Goal: Task Accomplishment & Management: Use online tool/utility

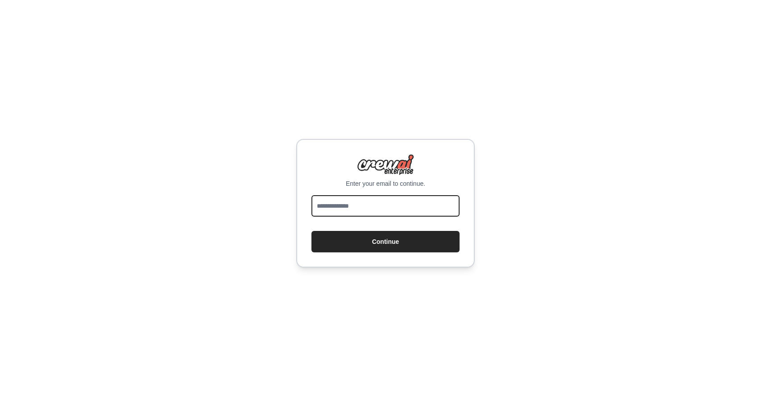
click at [346, 206] on input "email" at bounding box center [385, 205] width 148 height 21
type input "**********"
drag, startPoint x: 423, startPoint y: 200, endPoint x: 248, endPoint y: 199, distance: 174.9
click at [248, 199] on div "**********" at bounding box center [385, 203] width 771 height 406
click at [369, 206] on input "email" at bounding box center [385, 205] width 148 height 21
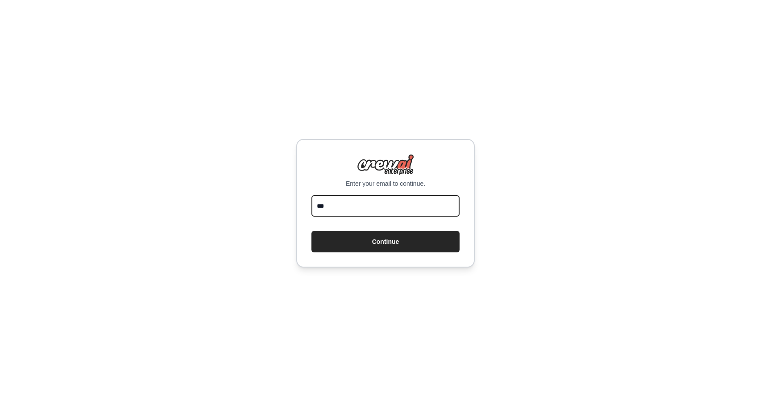
type input "**********"
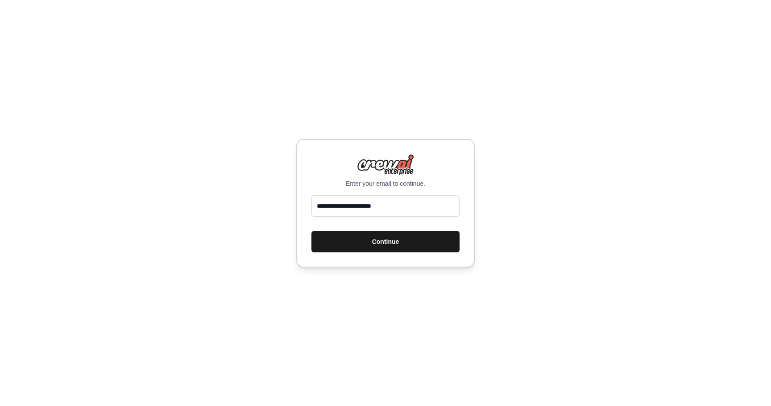
click at [402, 242] on button "Continue" at bounding box center [385, 241] width 148 height 21
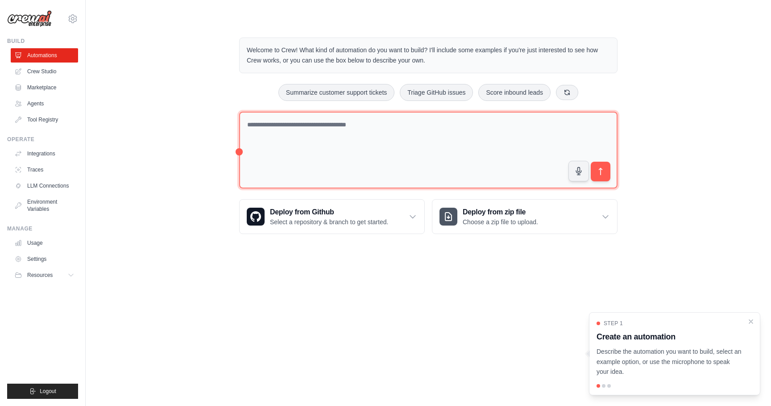
click at [300, 137] on textarea at bounding box center [428, 150] width 378 height 77
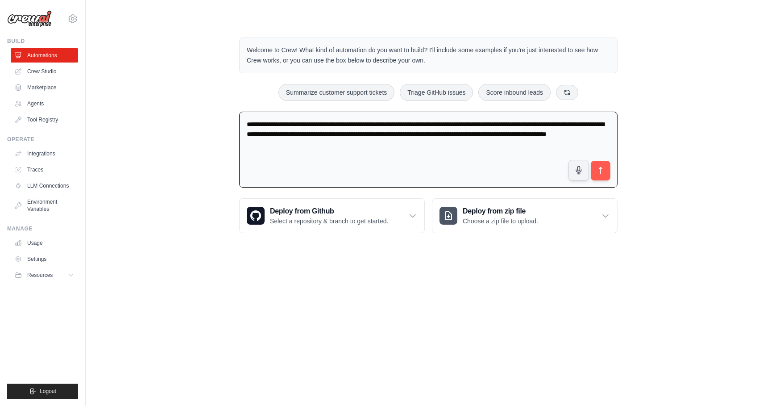
type textarea "**********"
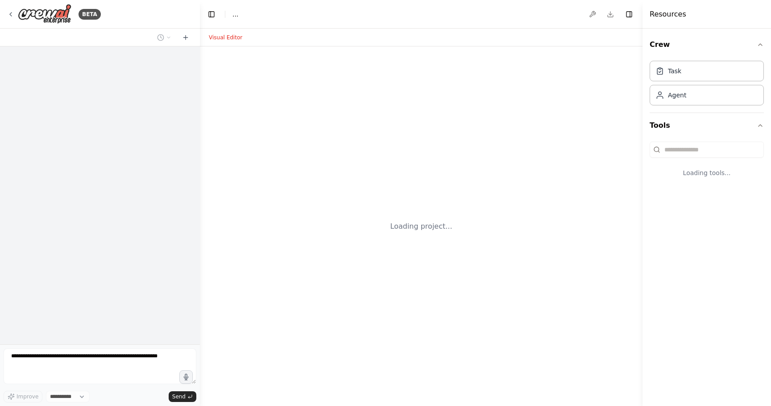
select select "****"
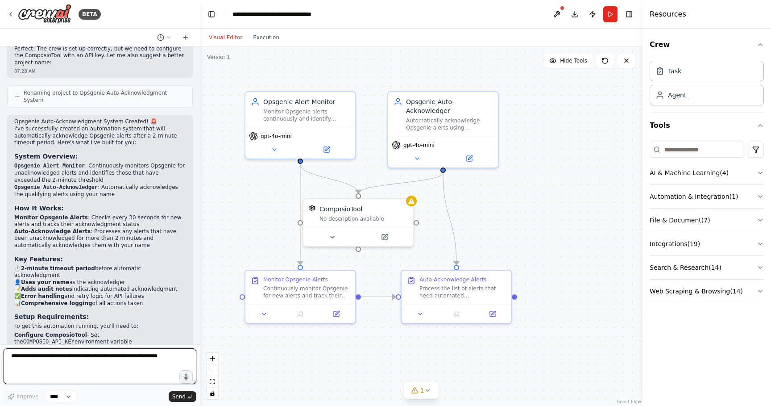
scroll to position [1009, 0]
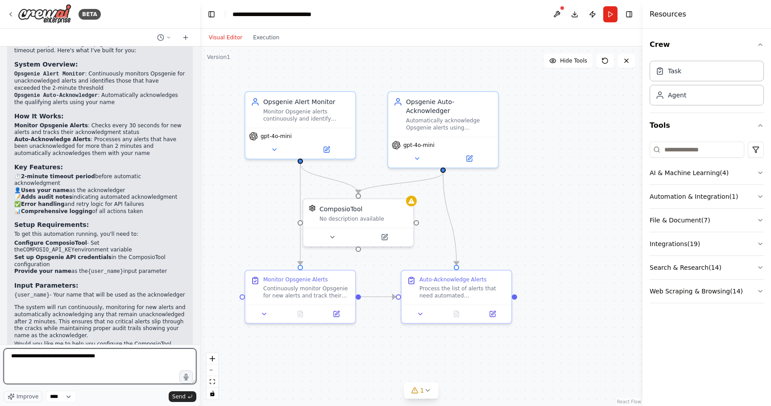
type textarea "**********"
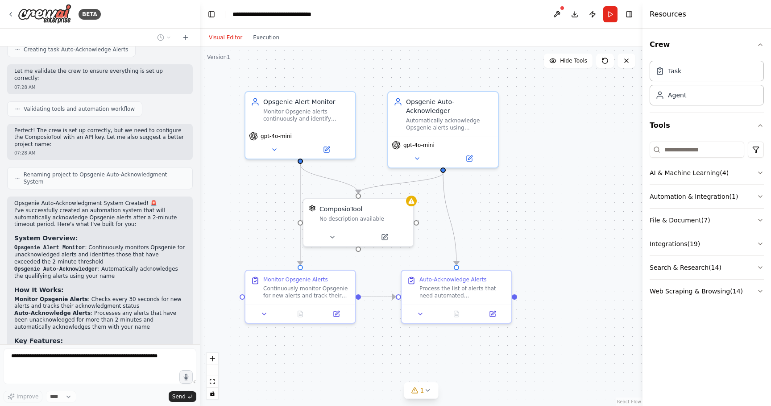
scroll to position [1056, 0]
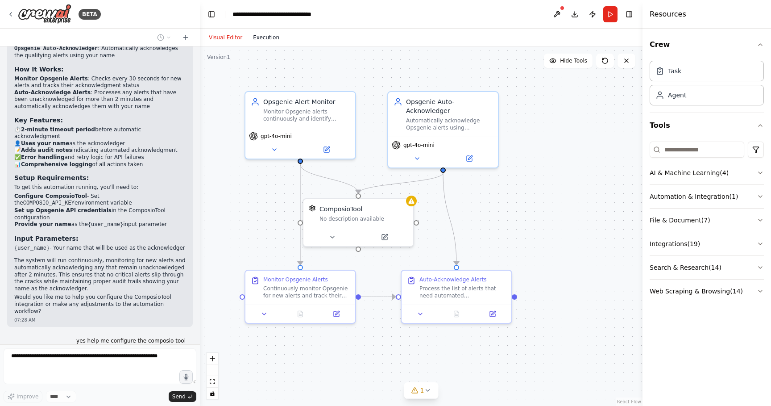
click at [270, 37] on button "Execution" at bounding box center [266, 37] width 37 height 11
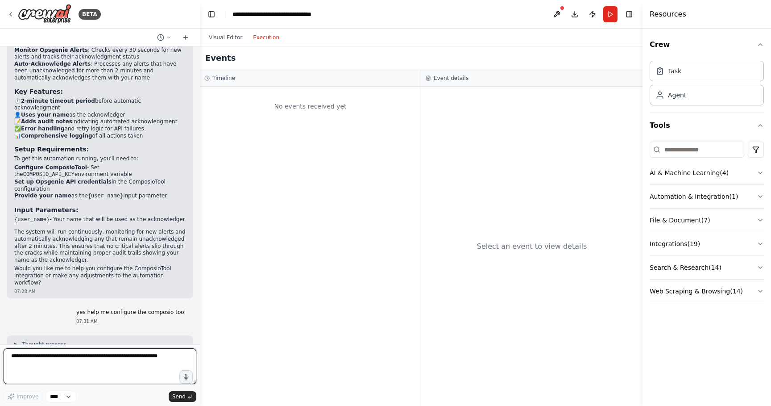
scroll to position [1092, 0]
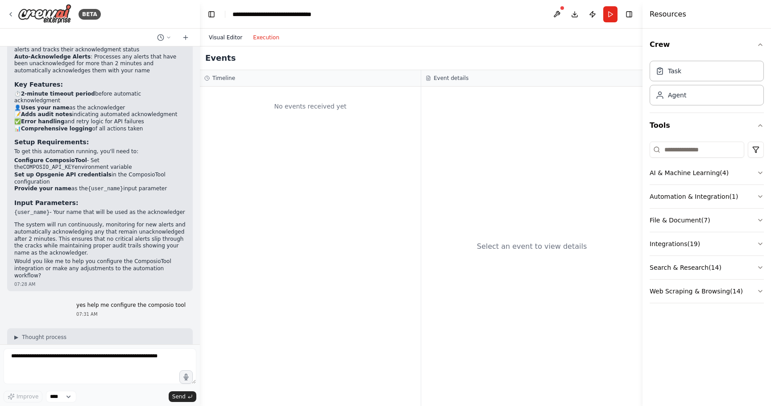
click at [228, 37] on button "Visual Editor" at bounding box center [226, 37] width 44 height 11
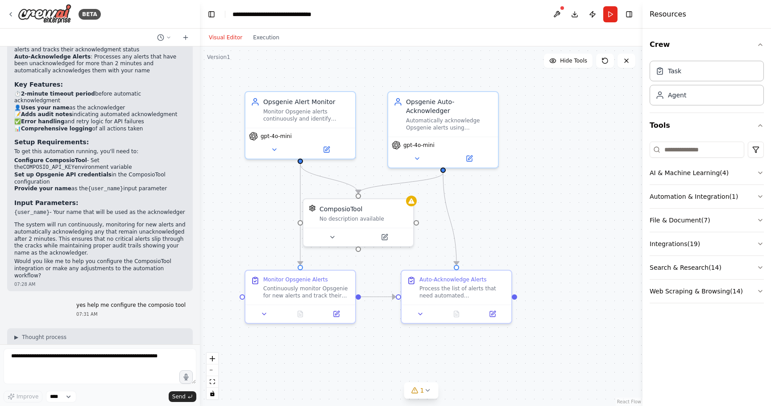
scroll to position [1121, 0]
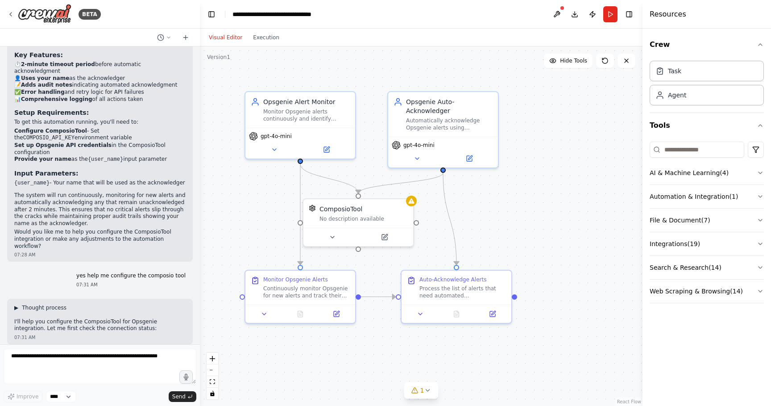
click at [16, 304] on span "▶" at bounding box center [16, 307] width 4 height 7
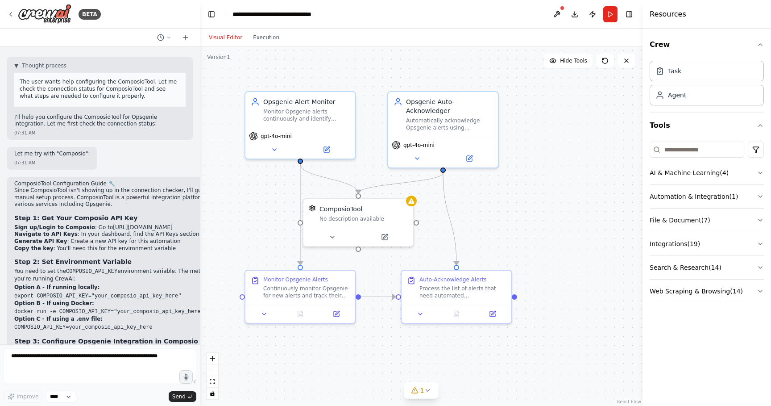
scroll to position [1363, 0]
drag, startPoint x: 104, startPoint y: 187, endPoint x: 159, endPoint y: 189, distance: 54.9
click at [159, 224] on link "https://app.composio.dev" at bounding box center [142, 227] width 59 height 6
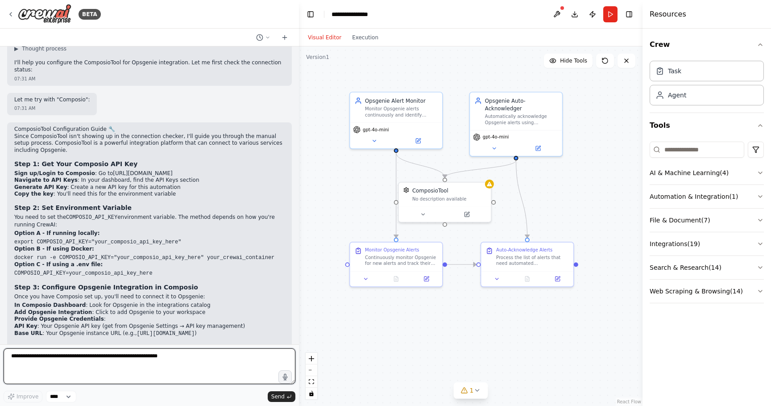
scroll to position [1659, 0]
drag, startPoint x: 198, startPoint y: 211, endPoint x: 295, endPoint y: 204, distance: 97.6
click at [295, 204] on div "BETA I am using Opsgenie in my org and for that we receive multiple alerts whic…" at bounding box center [385, 203] width 771 height 406
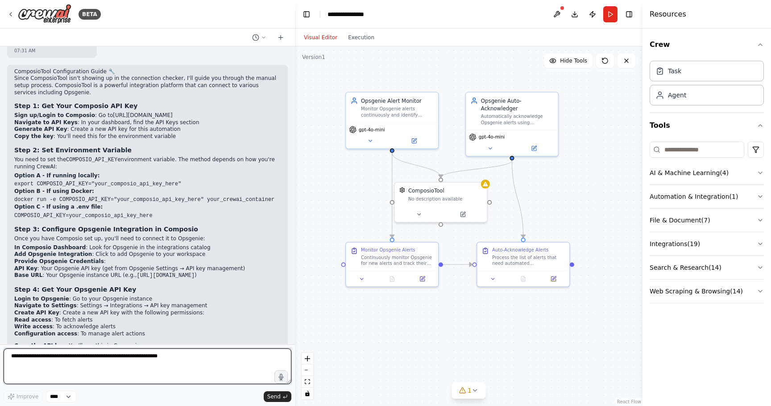
scroll to position [1718, 0]
click at [133, 364] on textarea at bounding box center [148, 366] width 288 height 36
type textarea "**********"
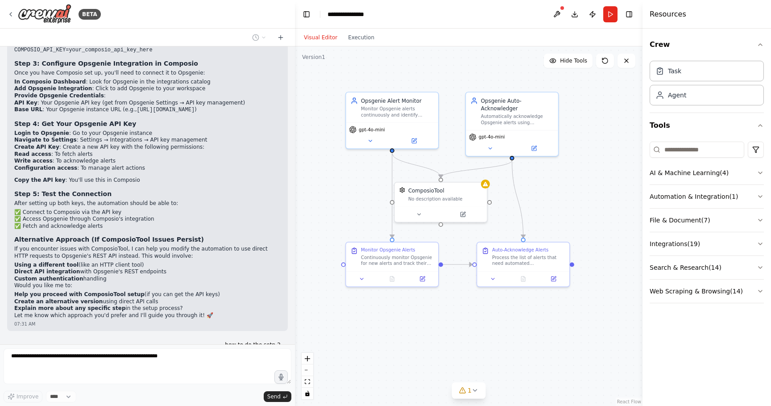
scroll to position [1882, 0]
click at [382, 260] on div "Continuously monitor Opsgenie for new alerts and track their acknowledgment sta…" at bounding box center [397, 259] width 73 height 12
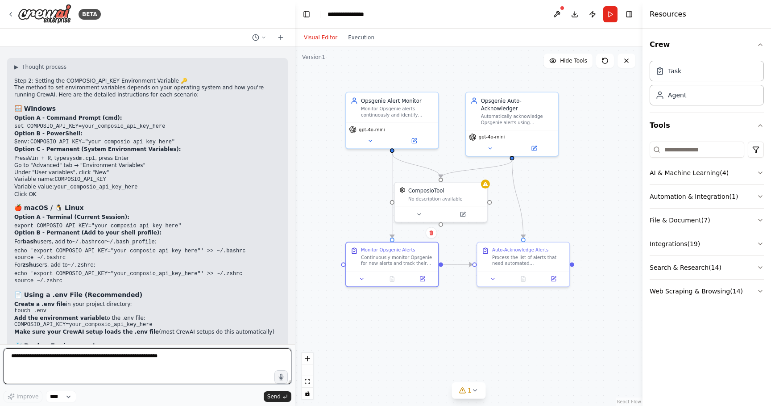
scroll to position [2193, 0]
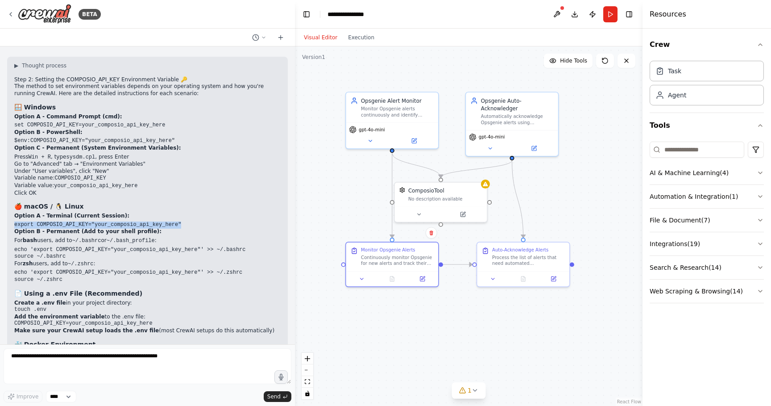
copy code "export COMPOSIO_API_KEY="your_composio_api_key_here""
drag, startPoint x: 15, startPoint y: 200, endPoint x: 183, endPoint y: 200, distance: 167.8
click at [183, 221] on pre "export COMPOSIO_API_KEY="your_composio_api_key_here"" at bounding box center [147, 224] width 266 height 7
drag, startPoint x: 15, startPoint y: 192, endPoint x: 186, endPoint y: 202, distance: 171.7
click at [186, 202] on div "▶ Thought process Step 2: Setting the COMPOSIO_API_KEY Environment Variable 🔑 T…" at bounding box center [147, 386] width 266 height 648
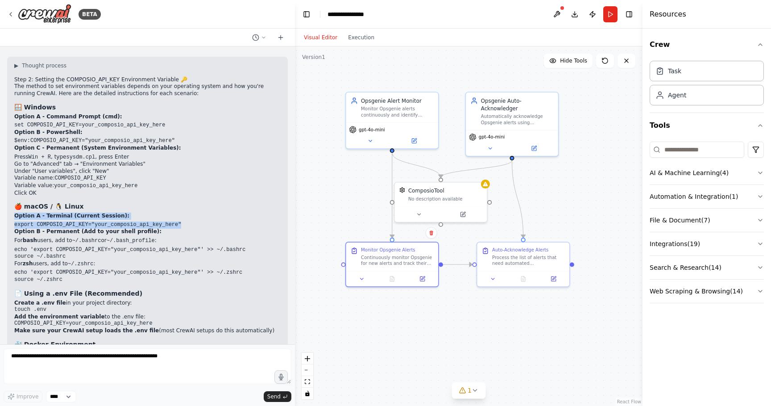
copy div "Option A - Terminal (Current Session): export COMPOSIO_API_KEY="your_composio_a…"
click at [113, 386] on div at bounding box center [148, 367] width 288 height 39
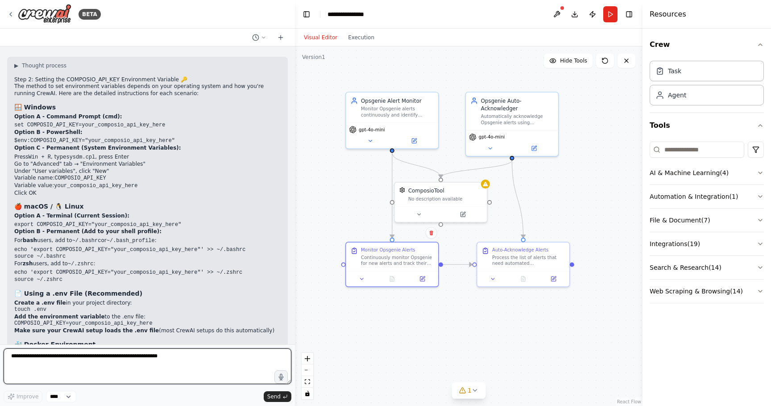
click at [125, 362] on textarea at bounding box center [148, 366] width 288 height 36
paste textarea "**********"
click at [34, 358] on textarea "**********" at bounding box center [148, 366] width 288 height 36
type textarea "**********"
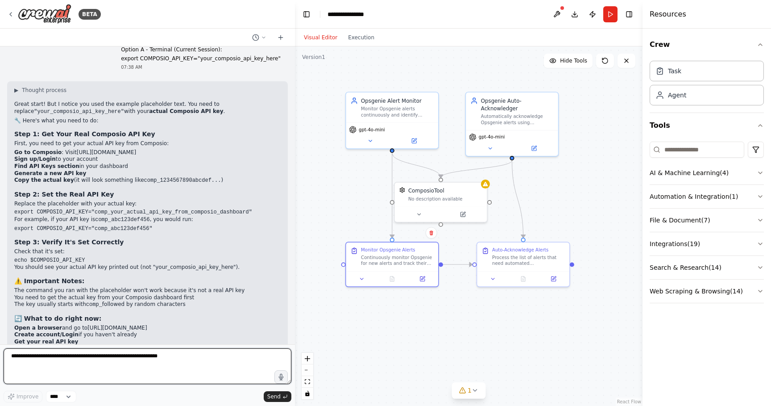
scroll to position [2896, 0]
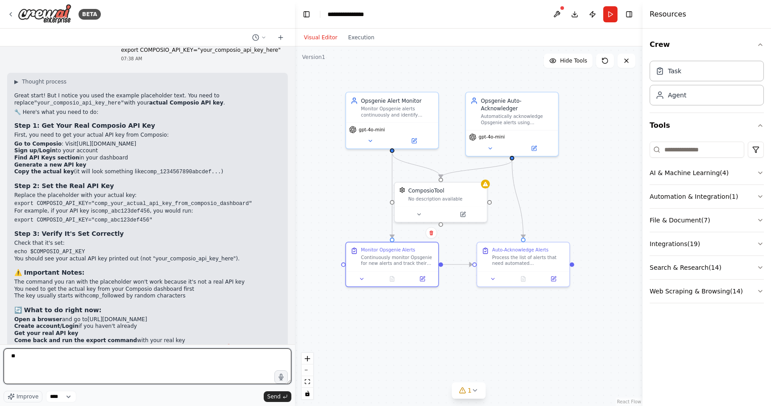
type textarea "*"
type textarea "**********"
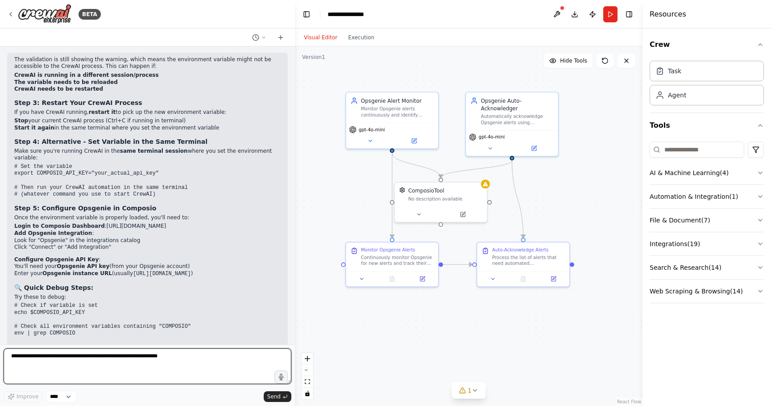
scroll to position [3389, 0]
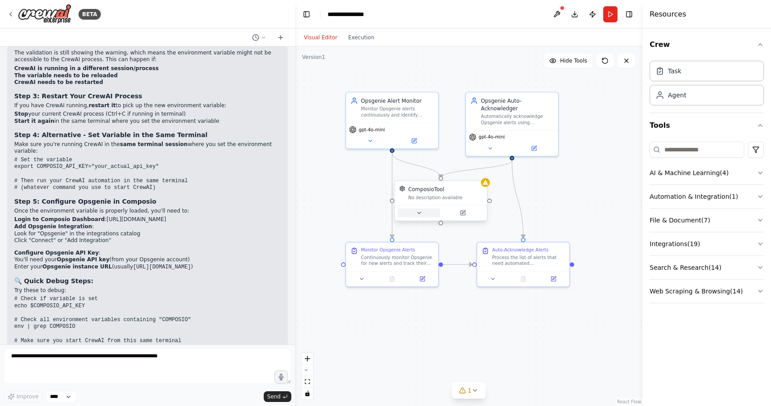
click at [419, 212] on icon at bounding box center [418, 212] width 3 height 1
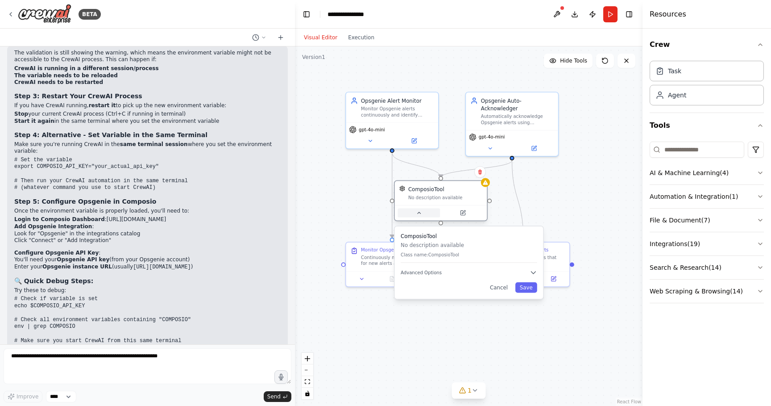
click at [419, 212] on icon at bounding box center [418, 212] width 3 height 1
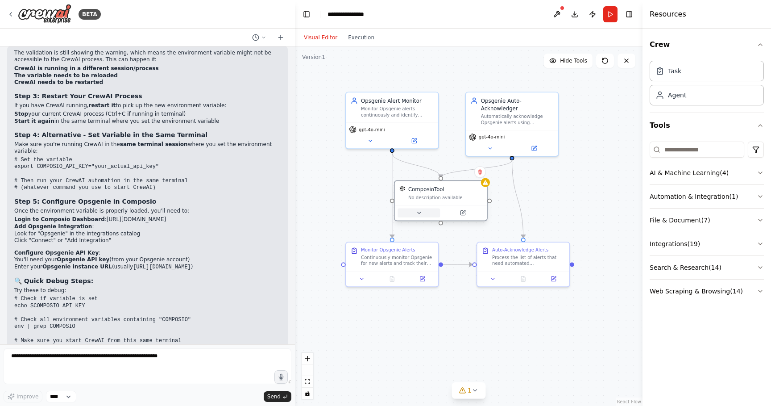
click at [419, 212] on icon at bounding box center [418, 212] width 3 height 1
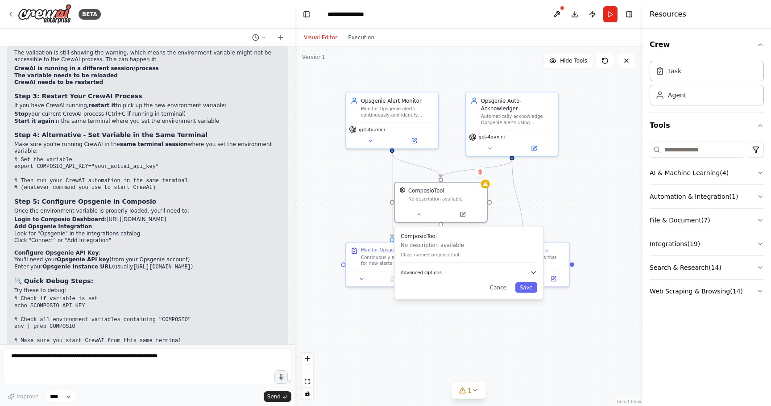
click at [533, 270] on icon "button" at bounding box center [534, 273] width 8 height 8
click at [465, 311] on input "text" at bounding box center [469, 313] width 127 height 13
paste input "**********"
type input "**********"
click at [526, 343] on button "Save" at bounding box center [526, 343] width 22 height 11
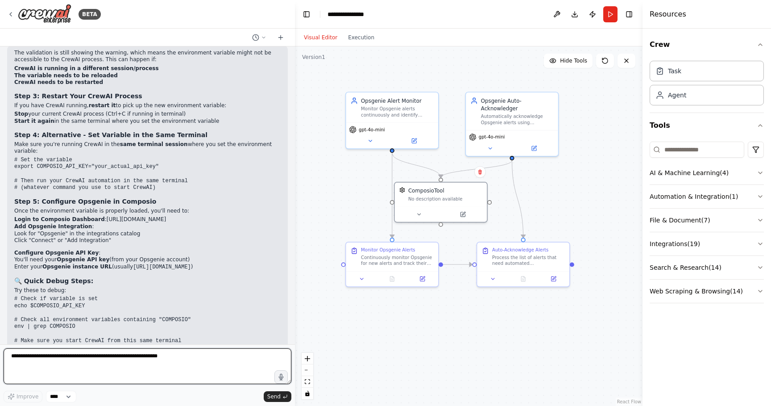
click at [108, 365] on textarea at bounding box center [148, 366] width 288 height 36
type textarea "**********"
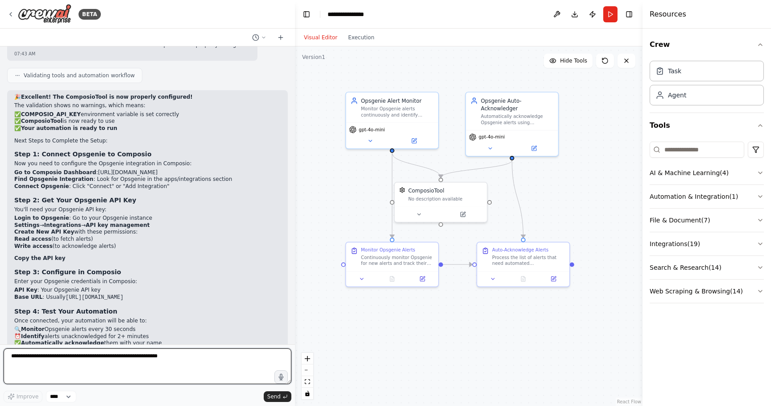
scroll to position [3772, 0]
click at [104, 364] on textarea at bounding box center [148, 366] width 288 height 36
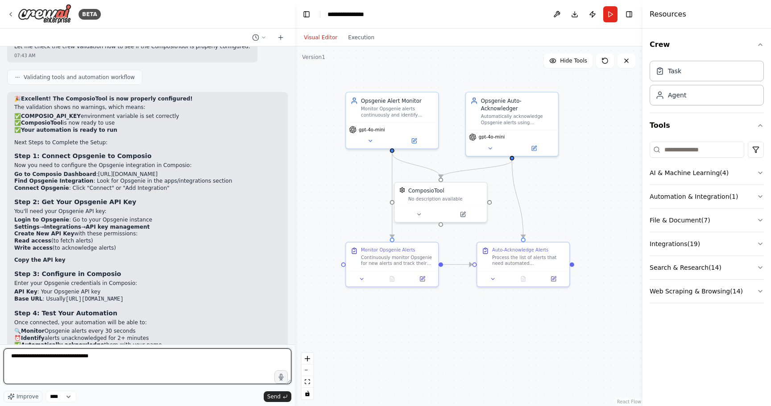
type textarea "**********"
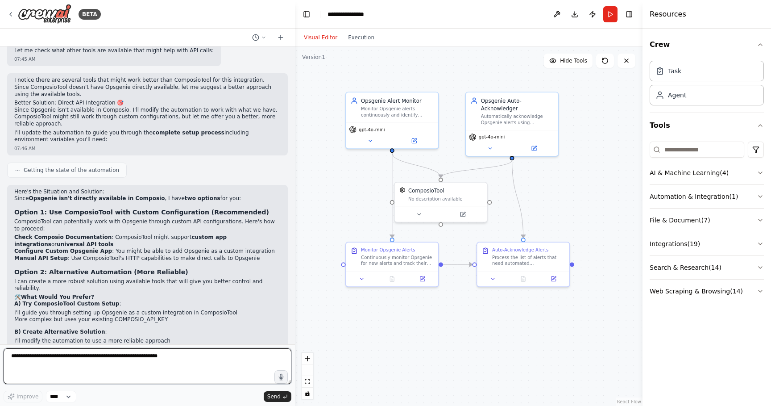
scroll to position [4303, 0]
click at [158, 354] on textarea at bounding box center [148, 366] width 288 height 36
type textarea "*"
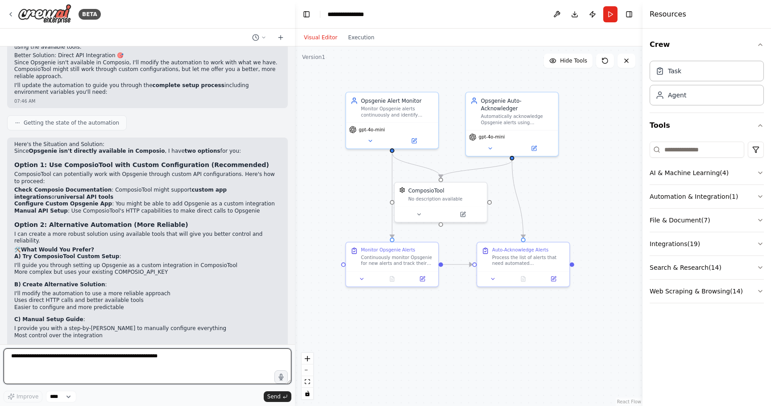
scroll to position [4352, 0]
click at [139, 355] on textarea at bounding box center [148, 366] width 288 height 36
type textarea "**********"
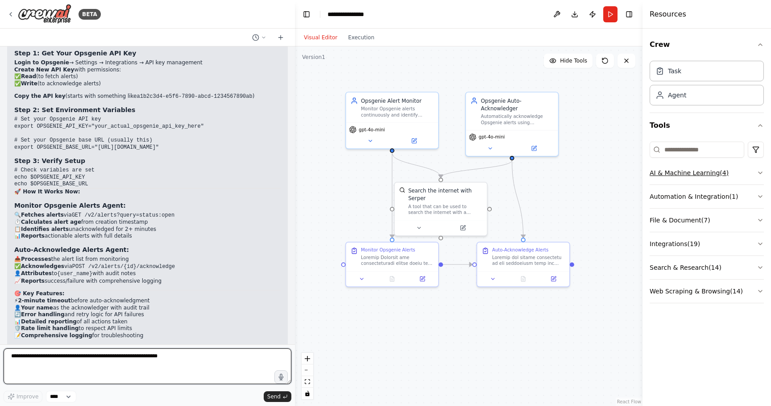
scroll to position [5110, 0]
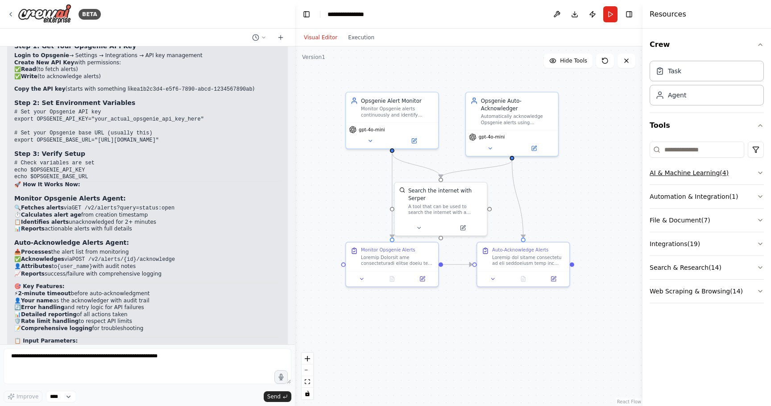
click at [762, 171] on icon "button" at bounding box center [760, 172] width 7 height 7
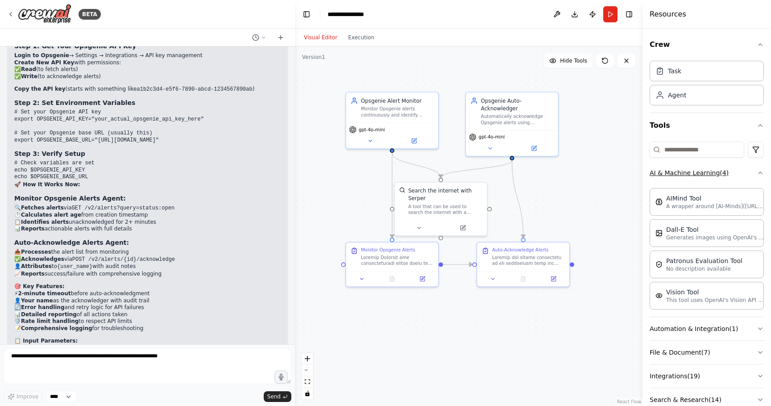
click at [762, 171] on icon "button" at bounding box center [760, 172] width 7 height 7
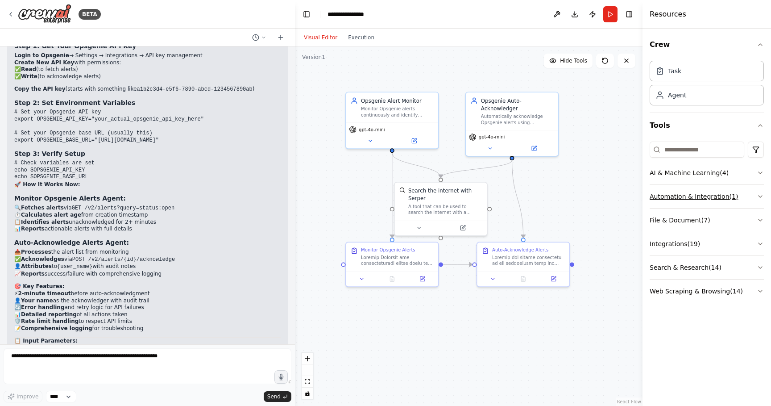
click at [760, 195] on icon "button" at bounding box center [760, 196] width 7 height 7
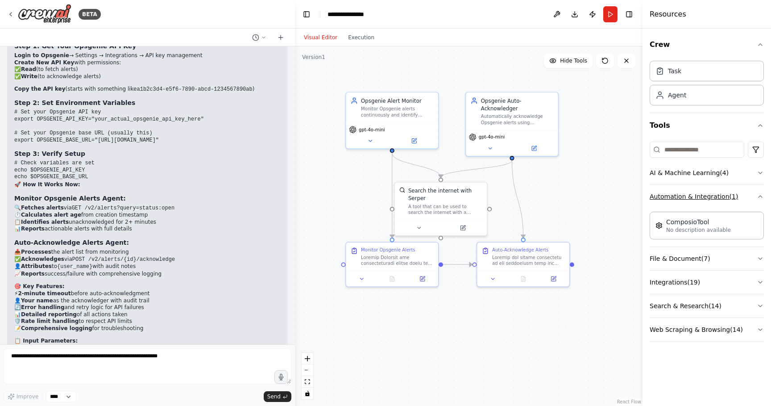
click at [760, 195] on icon "button" at bounding box center [760, 196] width 7 height 7
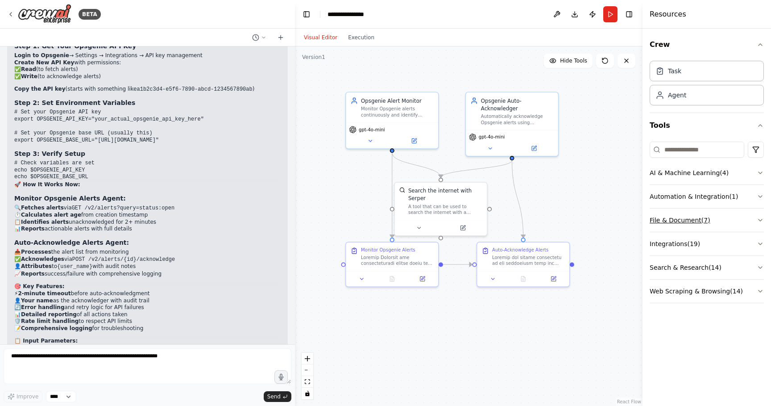
click at [761, 217] on icon "button" at bounding box center [760, 219] width 7 height 7
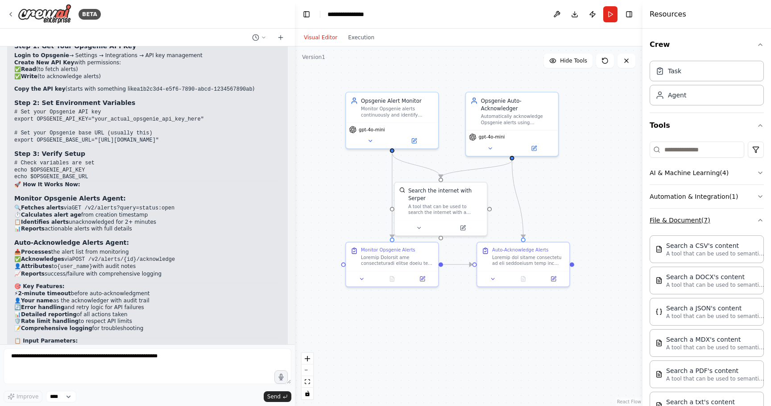
click at [761, 217] on icon "button" at bounding box center [760, 219] width 7 height 7
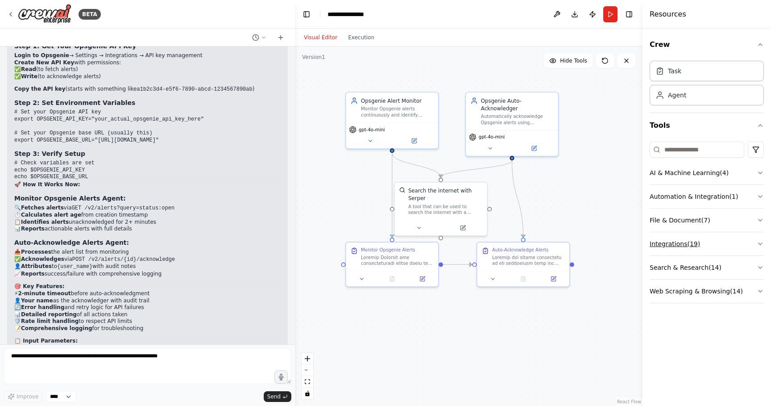
click at [760, 240] on icon "button" at bounding box center [760, 243] width 7 height 7
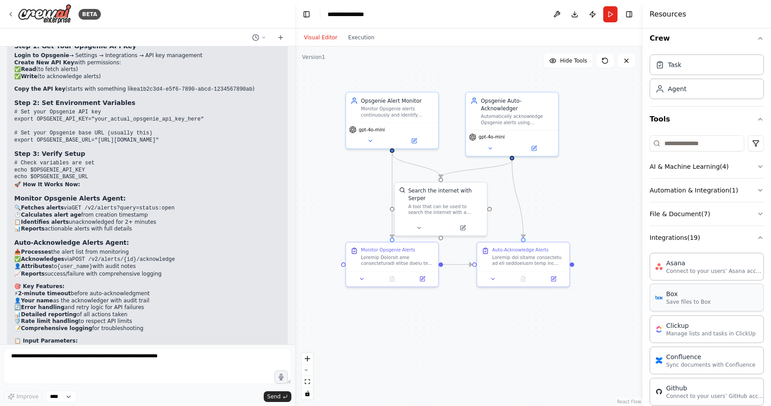
scroll to position [0, 0]
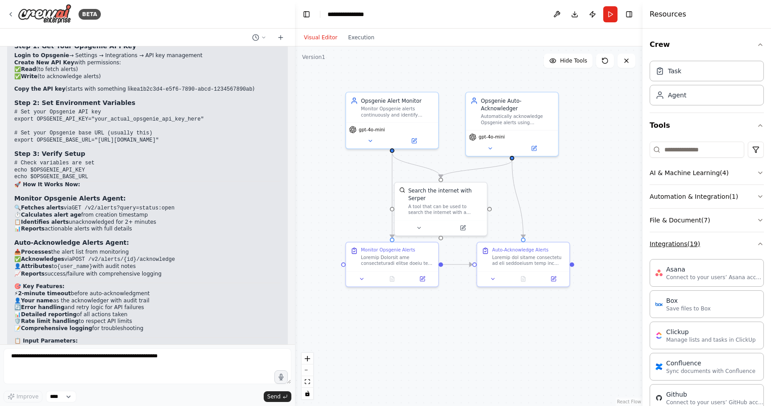
click at [760, 241] on icon "button" at bounding box center [760, 243] width 7 height 7
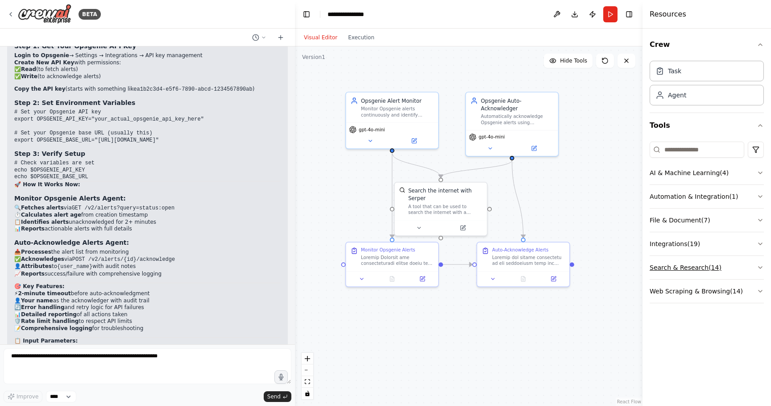
click at [755, 263] on button "Search & Research ( 14 )" at bounding box center [707, 267] width 114 height 23
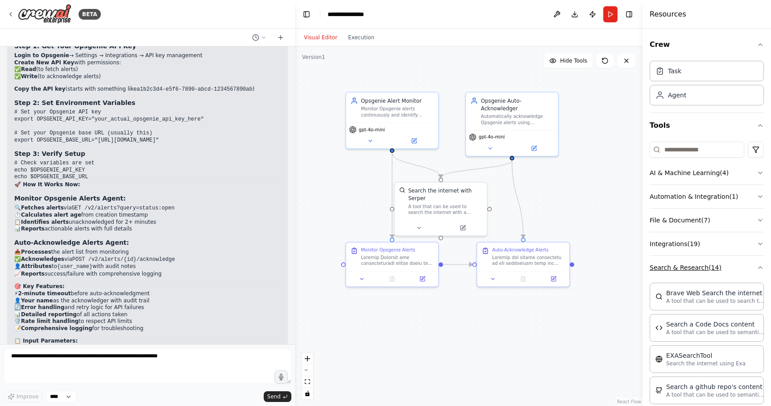
click at [755, 263] on button "Search & Research ( 14 )" at bounding box center [707, 267] width 114 height 23
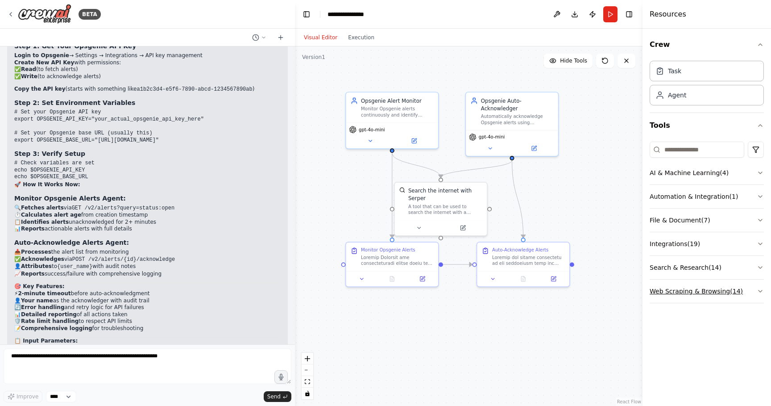
click at [752, 287] on button "Web Scraping & Browsing ( 14 )" at bounding box center [707, 290] width 114 height 23
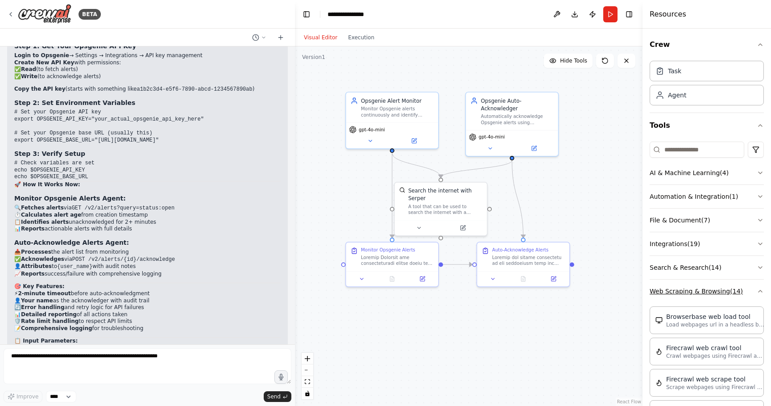
click at [752, 287] on button "Web Scraping & Browsing ( 14 )" at bounding box center [707, 290] width 114 height 23
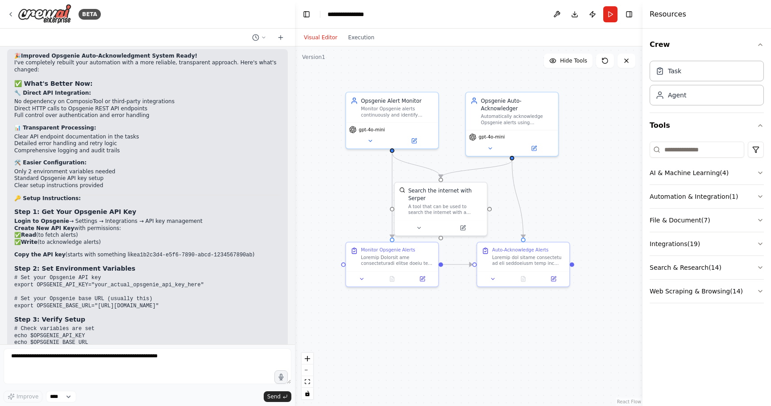
scroll to position [4943, 0]
click at [215, 327] on pre "# Check variables are set echo $OPSGENIE_API_KEY echo $OPSGENIE_BASE_URL" at bounding box center [147, 337] width 266 height 21
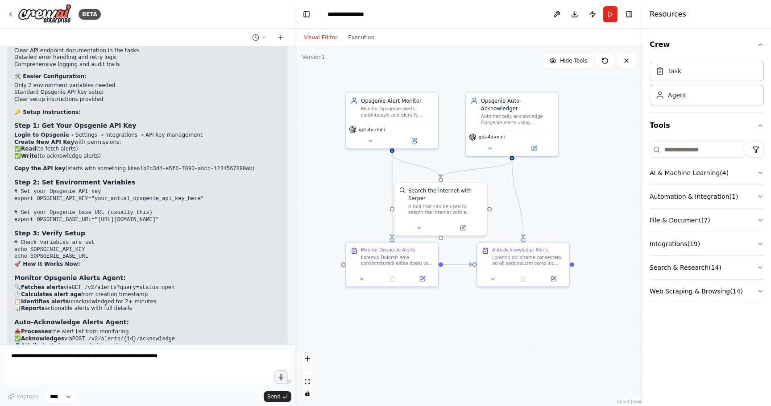
scroll to position [5030, 0]
click at [416, 228] on icon at bounding box center [419, 226] width 6 height 6
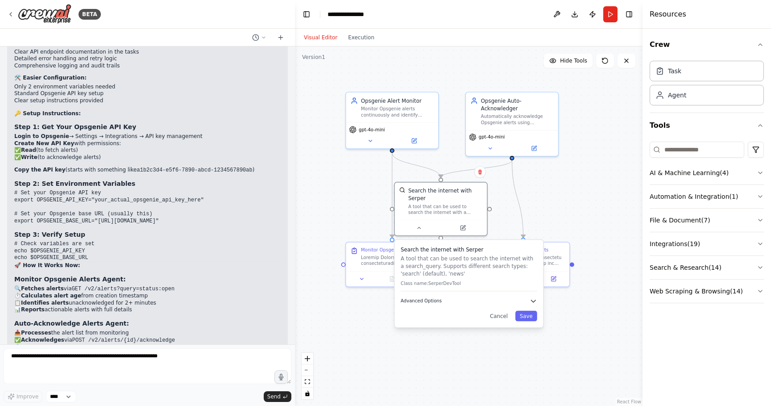
click at [534, 299] on icon "button" at bounding box center [534, 301] width 8 height 8
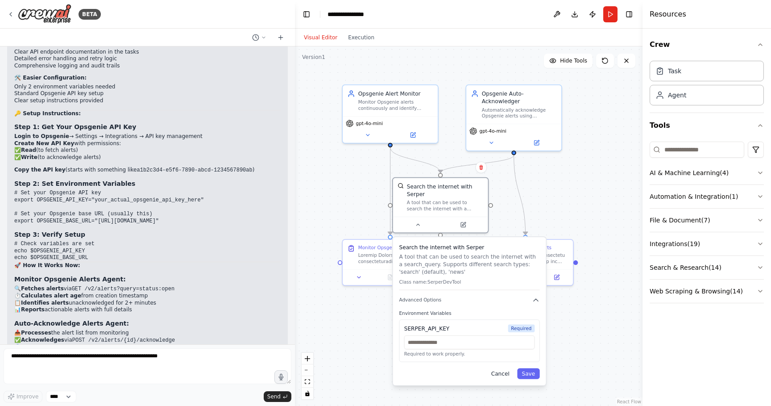
click at [503, 374] on button "Cancel" at bounding box center [500, 373] width 28 height 11
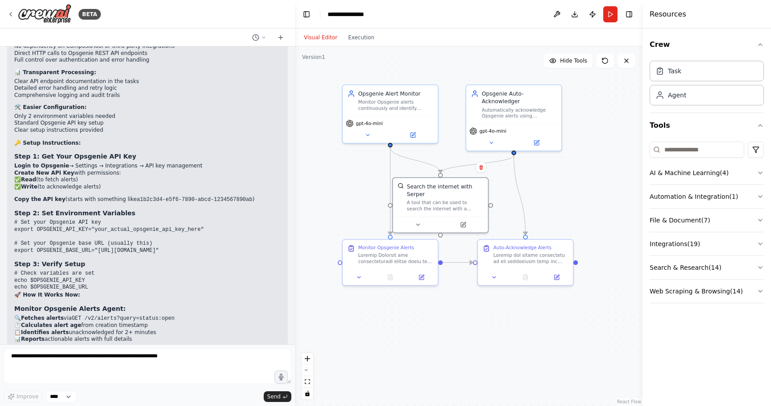
scroll to position [5005, 0]
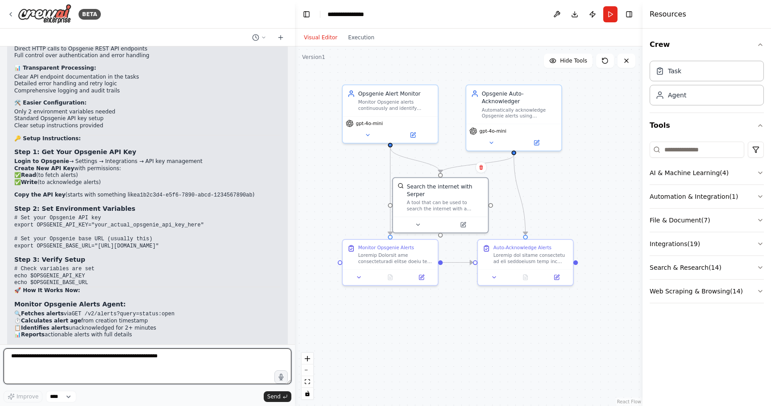
click at [114, 376] on textarea at bounding box center [148, 366] width 288 height 36
type textarea "**********"
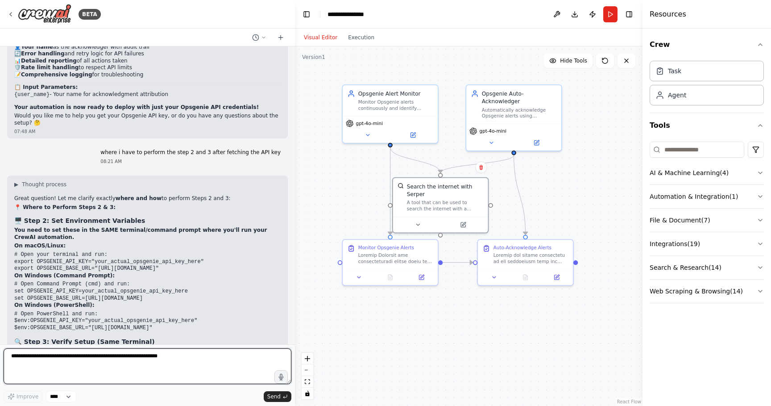
scroll to position [5364, 0]
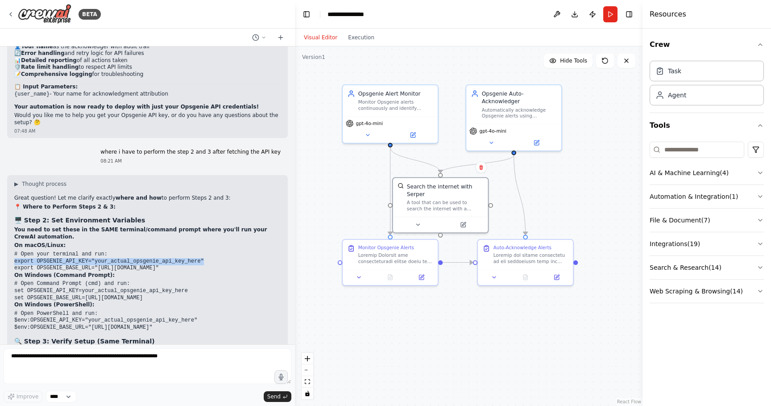
copy code "export OPSGENIE_API_KEY="your_actual_opsgenie_api_key_here""
drag, startPoint x: 14, startPoint y: 208, endPoint x: 207, endPoint y: 207, distance: 192.8
click at [207, 251] on pre "# Open your terminal and run: export OPSGENIE_API_KEY="your_actual_opsgenie_api…" at bounding box center [147, 261] width 266 height 21
drag, startPoint x: 14, startPoint y: 213, endPoint x: 178, endPoint y: 216, distance: 163.8
click at [178, 251] on code "# Open your terminal and run: export OPSGENIE_API_KEY="your_actual_opsgenie_api…" at bounding box center [109, 261] width 190 height 20
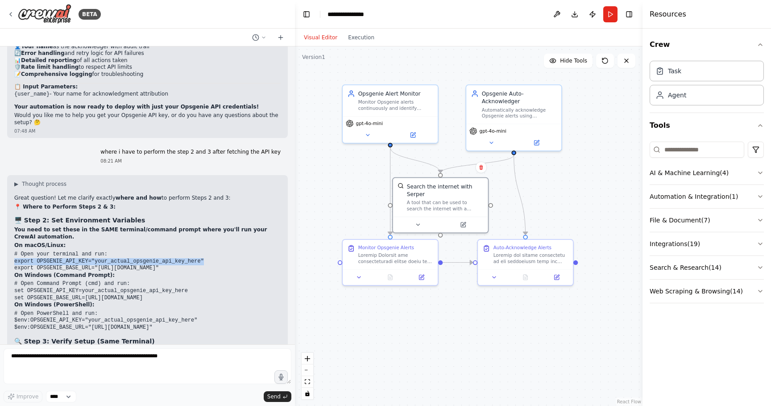
copy code "export OPSGENIE_BASE_URL="https://api.opsgenie.com""
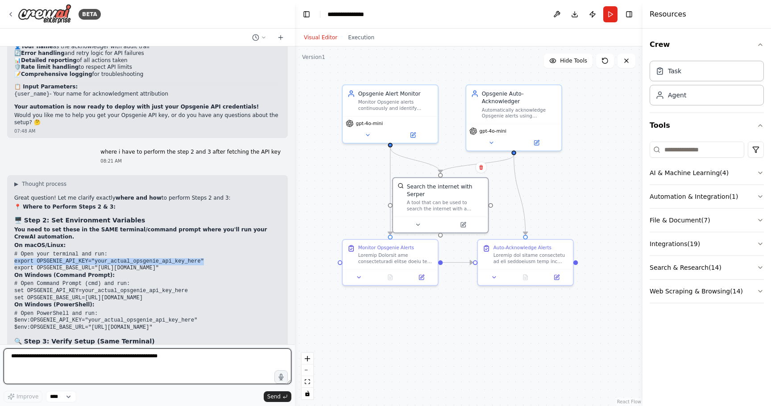
click at [126, 365] on textarea at bounding box center [148, 366] width 288 height 36
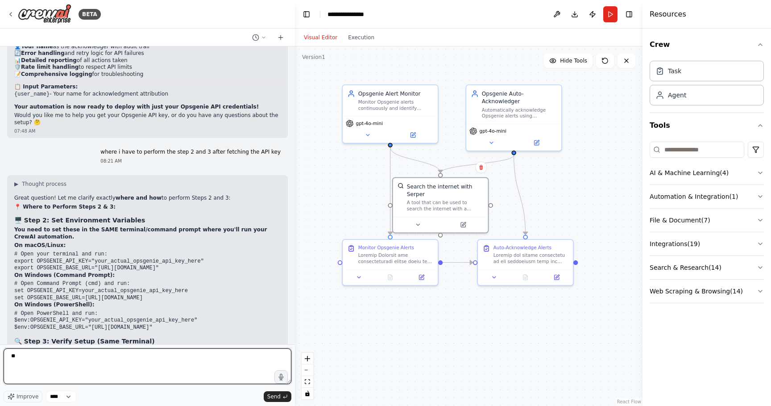
type textarea "*"
type textarea "**********"
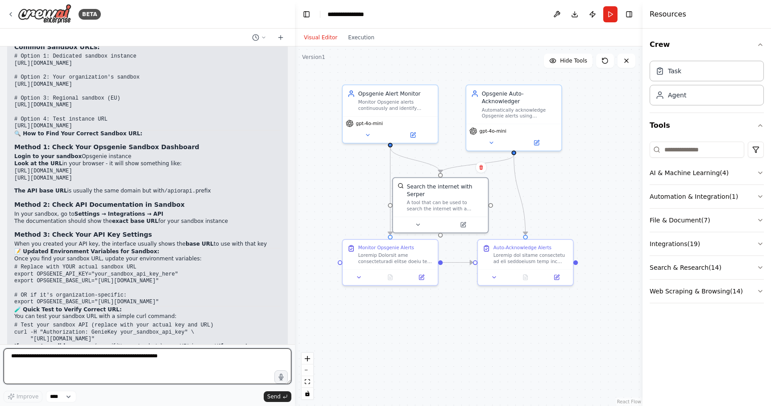
scroll to position [6151, 0]
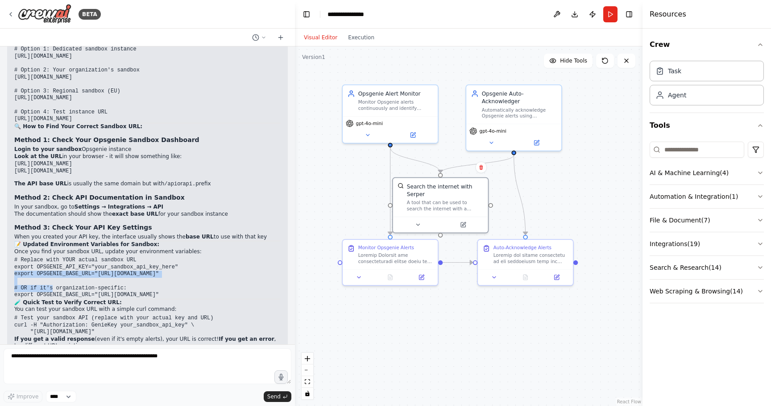
drag, startPoint x: 16, startPoint y: 212, endPoint x: 219, endPoint y: 212, distance: 203.5
click at [219, 257] on pre "# Replace with YOUR actual sandbox URL export OPSGENIE_API_KEY="your_sandbox_ap…" at bounding box center [147, 278] width 266 height 42
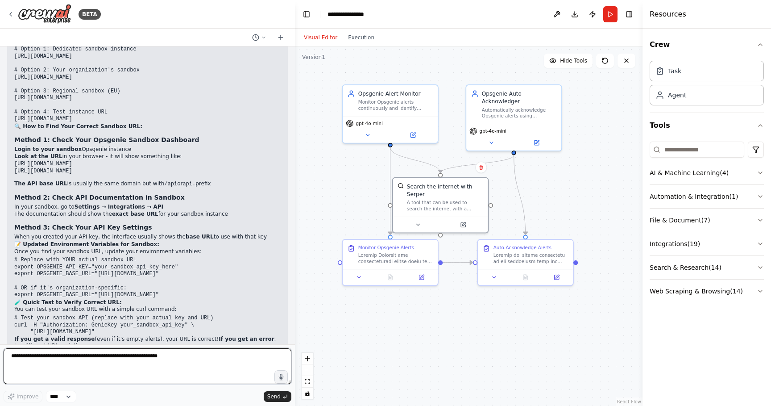
click at [93, 357] on textarea at bounding box center [148, 366] width 288 height 36
paste textarea "**********"
type textarea "**********"
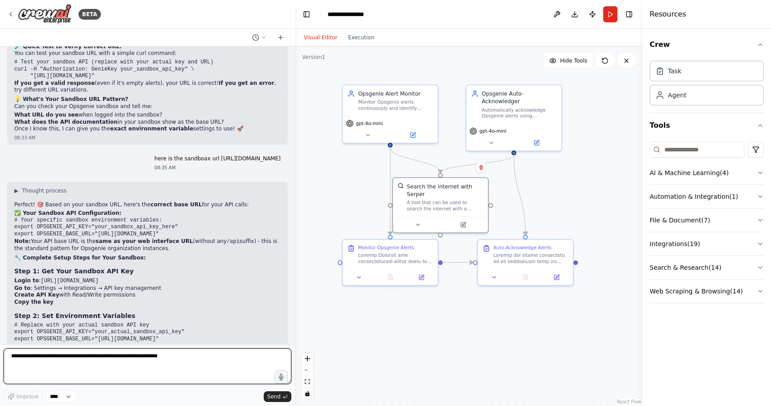
scroll to position [6414, 0]
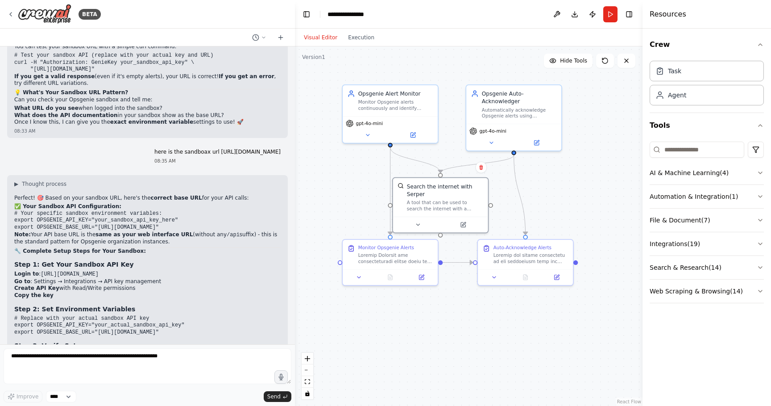
copy code "export OPSGENIE_BASE_URL="https://sophos-sandbox.app.opsgenie.com""
drag, startPoint x: 13, startPoint y: 269, endPoint x: 241, endPoint y: 267, distance: 228.1
click at [241, 267] on div "▶ Thought process Perfect! 🎯 Based on your sandbox URL, here's the correct base…" at bounding box center [147, 350] width 281 height 351
click at [206, 270] on li "Login to : https://sophos-sandbox.app.opsgenie.com" at bounding box center [147, 274] width 266 height 8
copy code "echo $OPSGENIE_API_KEY"
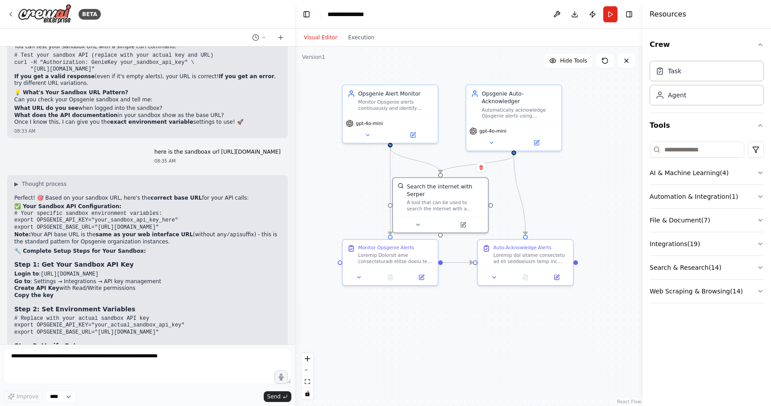
drag, startPoint x: 16, startPoint y: 290, endPoint x: 105, endPoint y: 294, distance: 89.4
click at [105, 352] on pre "echo $OPSGENIE_API_KEY echo $OPSGENIE_BASE_URL" at bounding box center [147, 359] width 266 height 14
copy code "echo $OPSGENIE_BASE_URL"
drag, startPoint x: 87, startPoint y: 296, endPoint x: 14, endPoint y: 300, distance: 72.9
click at [14, 352] on code "echo $OPSGENIE_API_KEY echo $OPSGENIE_BASE_URL" at bounding box center [51, 358] width 74 height 13
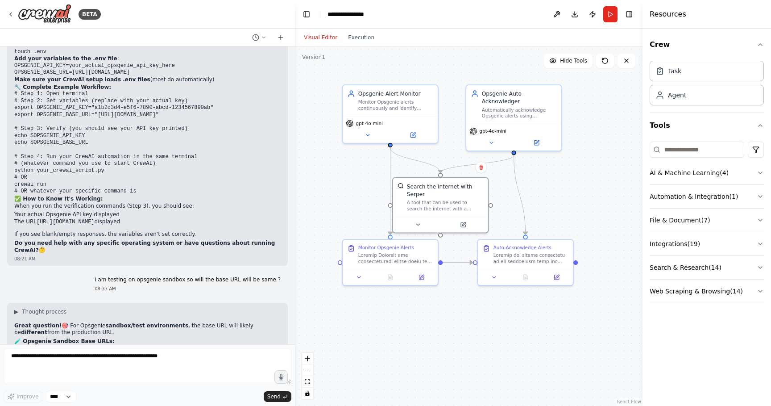
scroll to position [5846, 0]
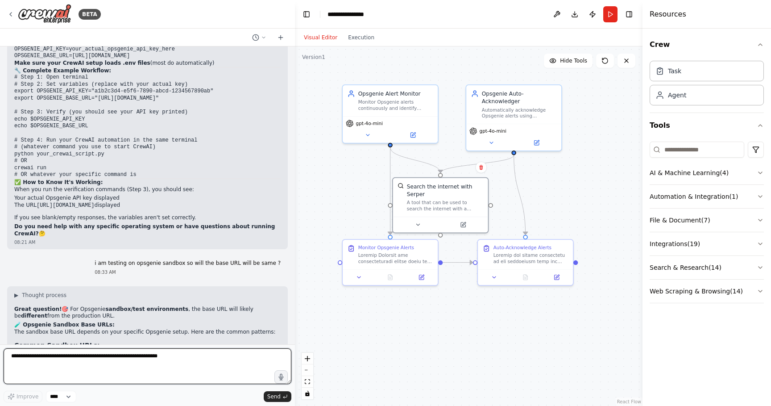
click at [165, 363] on textarea at bounding box center [148, 366] width 288 height 36
type textarea "*"
type textarea "**********"
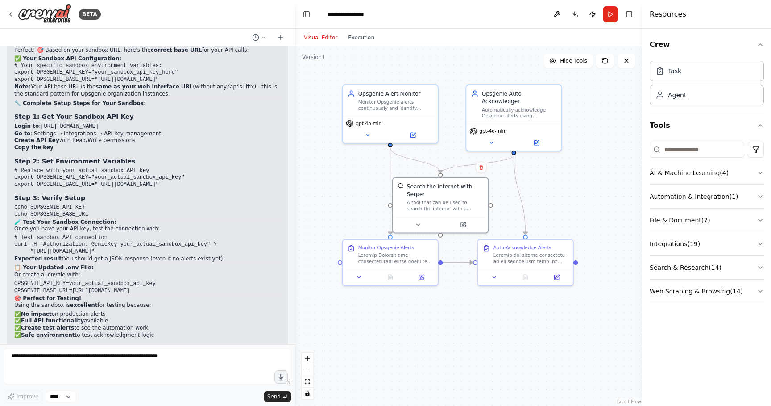
scroll to position [6592, 0]
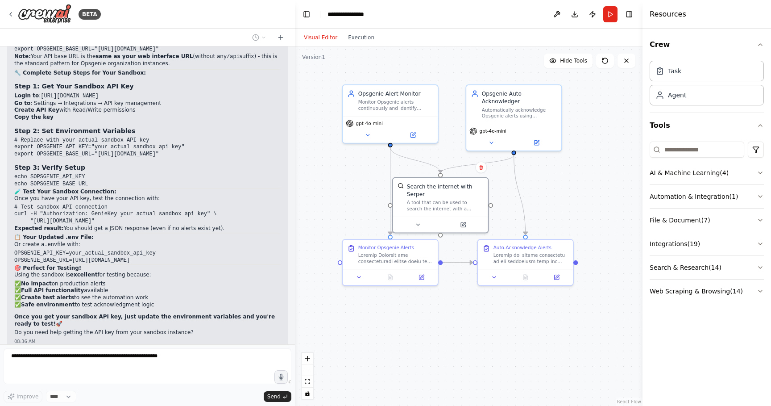
click at [361, 43] on div "Visual Editor Execution" at bounding box center [339, 38] width 81 height 18
click at [359, 40] on button "Execution" at bounding box center [361, 37] width 37 height 11
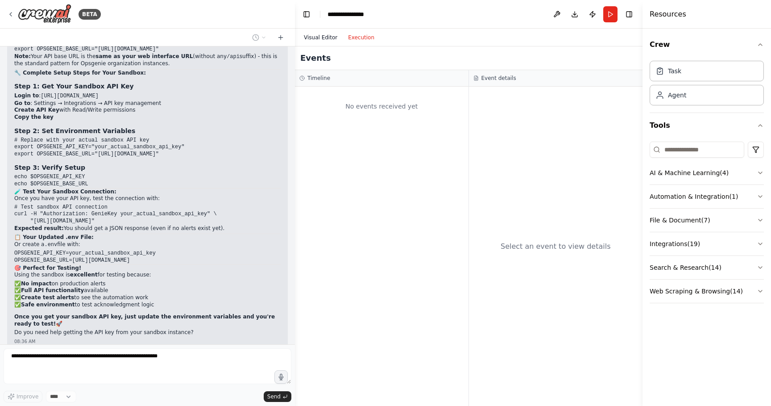
click at [325, 40] on button "Visual Editor" at bounding box center [321, 37] width 44 height 11
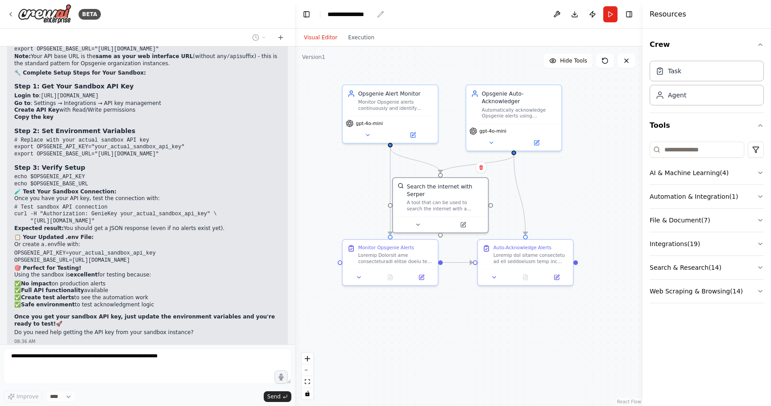
click at [358, 16] on div "**********" at bounding box center [351, 14] width 46 height 9
click at [374, 15] on div "**********" at bounding box center [361, 14] width 67 height 9
click at [381, 13] on div "**********" at bounding box center [361, 14] width 67 height 9
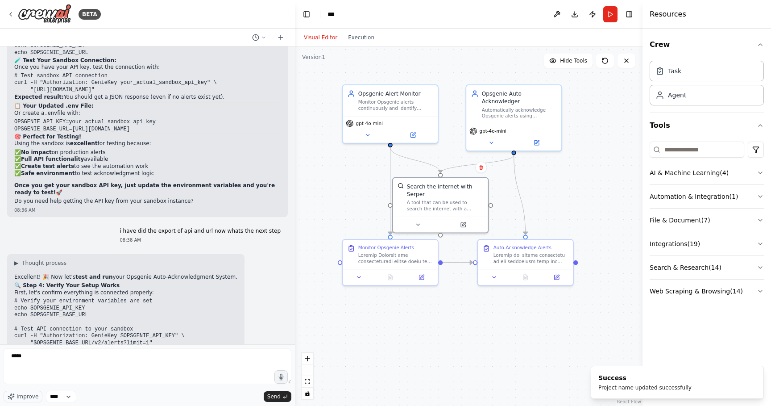
click at [349, 21] on header "Toggle Left Sidebar Studio *** Download Publish Run Toggle Right Sidebar" at bounding box center [469, 14] width 348 height 29
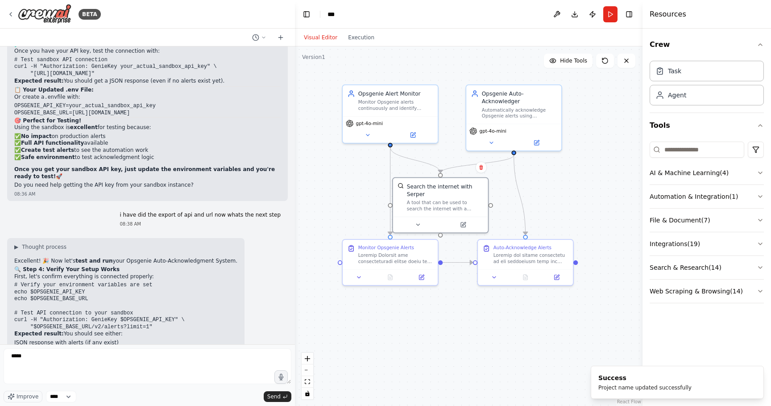
click at [351, 14] on header "Toggle Left Sidebar Studio *** Download Publish Run Toggle Right Sidebar" at bounding box center [469, 14] width 348 height 29
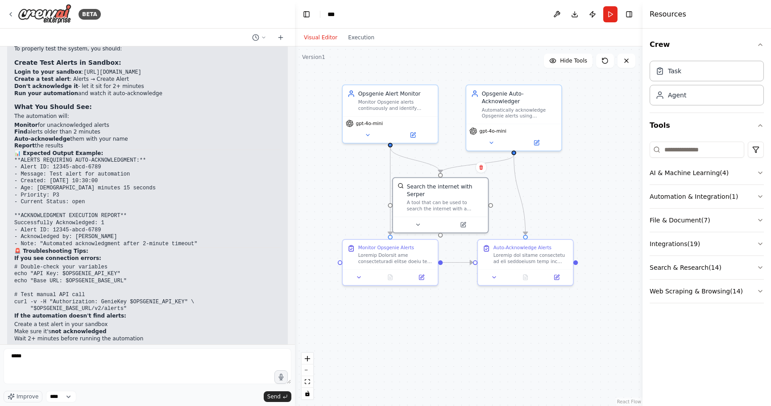
scroll to position [7176, 0]
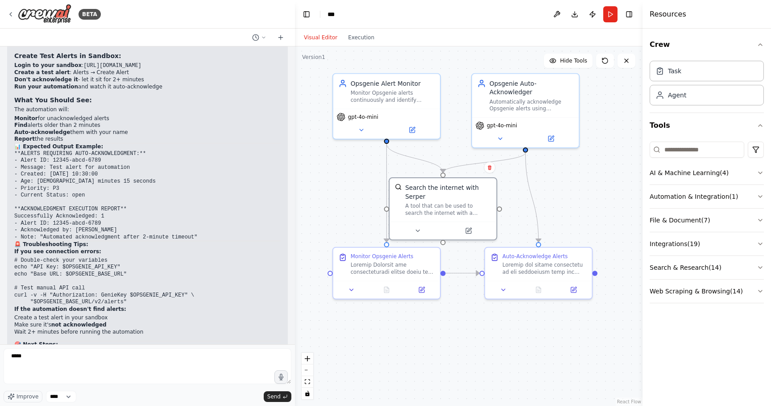
click at [353, 14] on header "Toggle Left Sidebar Studio *** Download Publish Run Toggle Right Sidebar" at bounding box center [469, 14] width 348 height 29
click at [344, 16] on header "Toggle Left Sidebar Studio *** Download Publish Run Toggle Right Sidebar" at bounding box center [469, 14] width 348 height 29
click at [343, 14] on icon "breadcrumb" at bounding box center [346, 14] width 7 height 7
click at [345, 14] on icon "breadcrumb" at bounding box center [346, 14] width 7 height 7
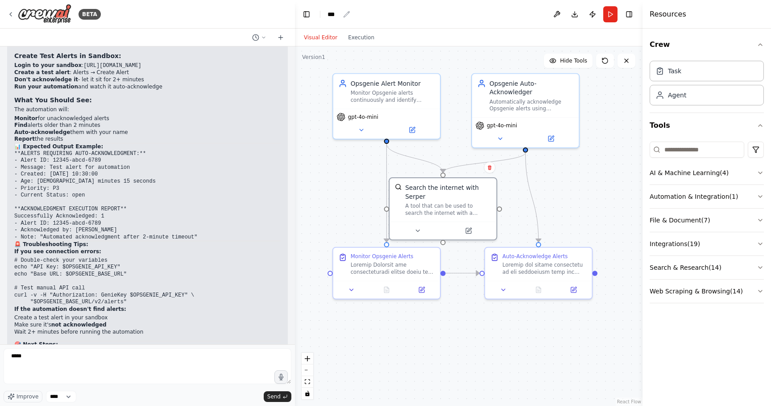
click at [345, 14] on icon "breadcrumb" at bounding box center [346, 14] width 7 height 7
click at [336, 15] on div "***" at bounding box center [334, 14] width 12 height 9
click at [441, 39] on div "Visual Editor Execution" at bounding box center [469, 38] width 348 height 18
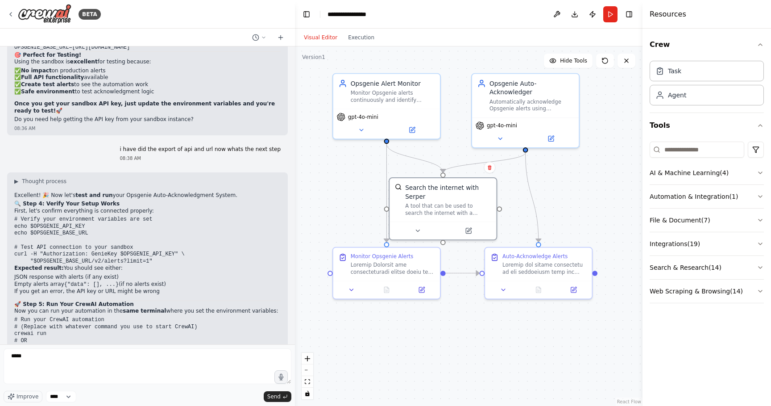
scroll to position [6817, 0]
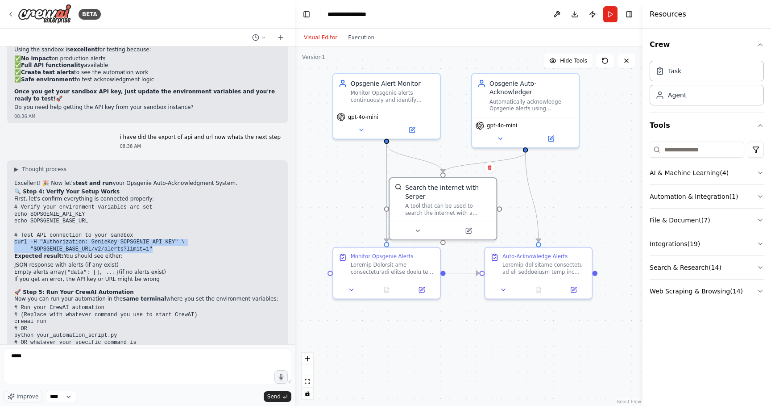
copy code "curl -H "Authorization: GenieKey $OPSGENIE_API_KEY" \ "$OPSGENIE_BASE_URL/v2/al…"
drag, startPoint x: 15, startPoint y: 179, endPoint x: 158, endPoint y: 184, distance: 142.9
click at [158, 204] on pre "# Verify your environment variables are set echo $OPSGENIE_API_KEY echo $OPSGEN…" at bounding box center [147, 228] width 266 height 49
click at [200, 276] on li "If you get an error, the API key or URL might be wrong" at bounding box center [147, 279] width 266 height 7
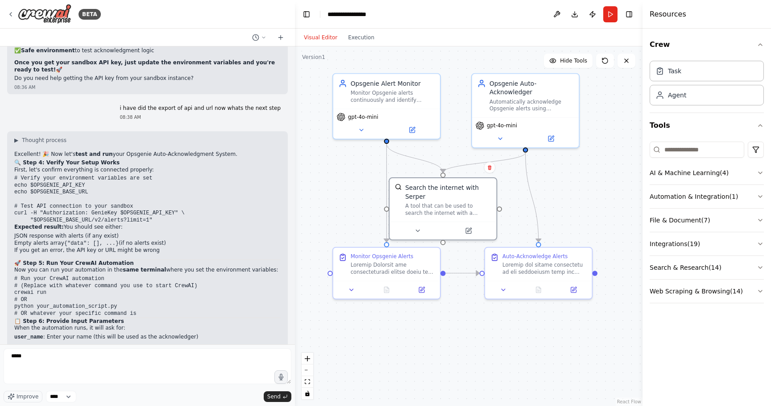
scroll to position [6846, 0]
click at [48, 275] on pre "# Run your CrewAI automation # (Replace with whatever command you use to start …" at bounding box center [147, 296] width 266 height 42
click at [15, 275] on code "# Run your CrewAI automation # (Replace with whatever command you use to start …" at bounding box center [105, 295] width 183 height 41
drag, startPoint x: 47, startPoint y: 228, endPoint x: 15, endPoint y: 228, distance: 32.1
click at [15, 275] on pre "# Run your CrewAI automation # (Replace with whatever command you use to start …" at bounding box center [147, 296] width 266 height 42
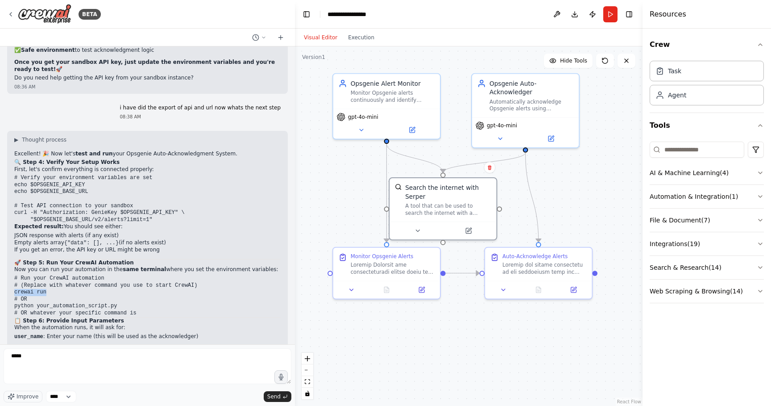
copy code "crewai run"
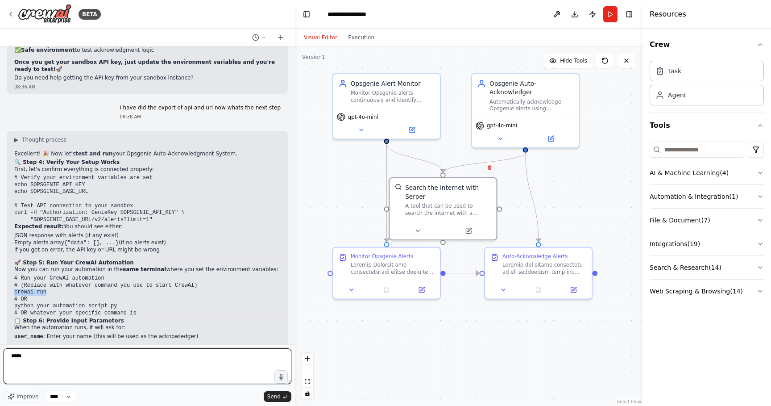
click at [99, 353] on textarea "*****" at bounding box center [148, 366] width 288 height 36
type textarea "*"
paste textarea "**********"
type textarea "**********"
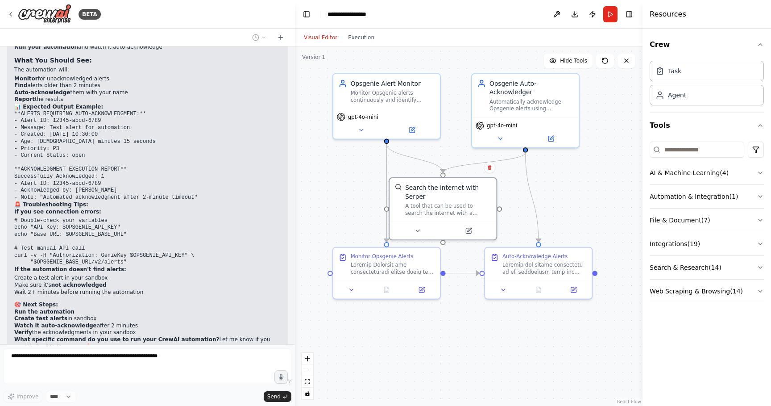
scroll to position [7222, 0]
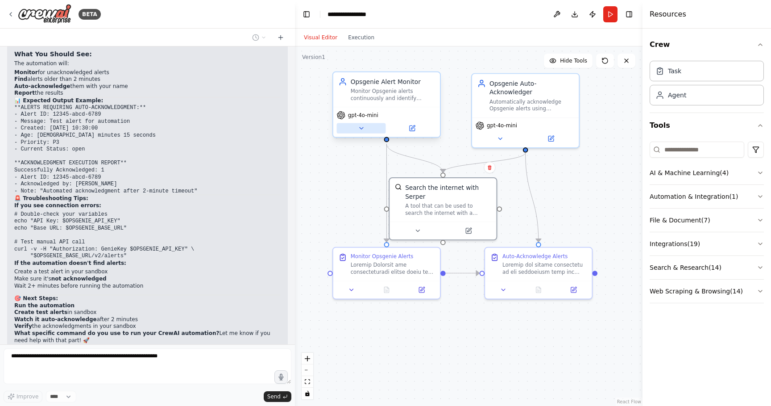
click at [362, 128] on icon at bounding box center [362, 128] width 4 height 2
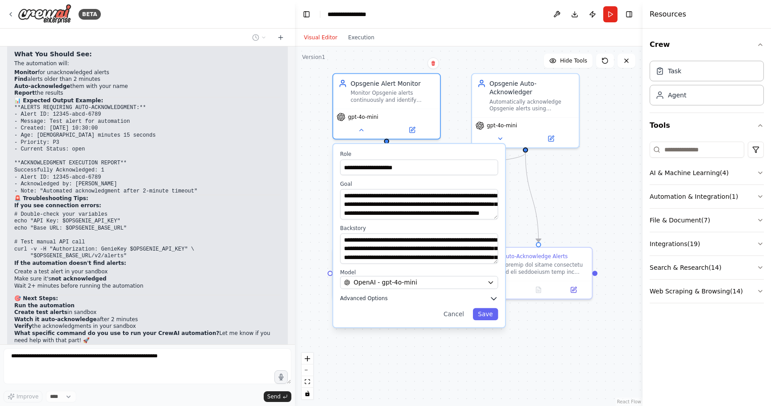
click at [495, 300] on icon "button" at bounding box center [494, 298] width 8 height 8
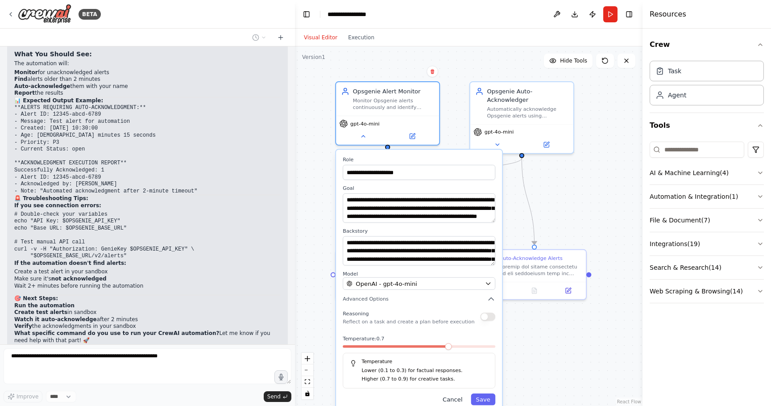
click at [454, 399] on button "Cancel" at bounding box center [453, 399] width 30 height 12
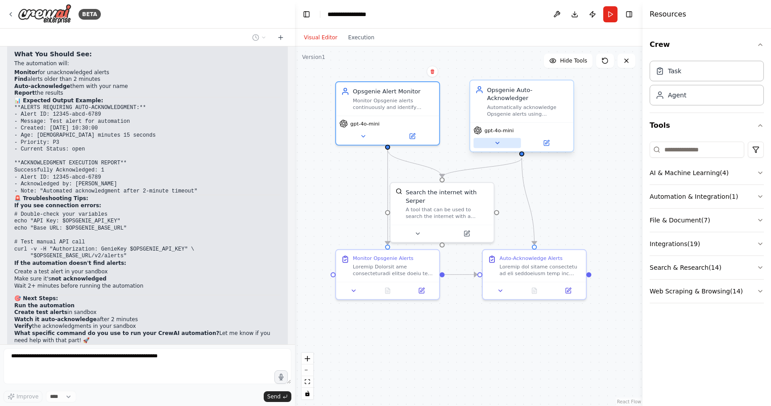
click at [502, 142] on button at bounding box center [496, 143] width 47 height 10
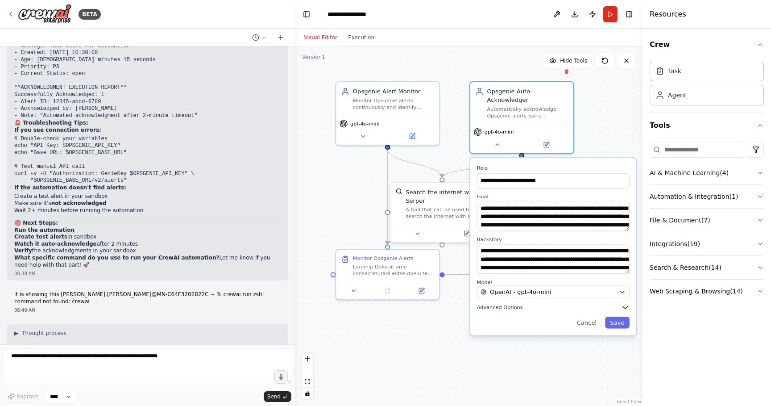
click at [625, 307] on icon "button" at bounding box center [625, 307] width 5 height 2
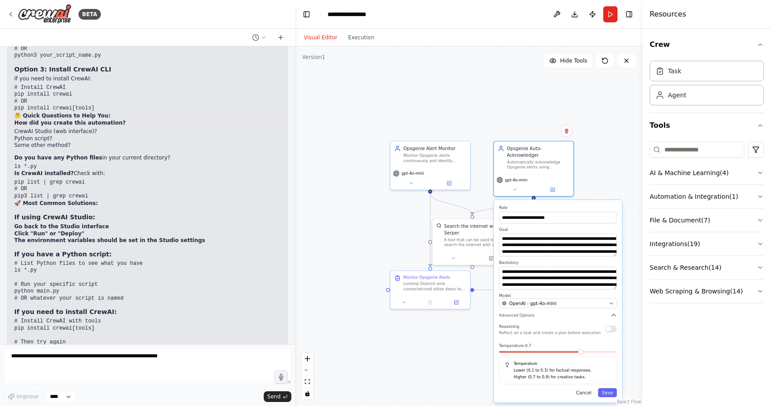
click at [582, 391] on button "Cancel" at bounding box center [584, 392] width 23 height 9
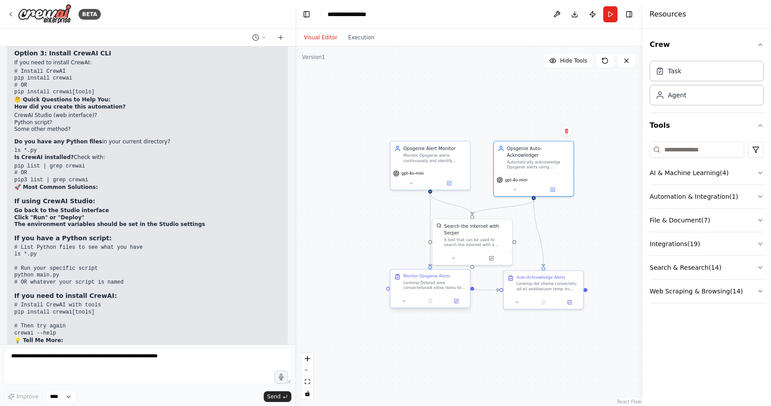
scroll to position [7712, 0]
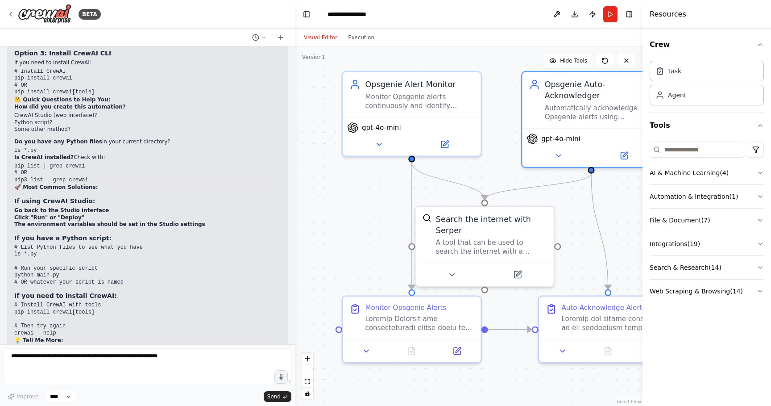
drag, startPoint x: 367, startPoint y: 208, endPoint x: 303, endPoint y: 188, distance: 67.8
click at [303, 188] on div ".deletable-edge-delete-btn { width: 20px; height: 20px; border: 0px solid #ffff…" at bounding box center [469, 225] width 348 height 359
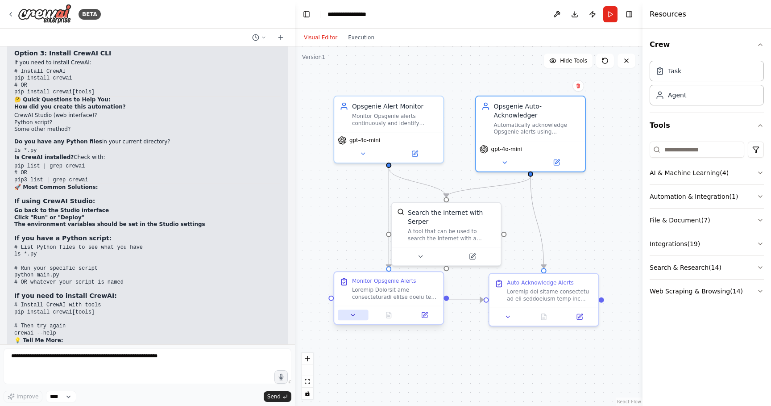
click at [357, 312] on button at bounding box center [353, 315] width 30 height 11
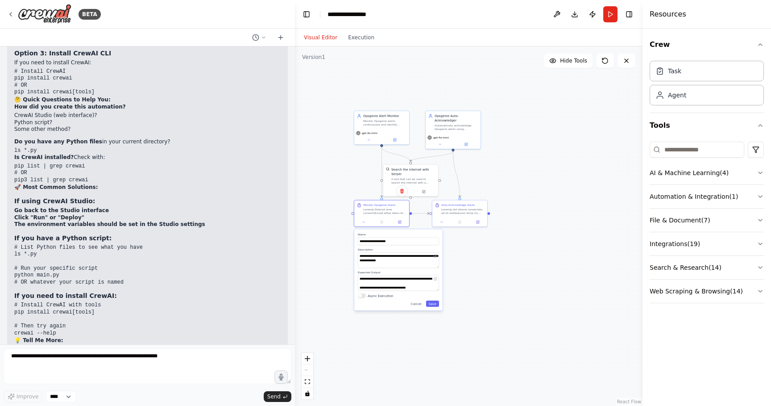
drag, startPoint x: 480, startPoint y: 201, endPoint x: 459, endPoint y: 102, distance: 101.6
click at [459, 102] on div ".deletable-edge-delete-btn { width: 20px; height: 20px; border: 0px solid #ffff…" at bounding box center [469, 225] width 348 height 359
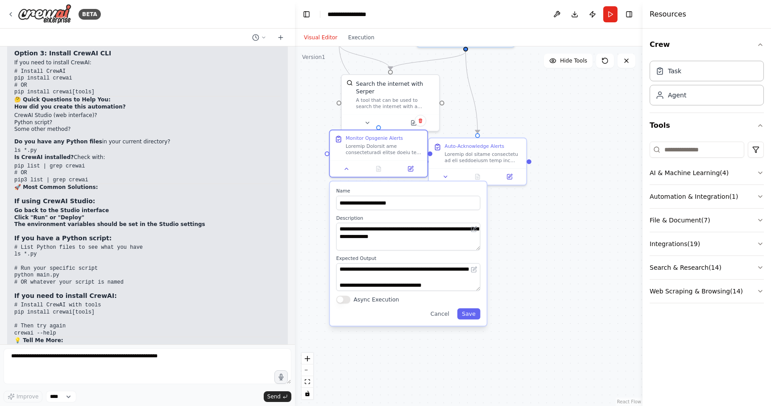
drag, startPoint x: 438, startPoint y: 279, endPoint x: 479, endPoint y: 271, distance: 41.8
click at [479, 271] on div "**********" at bounding box center [408, 277] width 144 height 28
click at [349, 168] on icon at bounding box center [347, 167] width 6 height 6
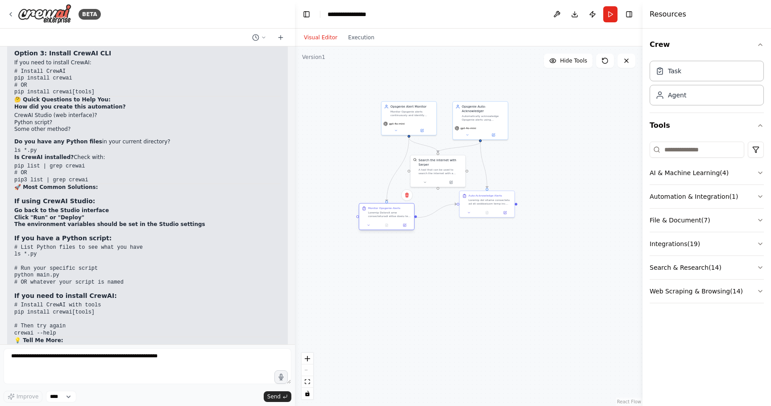
drag, startPoint x: 431, startPoint y: 198, endPoint x: 386, endPoint y: 215, distance: 47.2
click at [386, 215] on div at bounding box center [389, 214] width 43 height 7
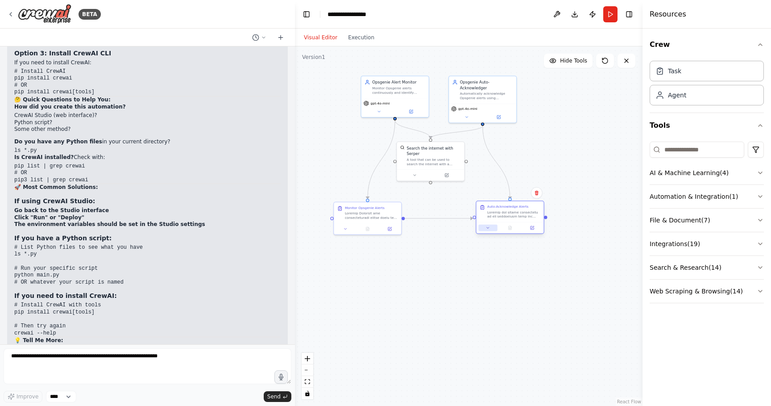
drag, startPoint x: 470, startPoint y: 213, endPoint x: 493, endPoint y: 230, distance: 28.0
click at [493, 230] on button at bounding box center [487, 227] width 19 height 7
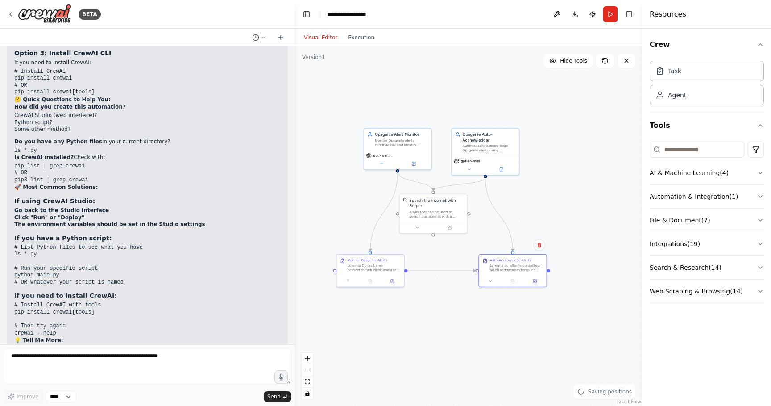
drag, startPoint x: 449, startPoint y: 266, endPoint x: 452, endPoint y: 318, distance: 52.3
click at [452, 318] on div ".deletable-edge-delete-btn { width: 20px; height: 20px; border: 0px solid #ffff…" at bounding box center [469, 225] width 348 height 359
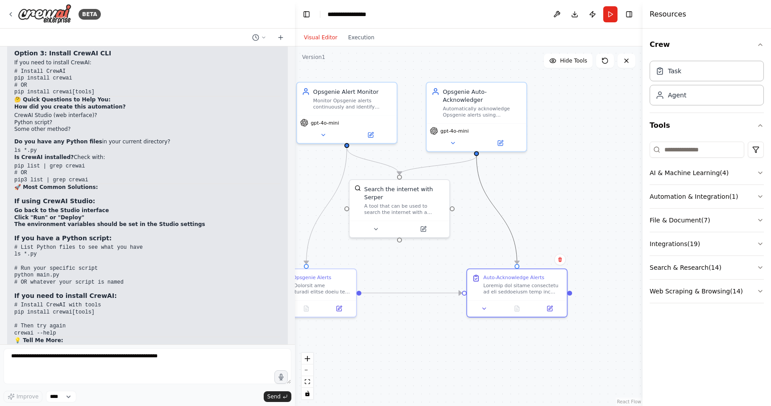
drag, startPoint x: 508, startPoint y: 223, endPoint x: 548, endPoint y: 221, distance: 39.3
click at [548, 221] on div ".deletable-edge-delete-btn { width: 20px; height: 20px; border: 0px solid #ffff…" at bounding box center [469, 225] width 348 height 359
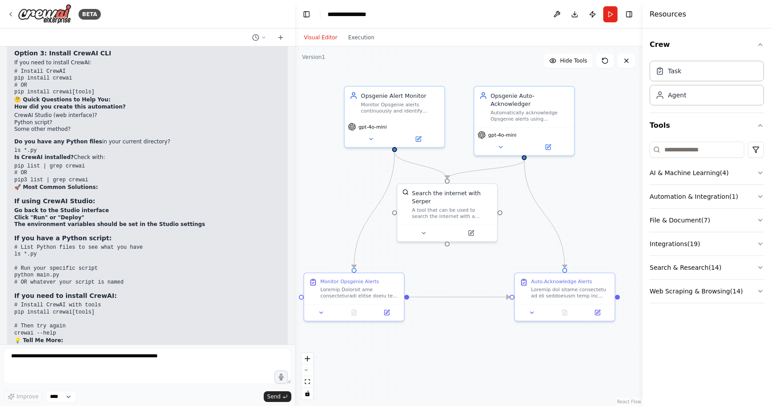
drag, startPoint x: 408, startPoint y: 323, endPoint x: 456, endPoint y: 327, distance: 47.9
click at [456, 327] on div ".deletable-edge-delete-btn { width: 20px; height: 20px; border: 0px solid #ffff…" at bounding box center [469, 225] width 348 height 359
click at [534, 311] on icon at bounding box center [532, 310] width 7 height 7
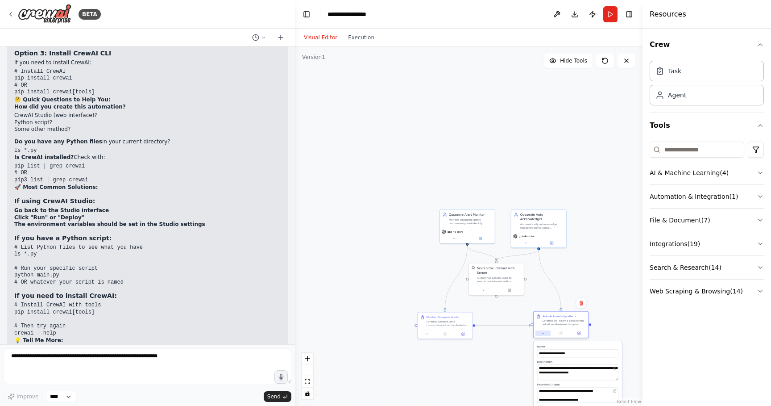
click at [542, 332] on icon at bounding box center [543, 333] width 4 height 4
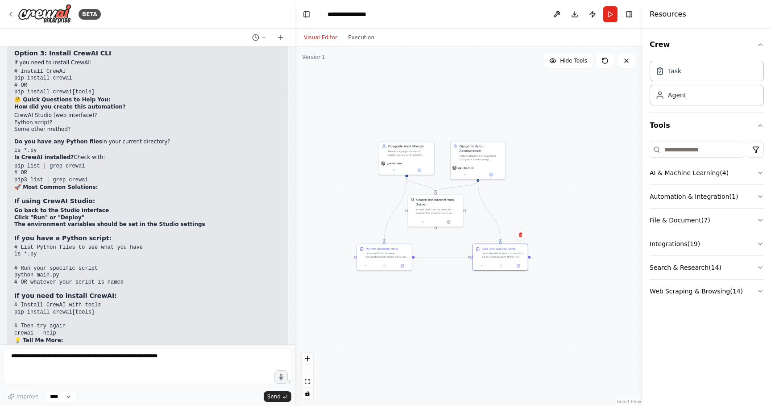
drag, startPoint x: 475, startPoint y: 166, endPoint x: 414, endPoint y: 98, distance: 91.4
click at [414, 98] on div ".deletable-edge-delete-btn { width: 20px; height: 20px; border: 0px solid #ffff…" at bounding box center [469, 225] width 348 height 359
drag, startPoint x: 447, startPoint y: 329, endPoint x: 459, endPoint y: 355, distance: 28.7
click at [459, 355] on div ".deletable-edge-delete-btn { width: 20px; height: 20px; border: 0px solid #ffff…" at bounding box center [469, 225] width 348 height 359
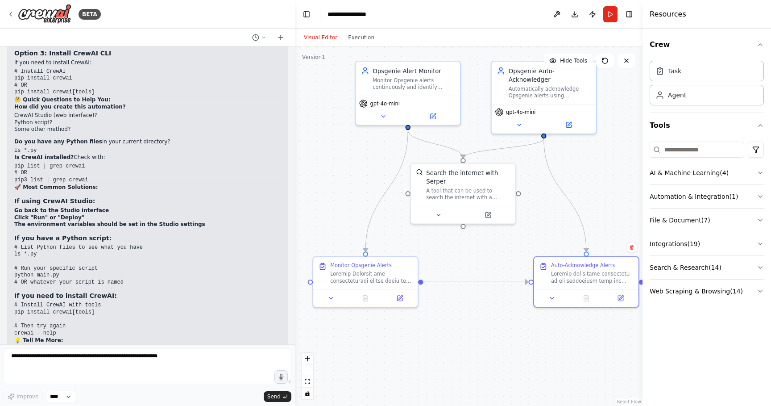
drag, startPoint x: 459, startPoint y: 355, endPoint x: 484, endPoint y: 419, distance: 69.0
click at [484, 405] on html "BETA I am using Opsgenie in my org and for that we receive multiple alerts whic…" at bounding box center [385, 203] width 771 height 406
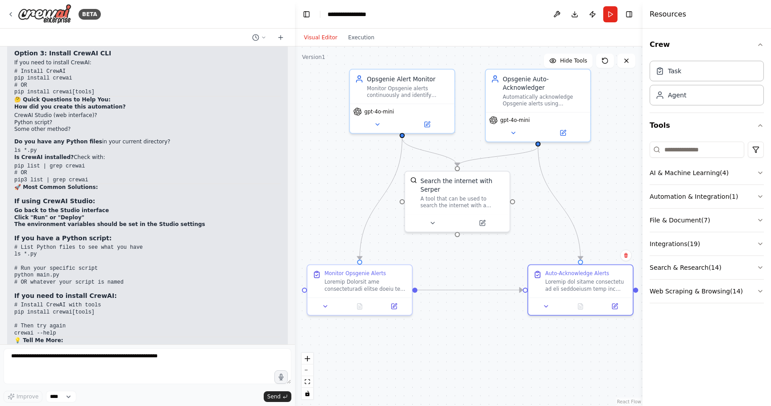
drag, startPoint x: 513, startPoint y: 355, endPoint x: 507, endPoint y: 363, distance: 9.9
click at [507, 363] on div ".deletable-edge-delete-btn { width: 20px; height: 20px; border: 0px solid #ffff…" at bounding box center [469, 225] width 348 height 359
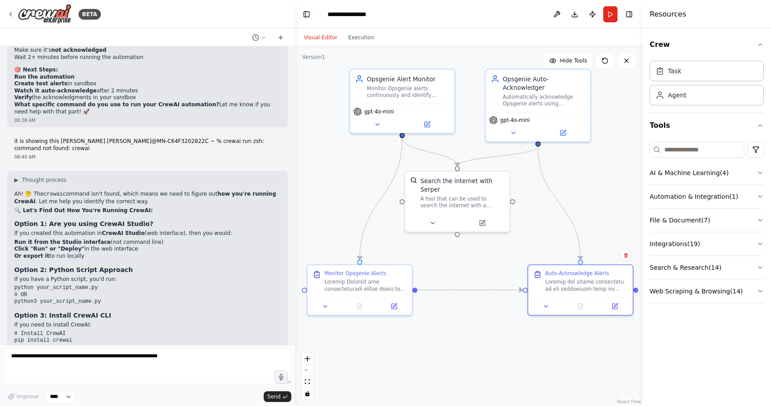
scroll to position [7449, 0]
click at [609, 14] on button "Run" at bounding box center [610, 14] width 14 height 16
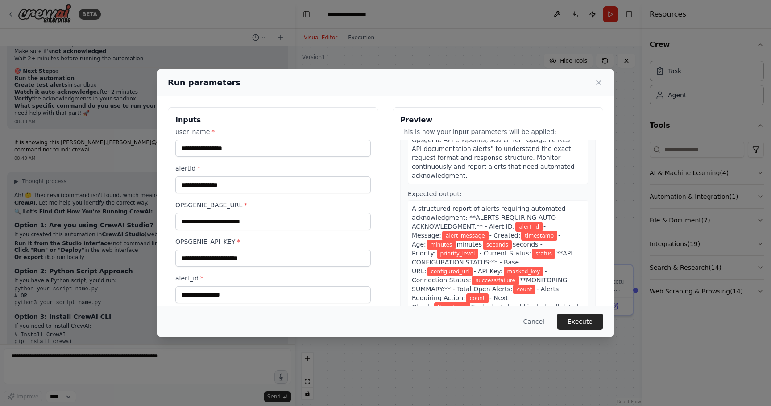
scroll to position [0, 0]
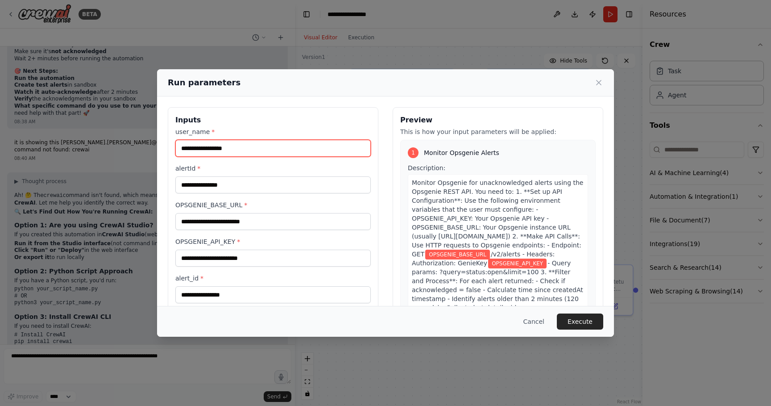
click at [238, 145] on input "user_name *" at bounding box center [272, 148] width 195 height 17
type input "**********"
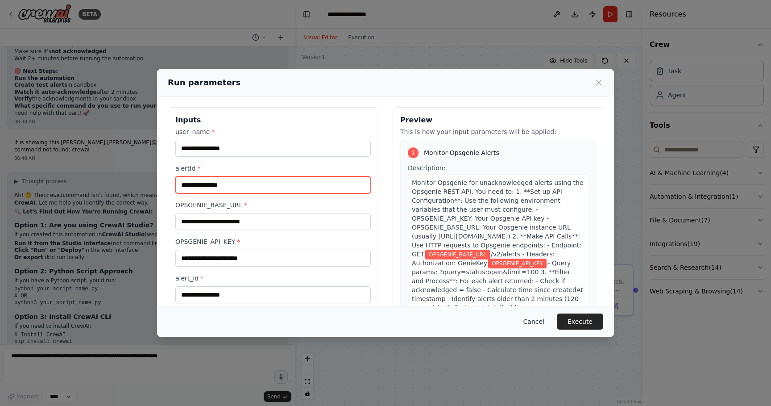
click at [540, 322] on button "Cancel" at bounding box center [533, 321] width 35 height 16
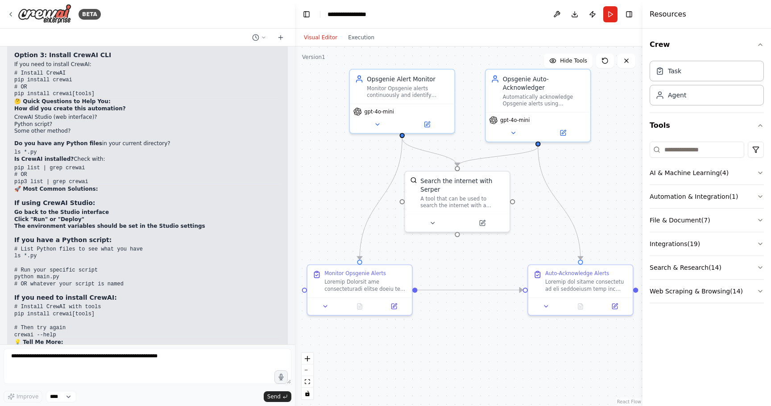
scroll to position [7712, 0]
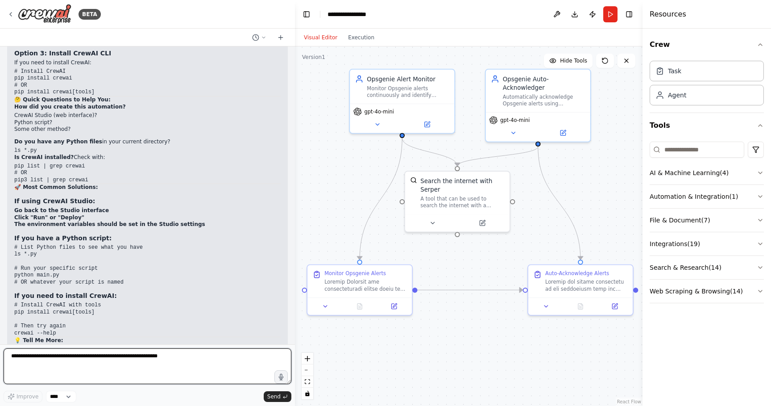
click at [118, 366] on textarea at bounding box center [148, 366] width 288 height 36
type textarea "*"
type textarea "**********"
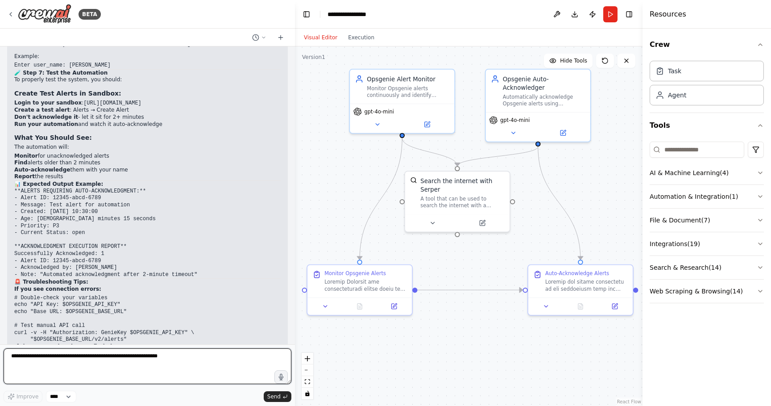
scroll to position [7109, 0]
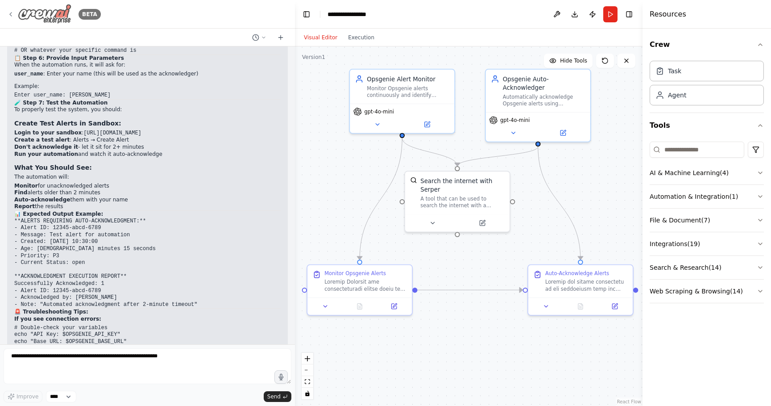
click at [9, 12] on icon at bounding box center [10, 14] width 7 height 7
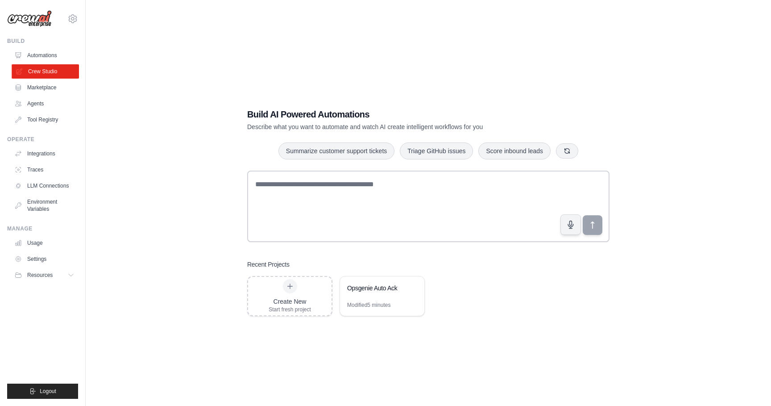
click at [45, 75] on link "Crew Studio" at bounding box center [45, 71] width 67 height 14
click at [394, 295] on div "Opsgenie Auto Ack" at bounding box center [382, 288] width 84 height 25
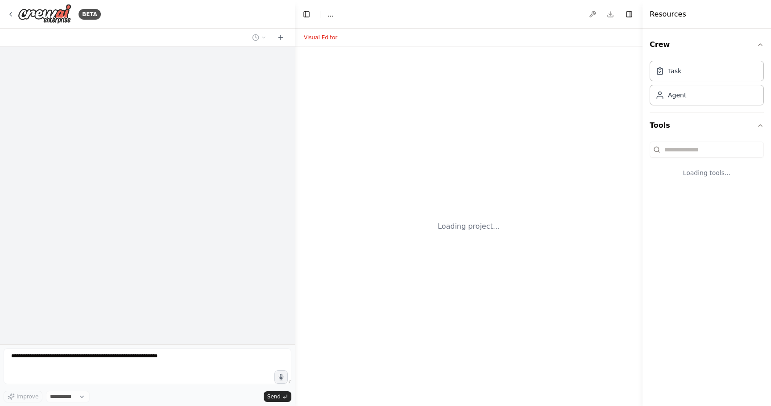
select select "****"
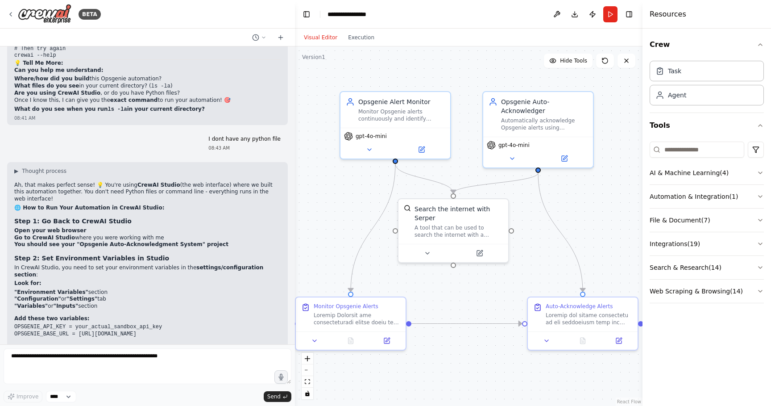
scroll to position [7476, 0]
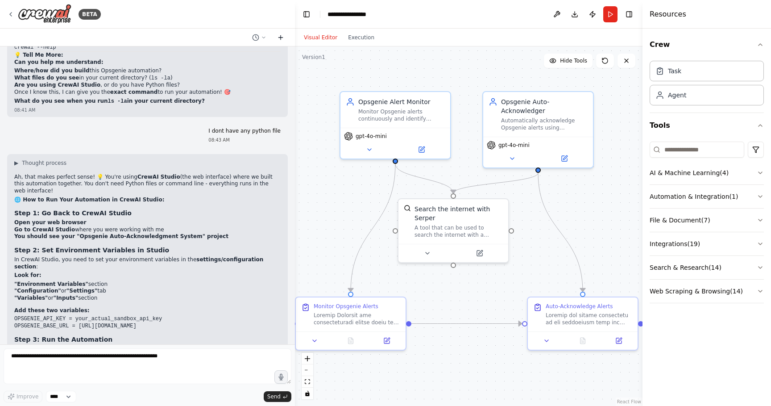
click at [280, 37] on icon at bounding box center [280, 37] width 4 height 0
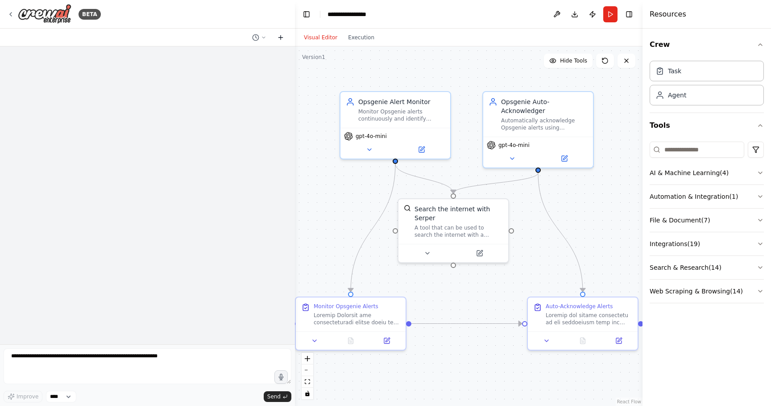
scroll to position [0, 0]
click at [260, 35] on button at bounding box center [259, 37] width 21 height 11
click at [221, 67] on span "I dont have any python file" at bounding box center [221, 69] width 58 height 7
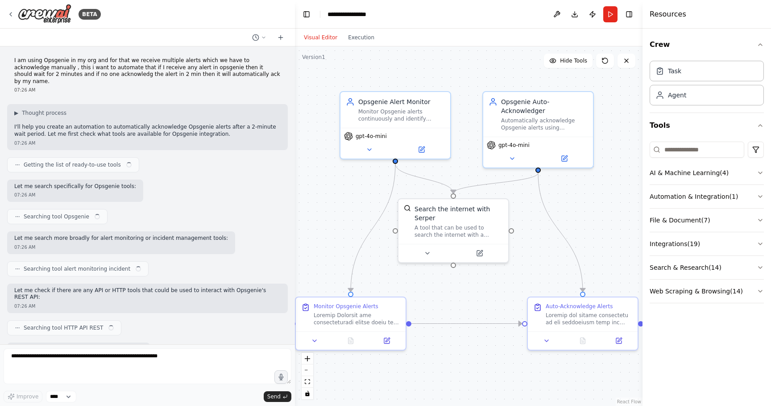
scroll to position [7596, 0]
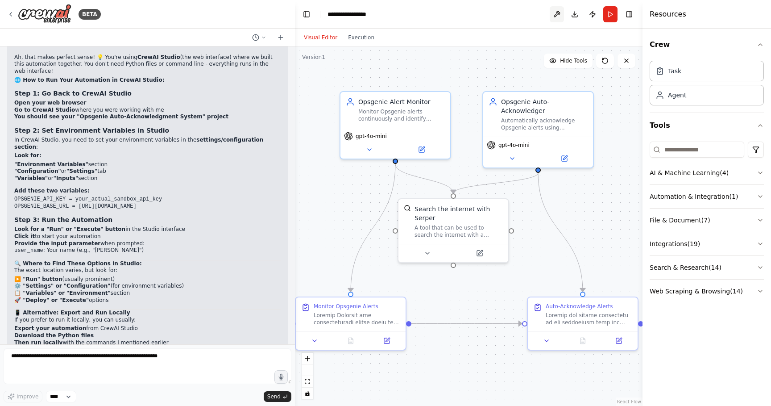
click at [559, 12] on button at bounding box center [557, 14] width 14 height 16
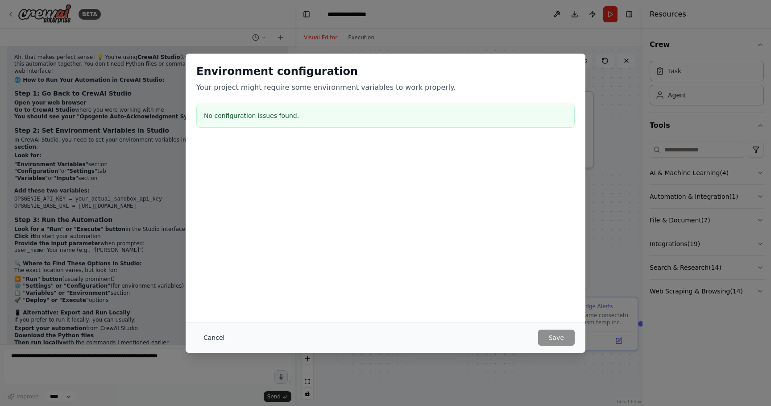
click at [219, 331] on button "Cancel" at bounding box center [213, 337] width 35 height 16
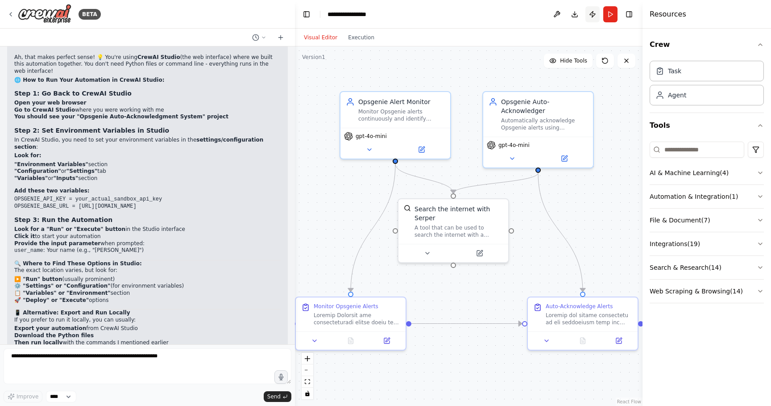
click at [590, 11] on button "Publish" at bounding box center [593, 14] width 14 height 16
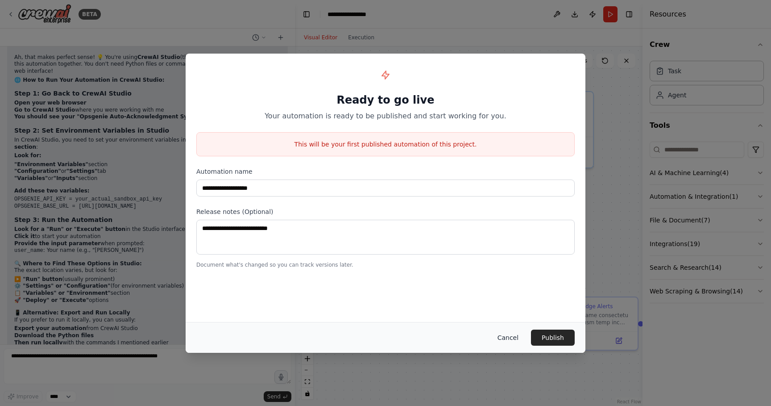
click at [508, 336] on button "Cancel" at bounding box center [507, 337] width 35 height 16
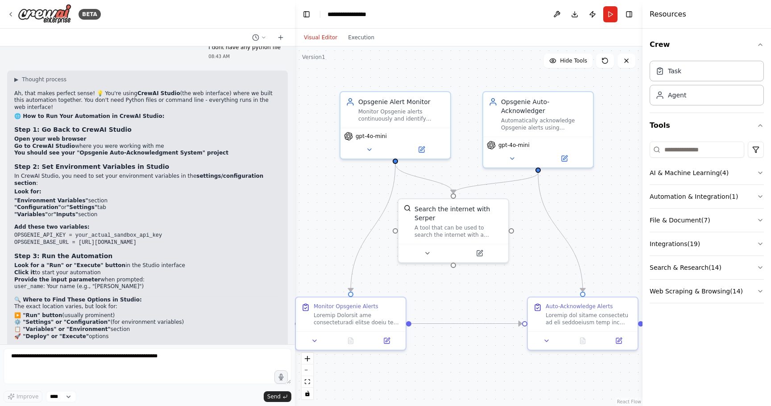
scroll to position [7559, 0]
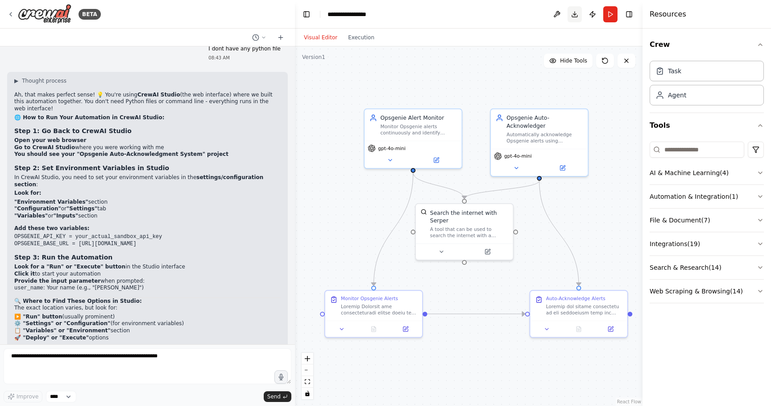
click at [577, 11] on button "Download" at bounding box center [575, 14] width 14 height 16
click at [630, 15] on button "Toggle Right Sidebar" at bounding box center [629, 14] width 12 height 12
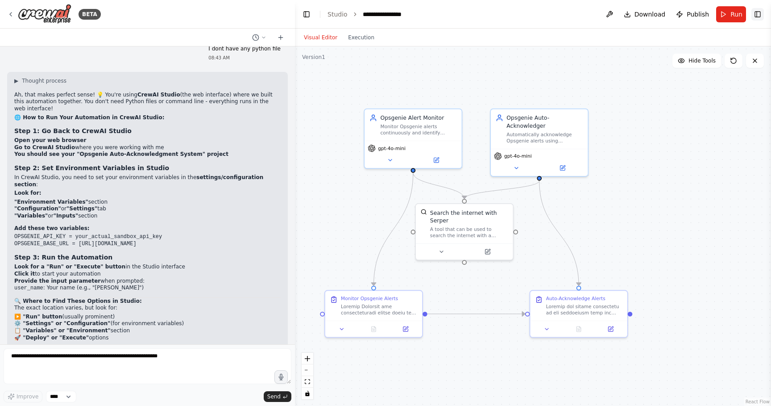
click at [763, 14] on button "Toggle Right Sidebar" at bounding box center [758, 14] width 12 height 12
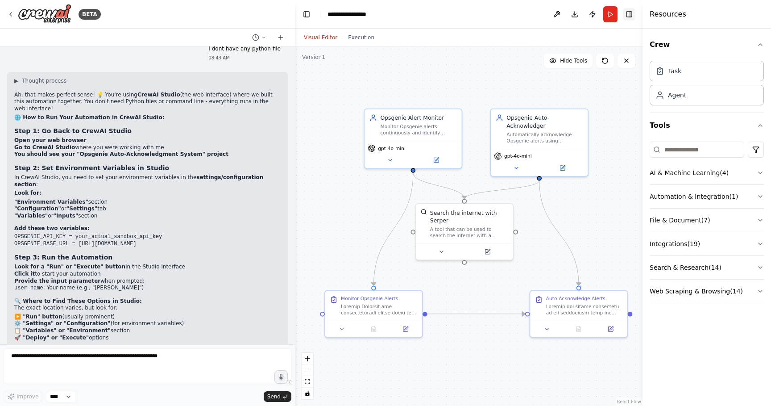
click at [633, 14] on button "Toggle Right Sidebar" at bounding box center [629, 14] width 12 height 12
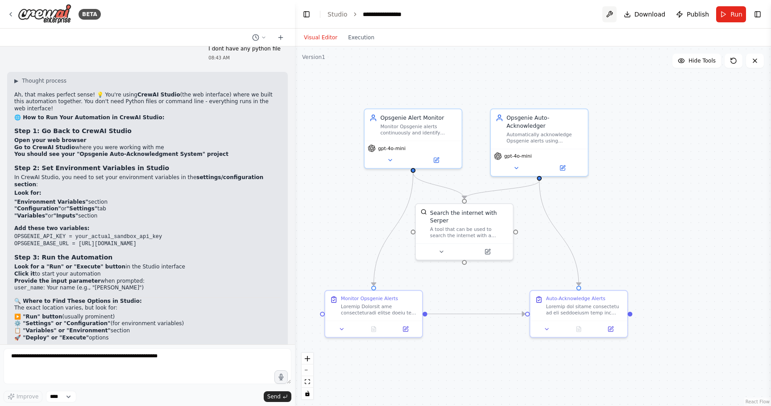
click at [612, 15] on button at bounding box center [609, 14] width 14 height 16
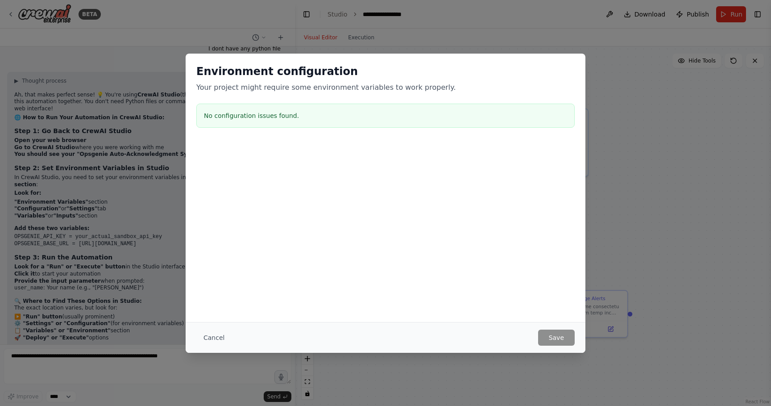
click at [255, 130] on div "Environment configuration Your project might require some environment variables…" at bounding box center [386, 98] width 400 height 88
click at [290, 108] on div "No configuration issues found." at bounding box center [385, 116] width 378 height 24
click at [211, 338] on button "Cancel" at bounding box center [213, 337] width 35 height 16
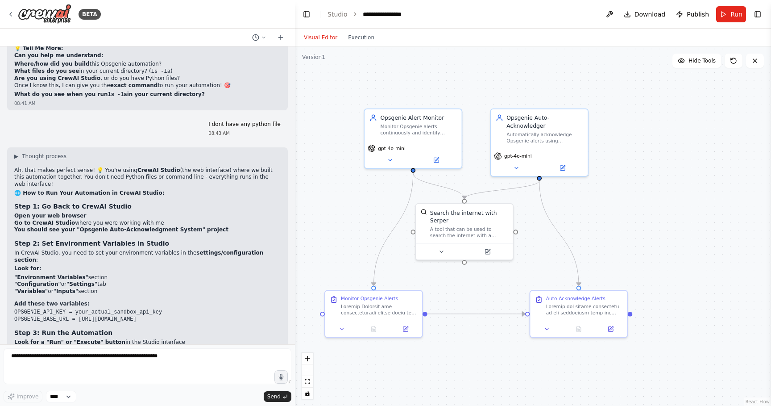
scroll to position [7484, 0]
click at [44, 17] on img at bounding box center [45, 14] width 54 height 20
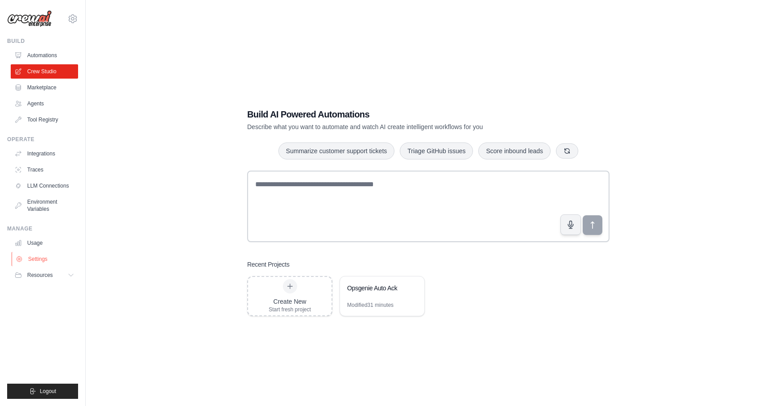
click at [44, 257] on link "Settings" at bounding box center [45, 259] width 67 height 14
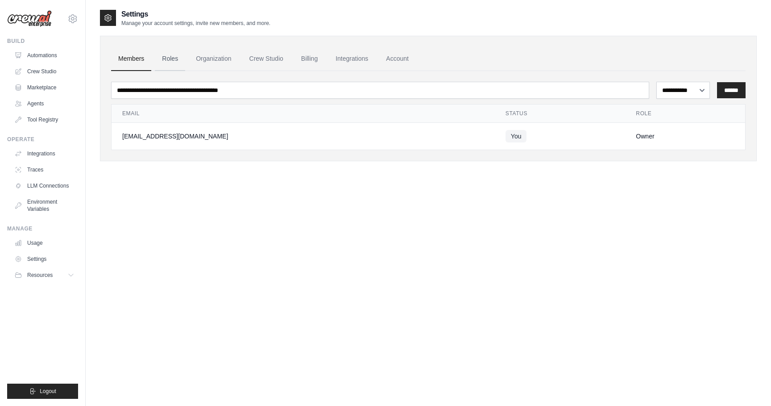
click at [173, 58] on link "Roles" at bounding box center [170, 59] width 30 height 24
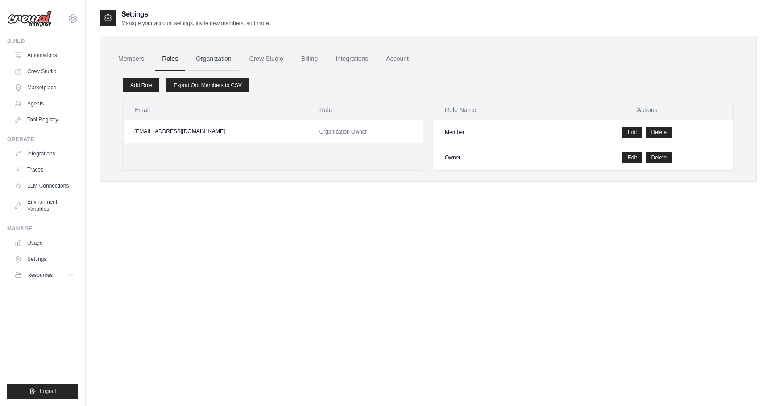
click at [216, 58] on link "Organization" at bounding box center [214, 59] width 50 height 24
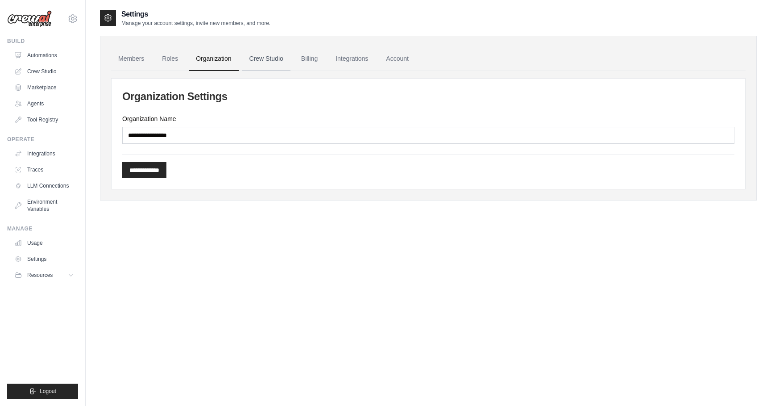
click at [266, 54] on link "Crew Studio" at bounding box center [266, 59] width 48 height 24
click at [269, 59] on link "Crew Studio" at bounding box center [266, 59] width 48 height 24
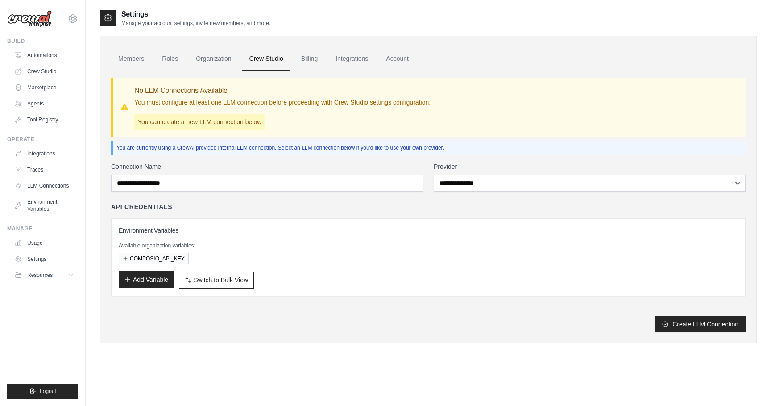
click at [147, 284] on button "Add Variable" at bounding box center [146, 279] width 55 height 17
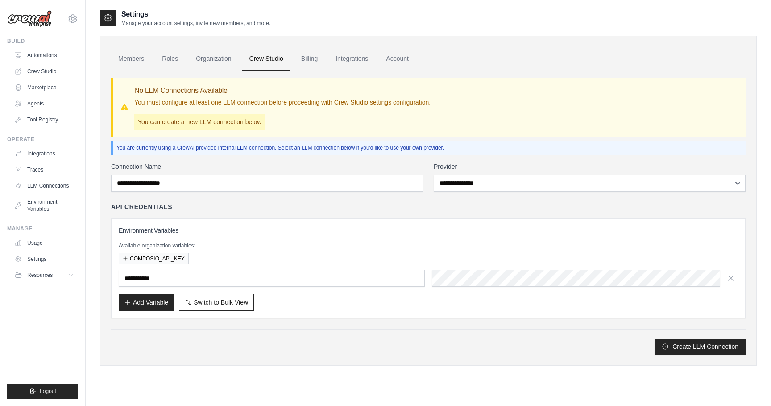
click at [169, 282] on input "text" at bounding box center [272, 278] width 306 height 17
click at [32, 73] on link "Crew Studio" at bounding box center [45, 71] width 67 height 14
click at [181, 279] on input "text" at bounding box center [272, 278] width 306 height 17
paste input "**********"
drag, startPoint x: 181, startPoint y: 279, endPoint x: 120, endPoint y: 282, distance: 60.3
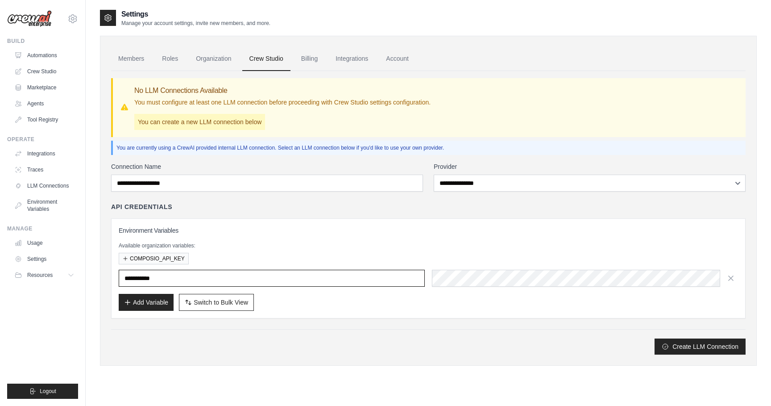
click at [120, 282] on input "text" at bounding box center [272, 278] width 306 height 17
type input "**********"
click at [153, 298] on button "Add Variable" at bounding box center [146, 301] width 55 height 17
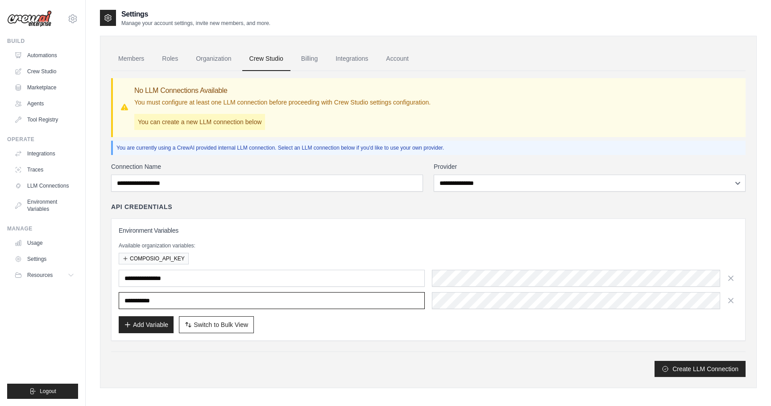
paste input "**********"
type input "**********"
click at [390, 250] on div "Available organization variables: COMPOSIO_API_KEY" at bounding box center [428, 253] width 619 height 22
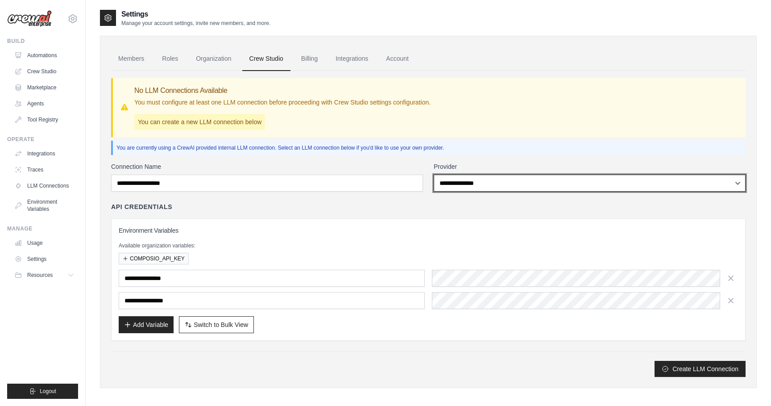
click at [513, 185] on select "**********" at bounding box center [590, 182] width 312 height 17
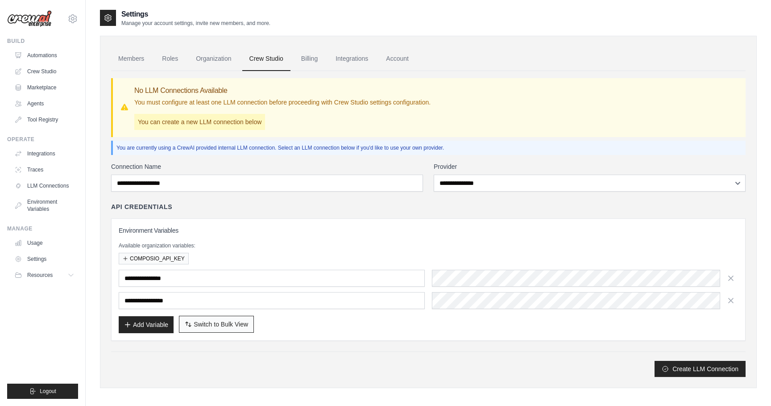
click at [213, 329] on button "Switch to Bulk View Switch to Table View" at bounding box center [216, 324] width 75 height 17
type textarea "**********"
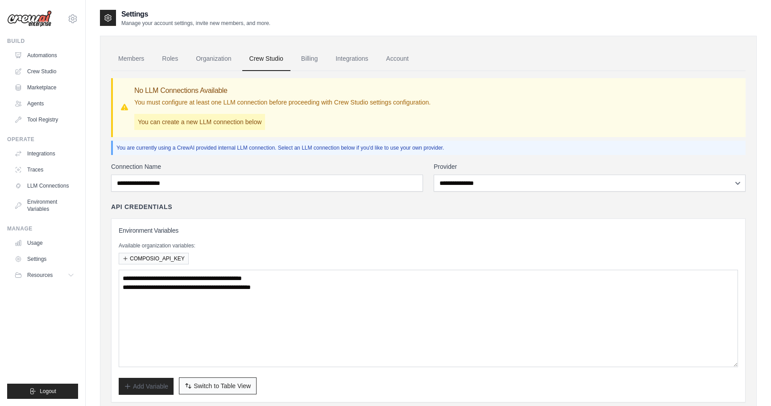
click at [203, 386] on span "Switch to Table View" at bounding box center [222, 385] width 57 height 9
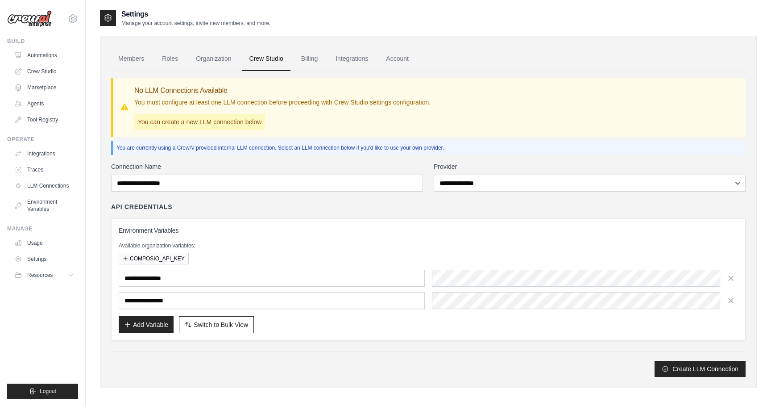
click at [319, 356] on div "Create LLM Connection" at bounding box center [428, 363] width 635 height 25
click at [34, 201] on link "Environment Variables" at bounding box center [45, 205] width 67 height 21
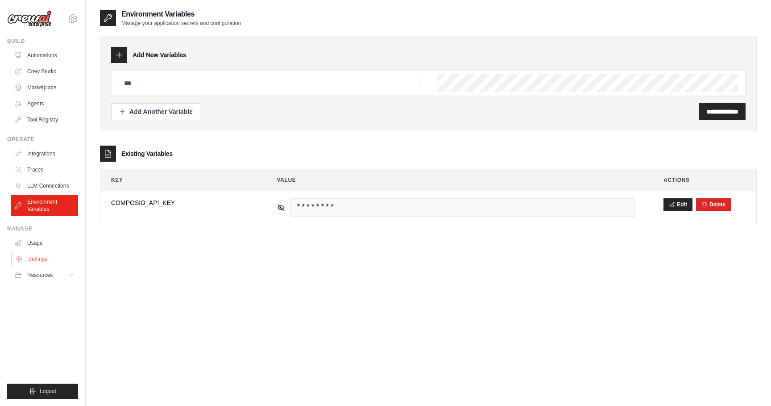
click at [46, 261] on link "Settings" at bounding box center [45, 259] width 67 height 14
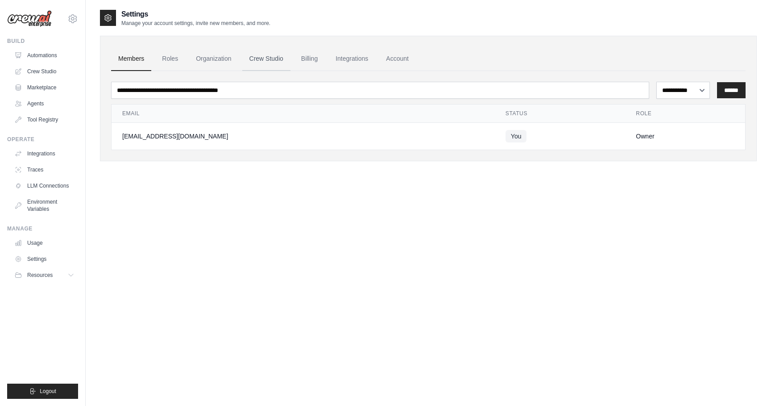
click at [269, 58] on link "Crew Studio" at bounding box center [266, 59] width 48 height 24
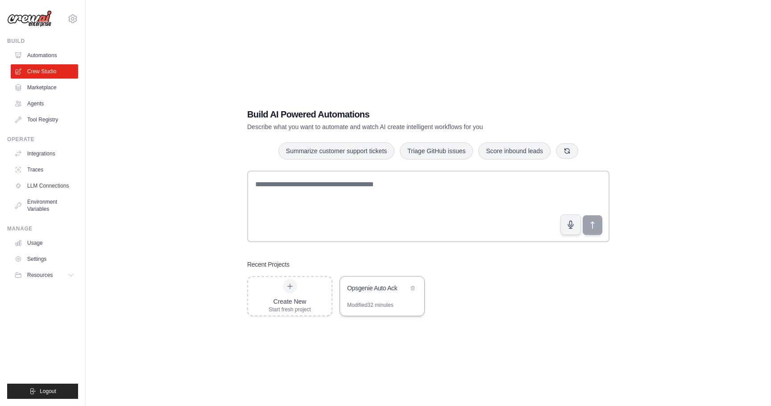
click at [349, 297] on div "Opsgenie Auto Ack" at bounding box center [382, 288] width 84 height 25
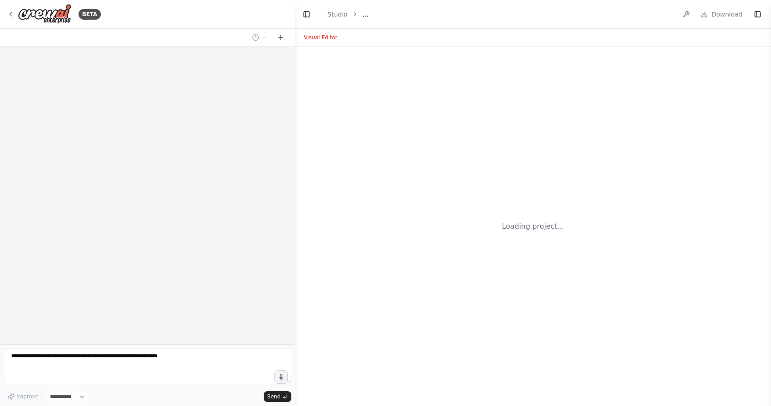
select select "****"
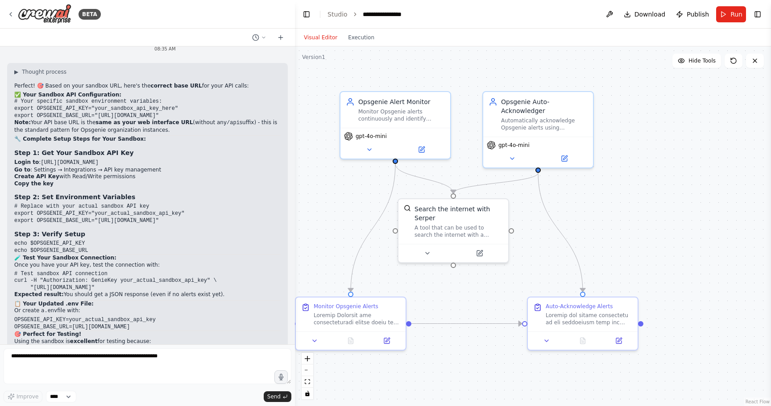
scroll to position [5993, 0]
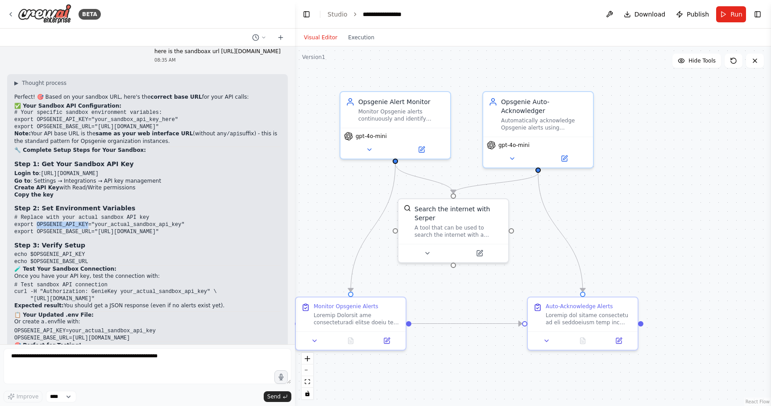
drag, startPoint x: 37, startPoint y: 160, endPoint x: 88, endPoint y: 165, distance: 50.6
click at [88, 214] on code "# Replace with your actual sandbox API key export OPSGENIE_API_KEY="your_actual…" at bounding box center [99, 224] width 170 height 20
drag, startPoint x: 39, startPoint y: 167, endPoint x: 75, endPoint y: 166, distance: 35.7
click at [75, 214] on code "# Replace with your actual sandbox API key export OPSGENIE_API_KEY="your_actual…" at bounding box center [99, 224] width 170 height 20
copy code "OPSGENIE_BASE_URL"
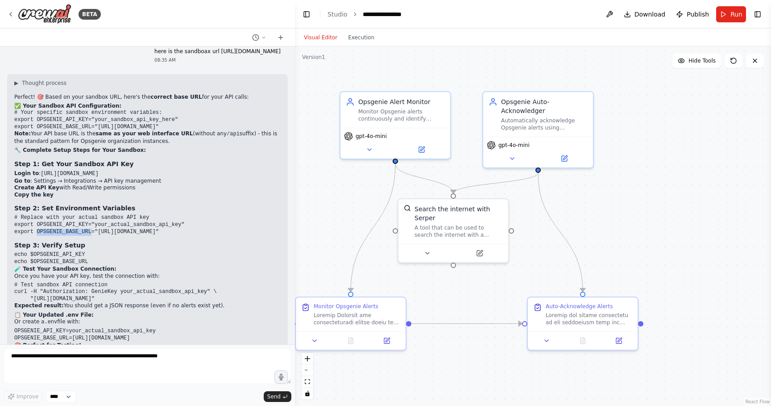
drag, startPoint x: 91, startPoint y: 167, endPoint x: 37, endPoint y: 170, distance: 54.1
click at [37, 214] on code "# Replace with your actual sandbox API key export OPSGENIE_API_KEY="your_actual…" at bounding box center [99, 224] width 170 height 20
copy code "https://sophos-sandbox.app.opsgenie.com"
drag, startPoint x: 224, startPoint y: 168, endPoint x: 99, endPoint y: 170, distance: 125.0
click at [99, 214] on code "# Replace with your actual sandbox API key export OPSGENIE_API_KEY="your_actual…" at bounding box center [99, 224] width 170 height 20
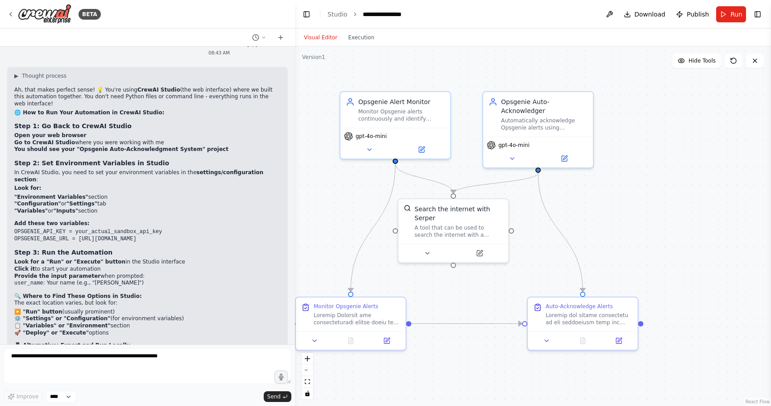
scroll to position [7561, 0]
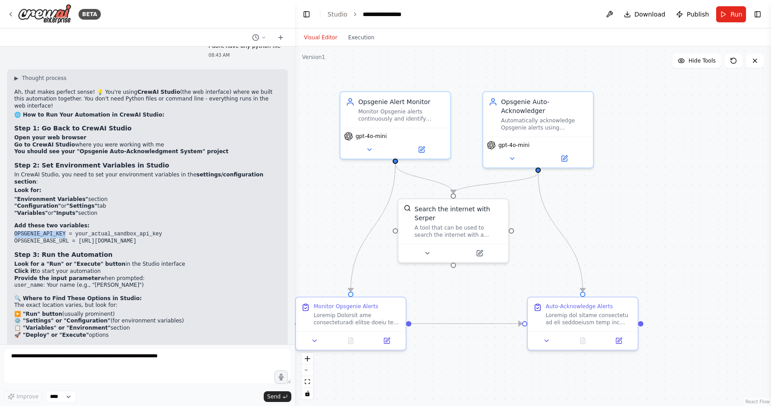
copy code "OPSGENIE_API_KEY"
drag, startPoint x: 15, startPoint y: 157, endPoint x: 66, endPoint y: 153, distance: 51.5
click at [66, 231] on code "OPSGENIE_API_KEY = your_actual_sandbox_api_key OPSGENIE_BASE_URL = https://soph…" at bounding box center [88, 237] width 148 height 13
drag, startPoint x: 14, startPoint y: 163, endPoint x: 68, endPoint y: 162, distance: 54.0
click at [68, 231] on code "OPSGENIE_API_KEY = your_actual_sandbox_api_key OPSGENIE_BASE_URL = https://soph…" at bounding box center [88, 237] width 148 height 13
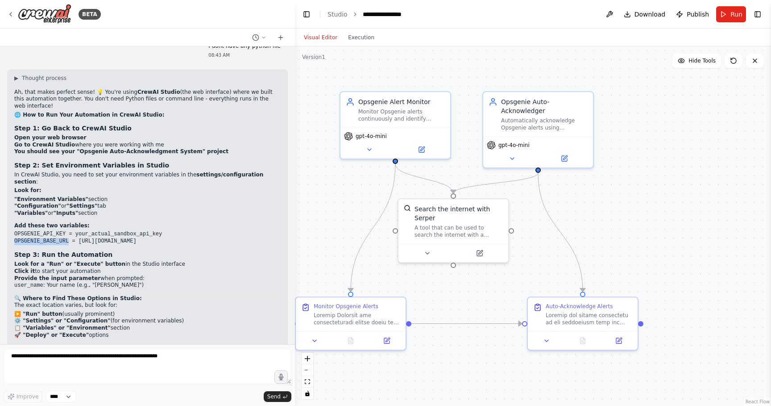
copy code "OPSGENIE_BASE_URL"
copy code "https://sophos-sandbox.app.opsgenie.com"
drag, startPoint x: 79, startPoint y: 162, endPoint x: 206, endPoint y: 161, distance: 126.7
click at [206, 231] on pre "OPSGENIE_API_KEY = your_actual_sandbox_api_key OPSGENIE_BASE_URL = https://soph…" at bounding box center [147, 238] width 266 height 14
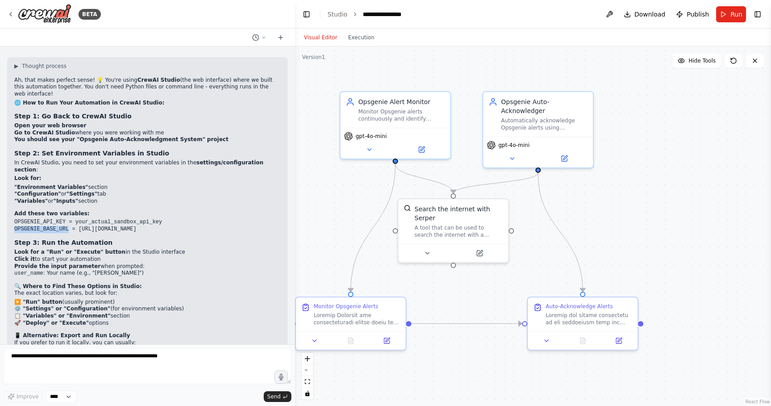
scroll to position [7579, 0]
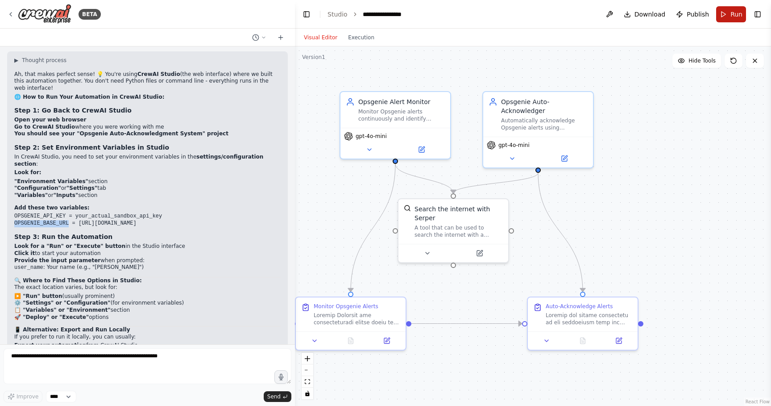
click at [726, 15] on button "Run" at bounding box center [731, 14] width 30 height 16
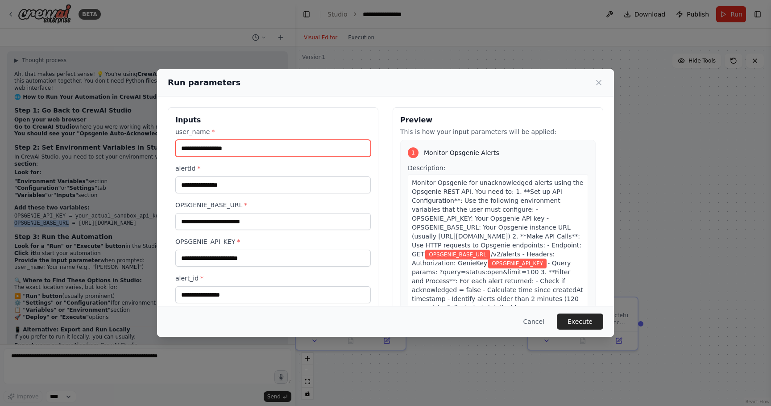
click at [238, 145] on input "user_name *" at bounding box center [272, 148] width 195 height 17
type input "**********"
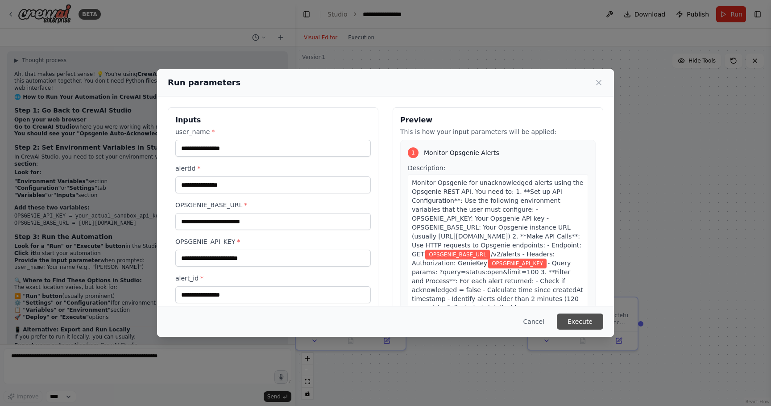
click at [583, 318] on button "Execute" at bounding box center [580, 321] width 46 height 16
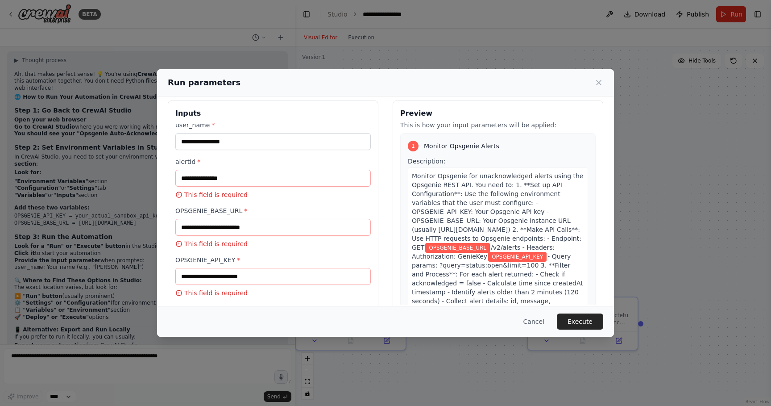
scroll to position [6, 0]
click at [538, 323] on button "Cancel" at bounding box center [533, 321] width 35 height 16
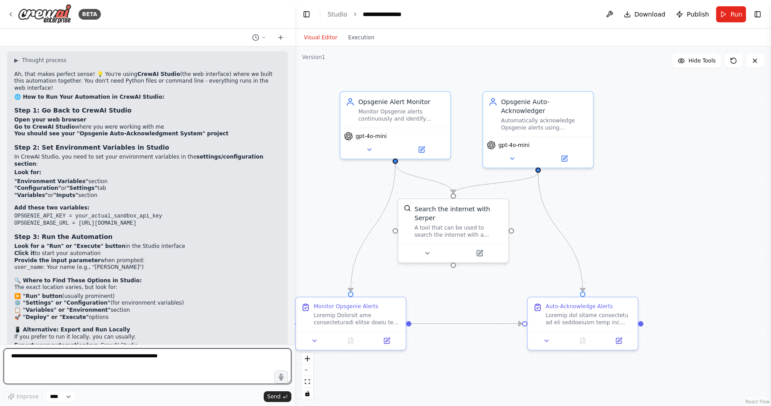
click at [138, 357] on textarea at bounding box center [148, 366] width 288 height 36
paste textarea
type textarea "**********"
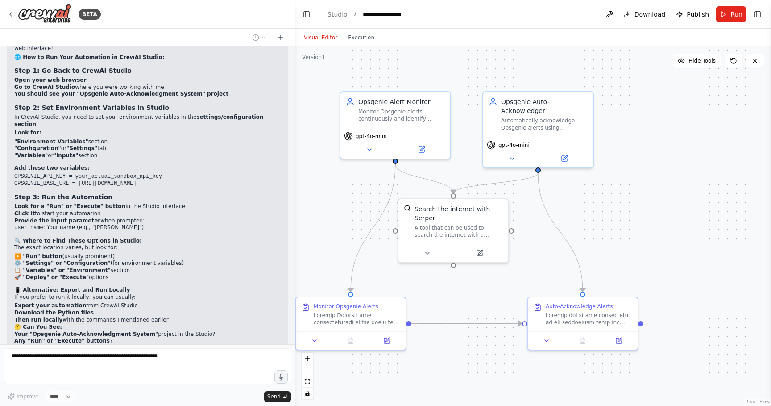
scroll to position [7649, 0]
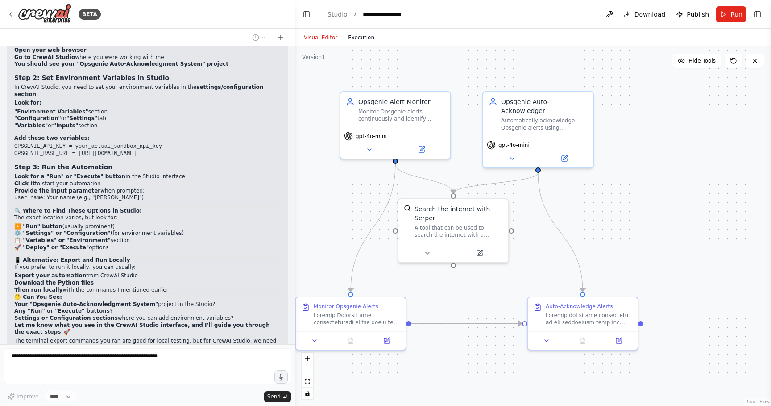
click at [357, 39] on button "Execution" at bounding box center [361, 37] width 37 height 11
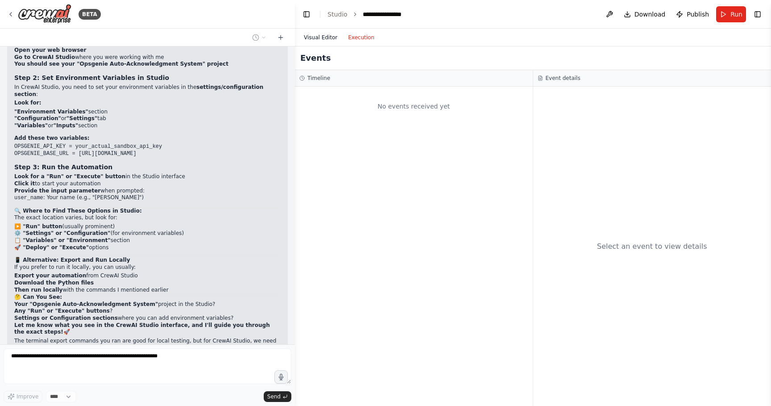
click at [324, 38] on button "Visual Editor" at bounding box center [321, 37] width 44 height 11
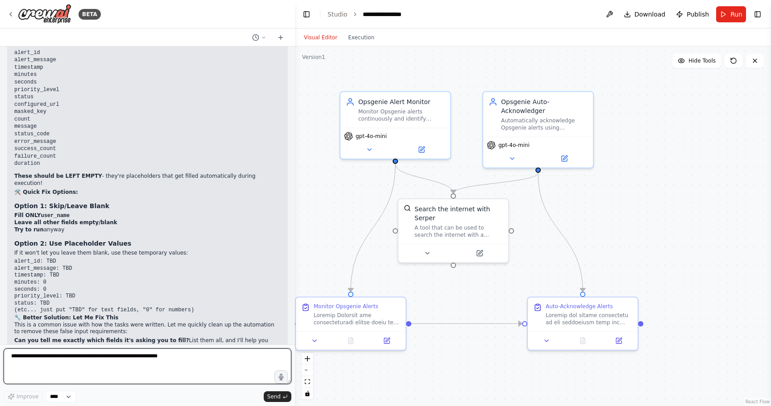
scroll to position [8104, 0]
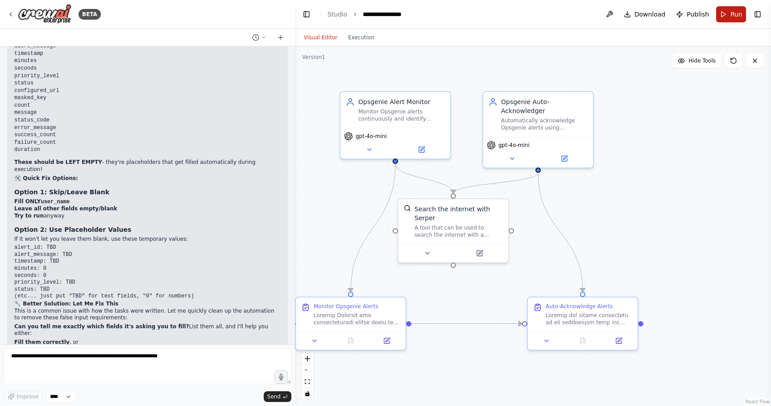
click at [729, 14] on button "Run" at bounding box center [731, 14] width 30 height 16
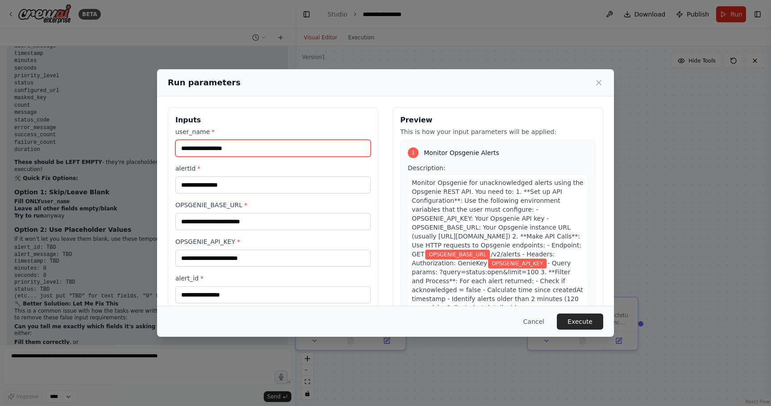
click at [270, 150] on input "user_name *" at bounding box center [272, 148] width 195 height 17
type input "**********"
click at [580, 323] on button "Execute" at bounding box center [580, 321] width 46 height 16
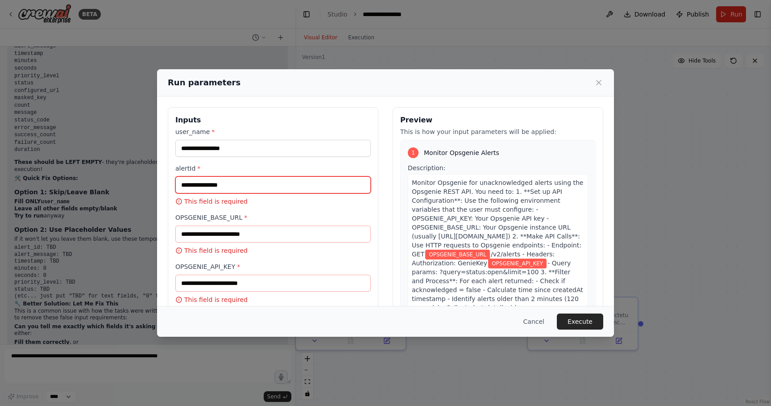
click at [233, 189] on input "alertId *" at bounding box center [272, 184] width 195 height 17
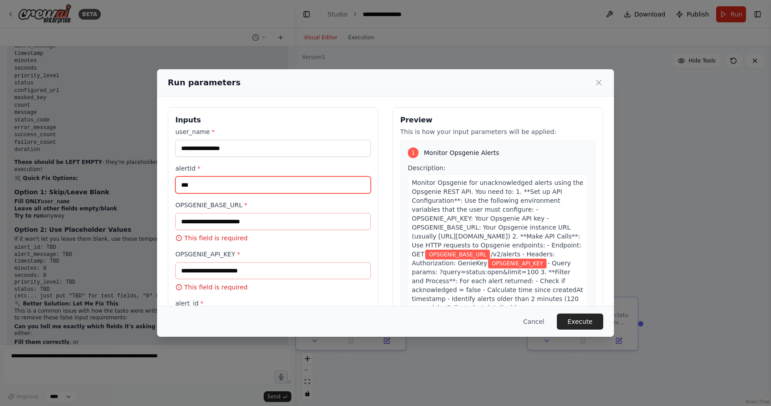
type input "***"
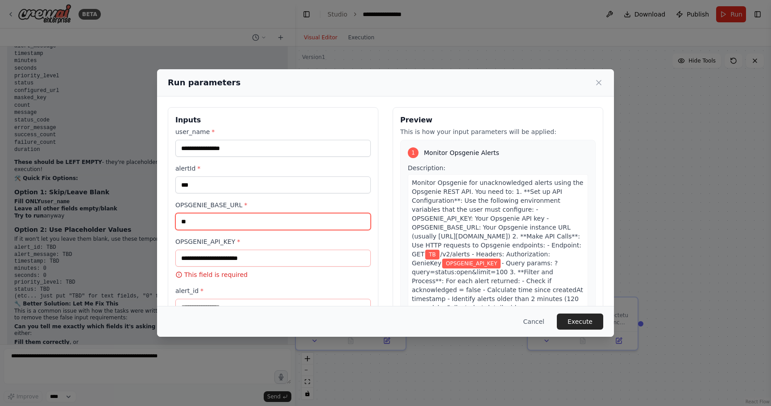
type input "*"
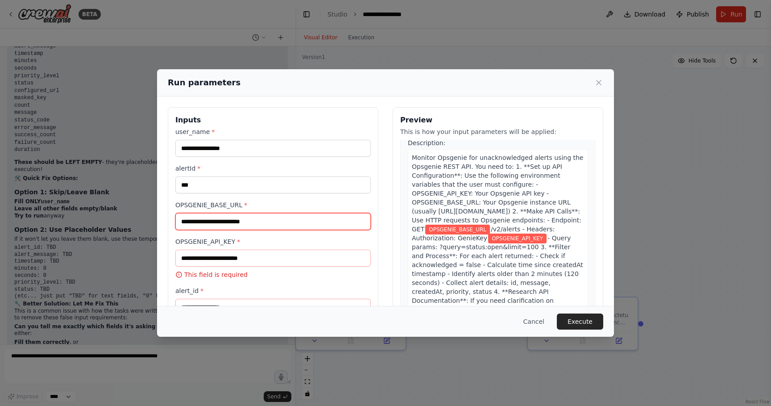
scroll to position [29, 0]
paste input "**********"
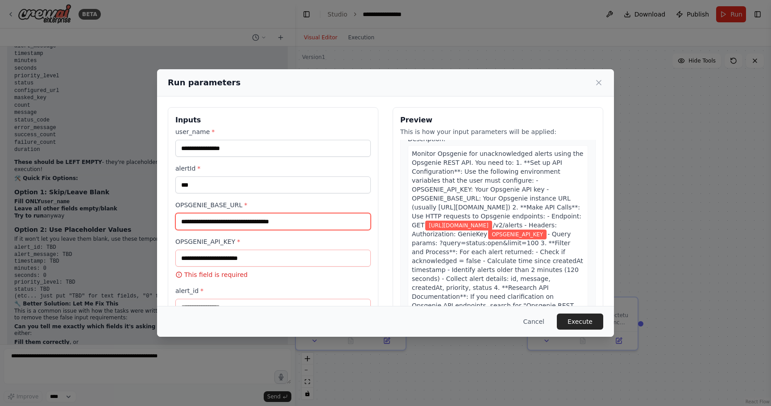
type input "**********"
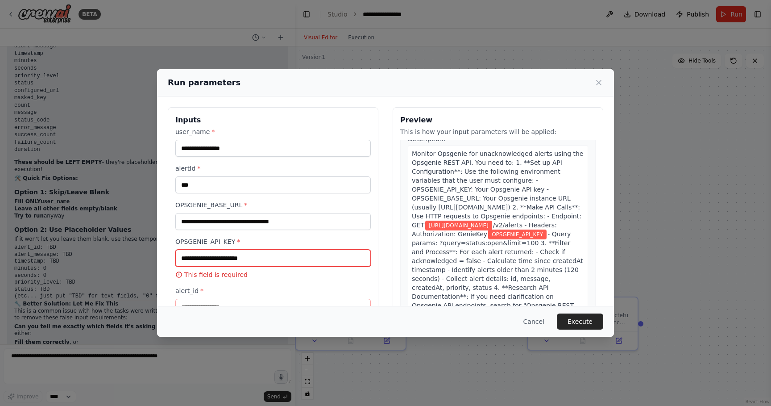
click at [278, 254] on input "OPSGENIE_API_KEY *" at bounding box center [272, 257] width 195 height 17
paste input "**********"
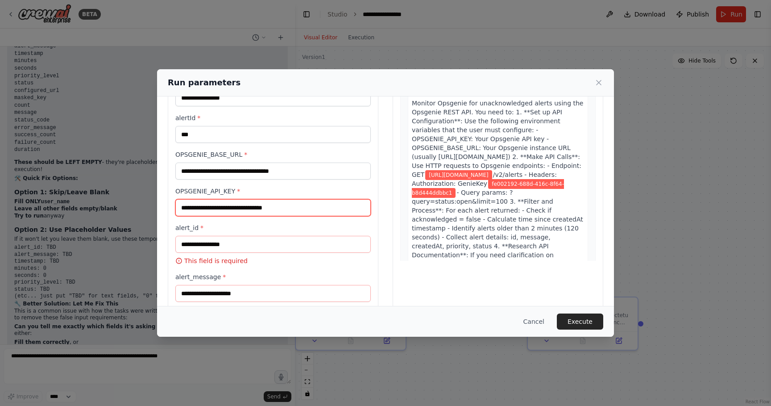
scroll to position [74, 0]
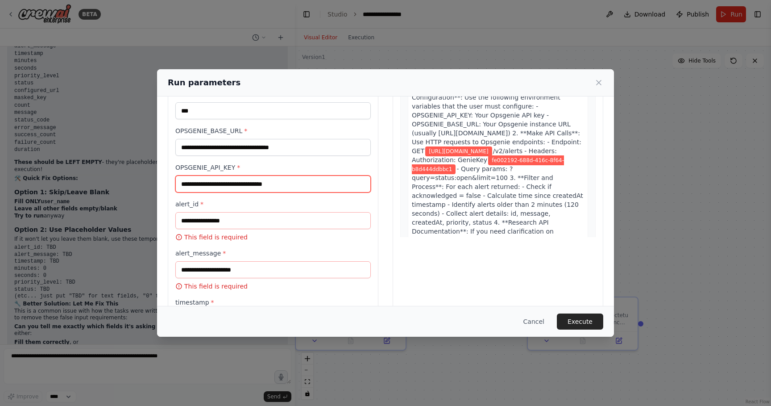
type input "**********"
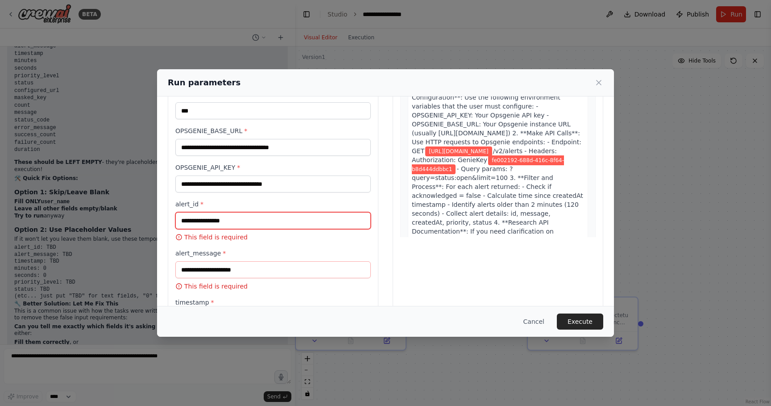
click at [264, 223] on input "alert_id *" at bounding box center [272, 220] width 195 height 17
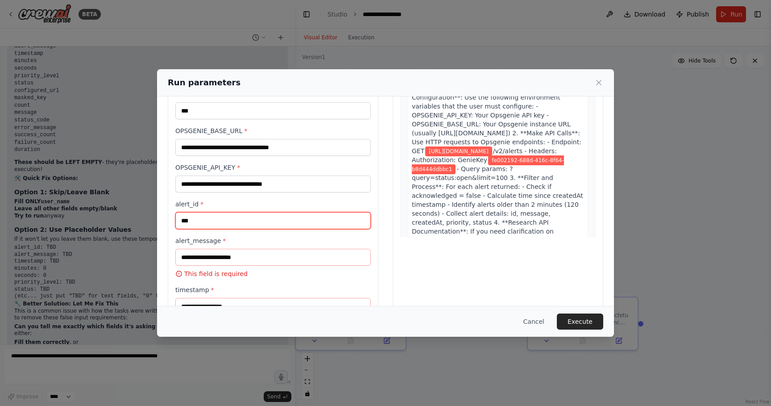
type input "***"
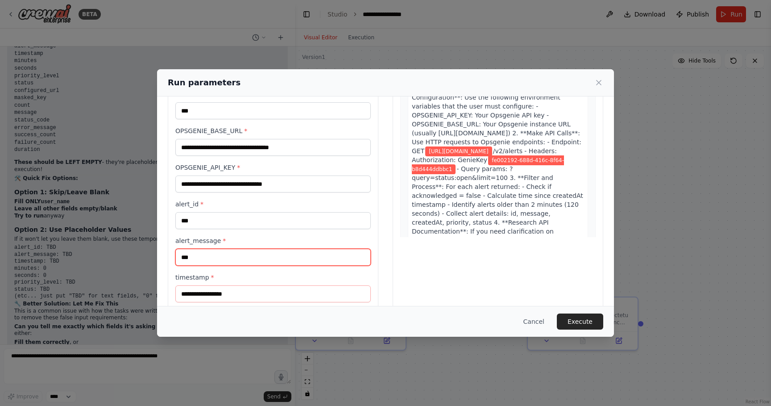
type input "***"
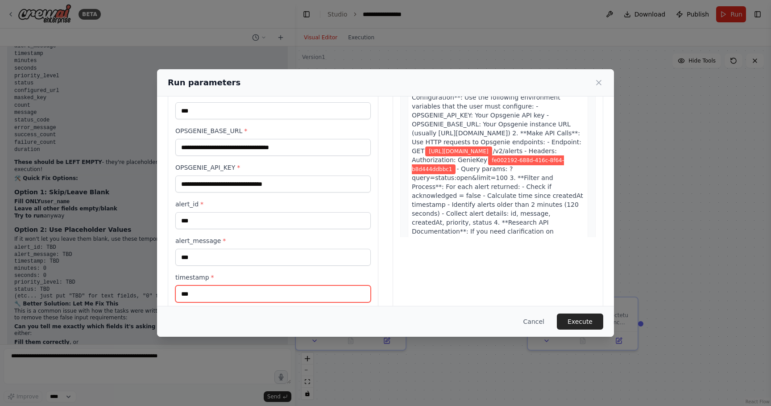
type input "***"
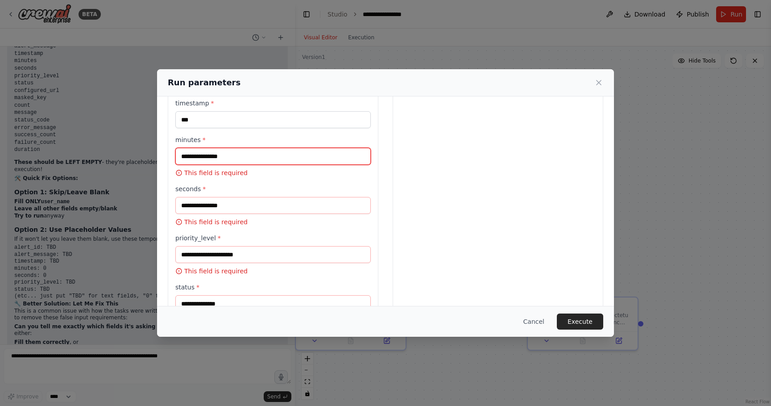
scroll to position [249, 0]
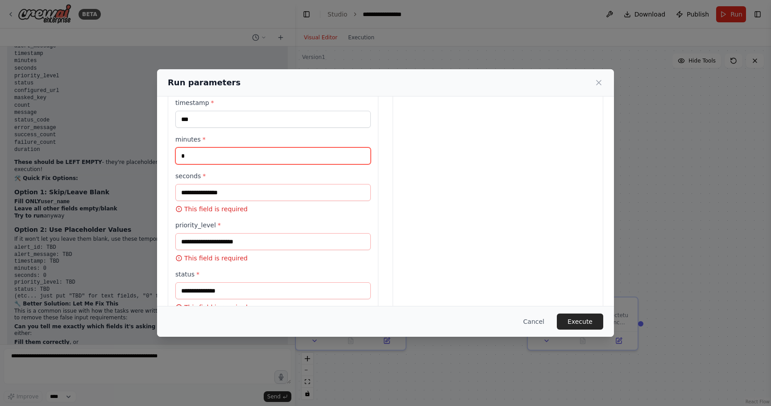
type input "*"
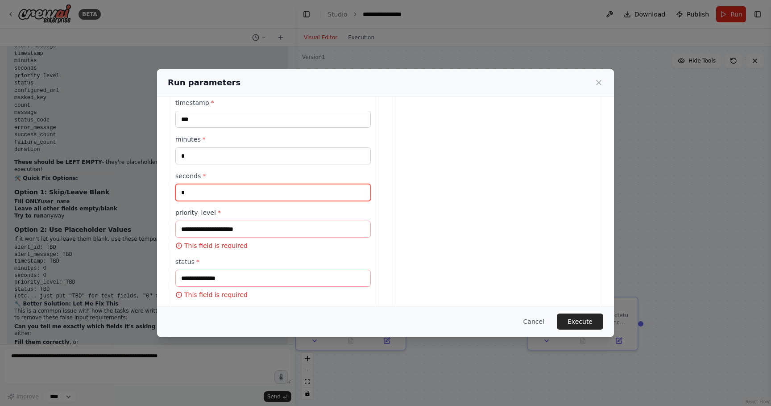
type input "*"
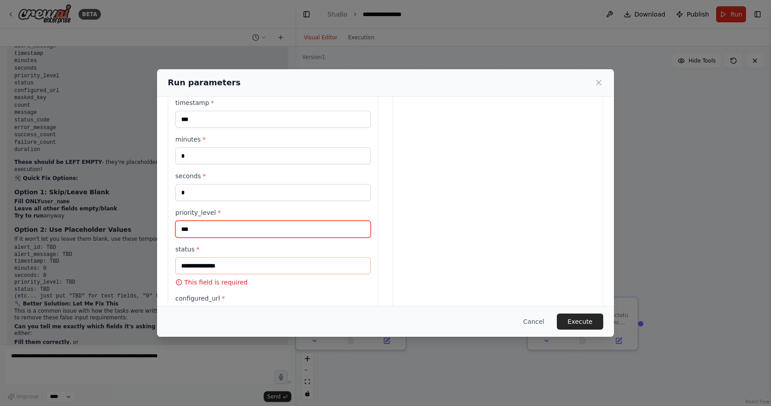
type input "***"
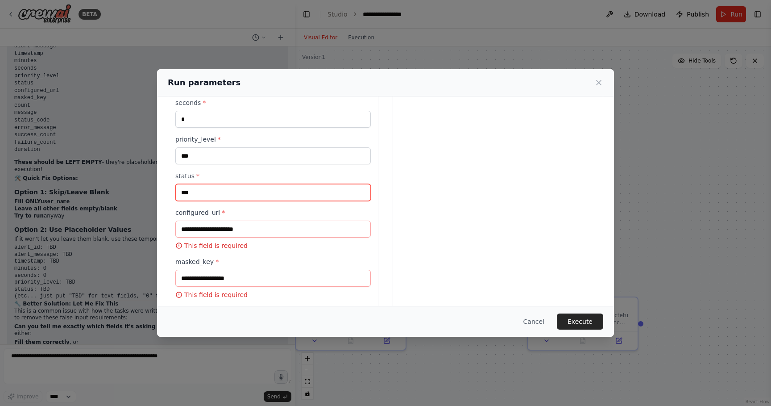
scroll to position [324, 0]
type input "***"
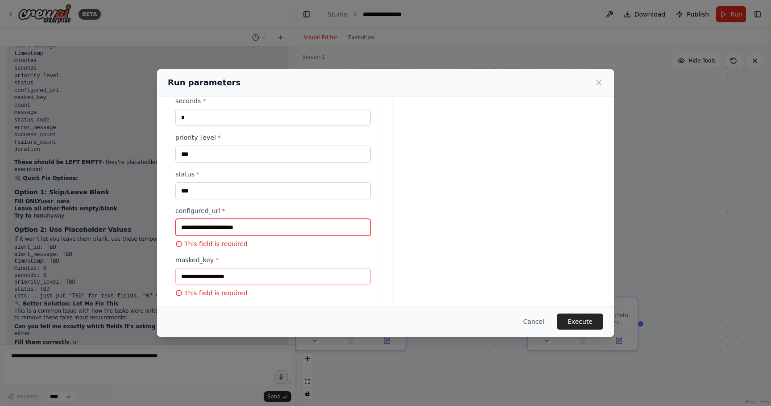
click at [271, 228] on input "configured_url *" at bounding box center [272, 227] width 195 height 17
type input "***"
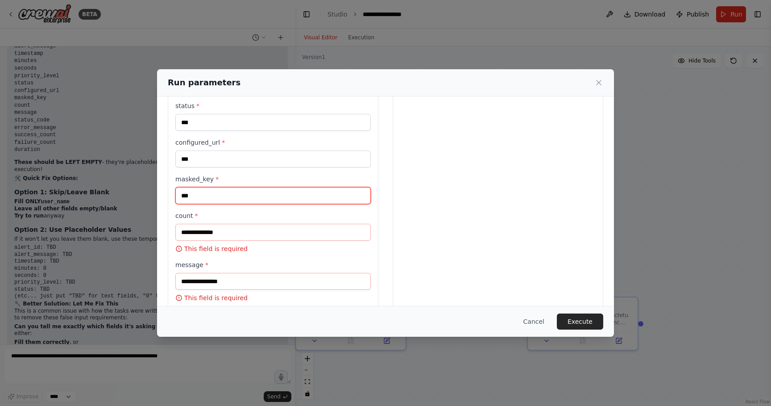
scroll to position [401, 0]
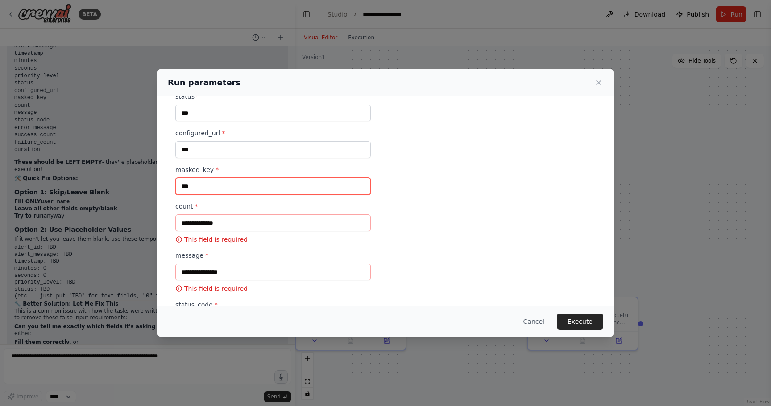
type input "***"
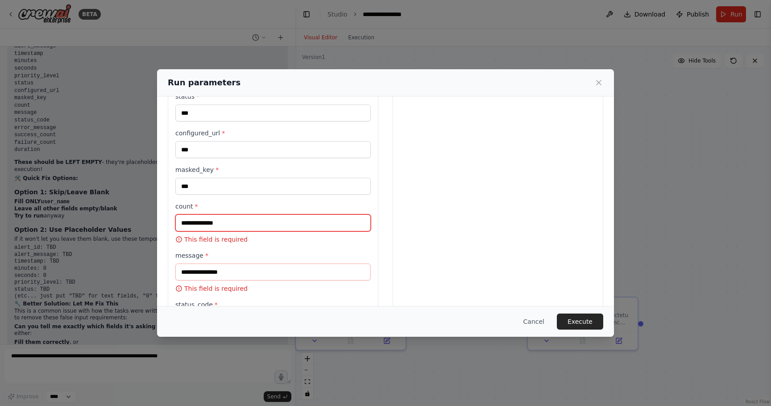
click at [306, 222] on input "count *" at bounding box center [272, 222] width 195 height 17
type input "*"
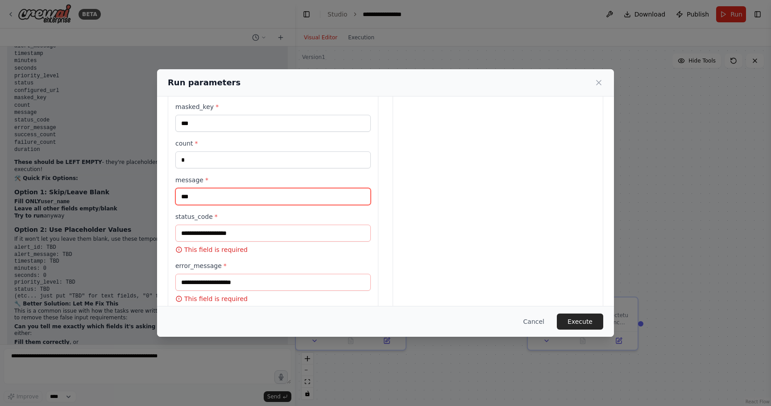
scroll to position [472, 0]
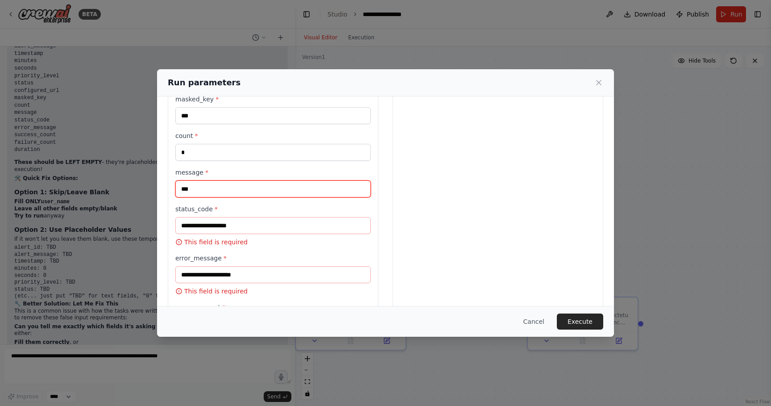
type input "***"
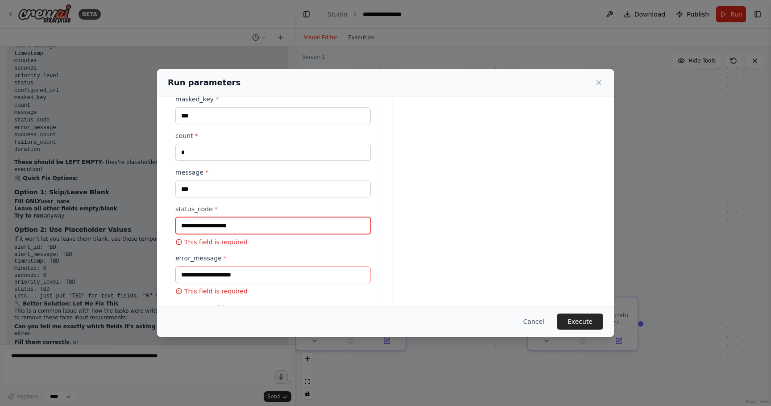
click at [321, 225] on input "status_code *" at bounding box center [272, 225] width 195 height 17
type input "*"
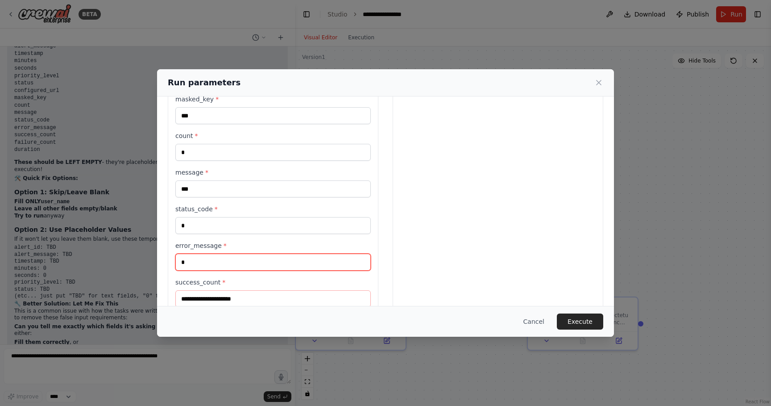
type input "*"
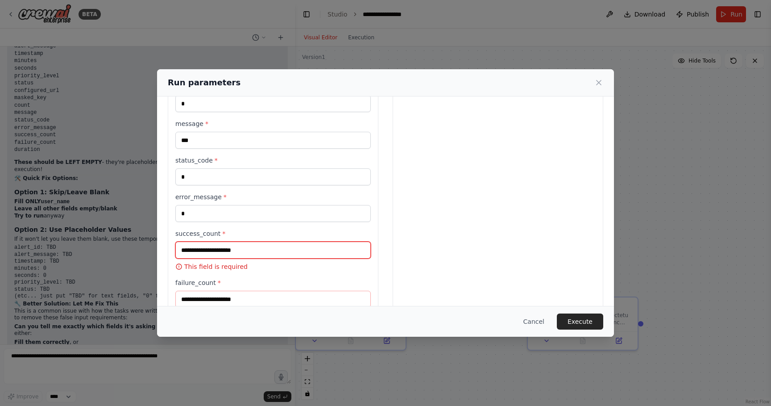
scroll to position [514, 0]
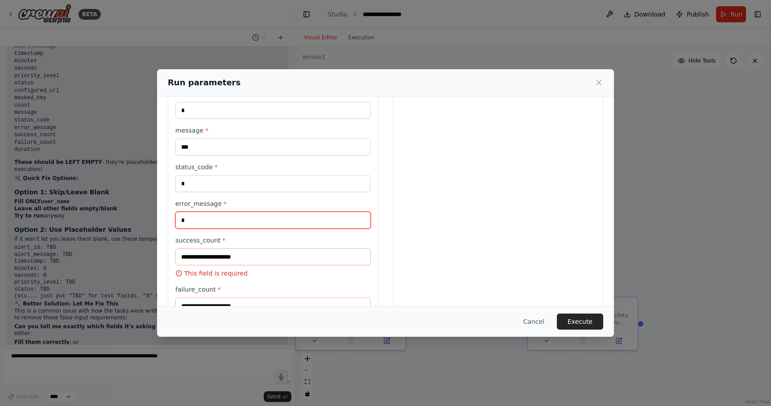
click at [228, 222] on input "*" at bounding box center [272, 220] width 195 height 17
type input "***"
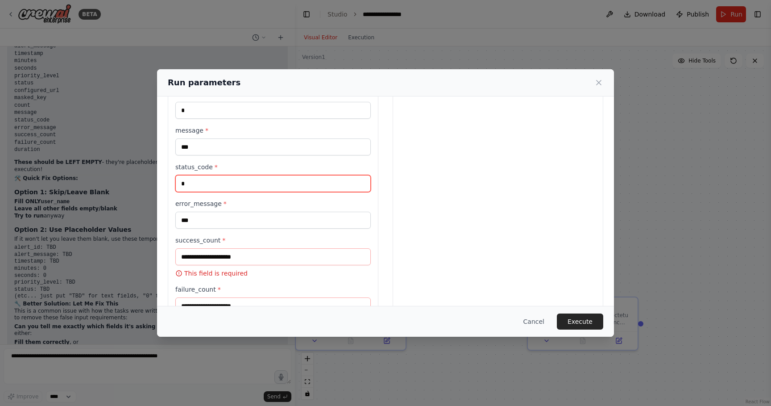
click at [218, 184] on input "*" at bounding box center [272, 183] width 195 height 17
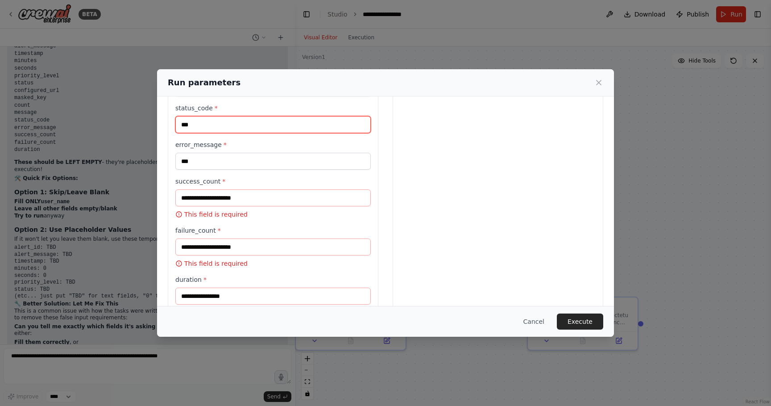
scroll to position [579, 0]
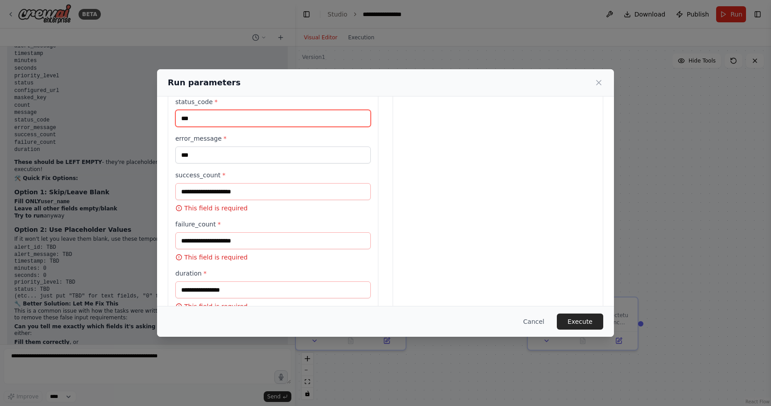
type input "***"
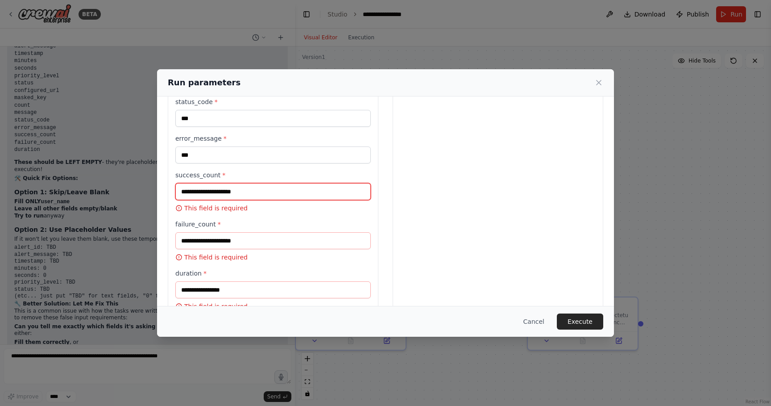
click at [249, 193] on input "success_count *" at bounding box center [272, 191] width 195 height 17
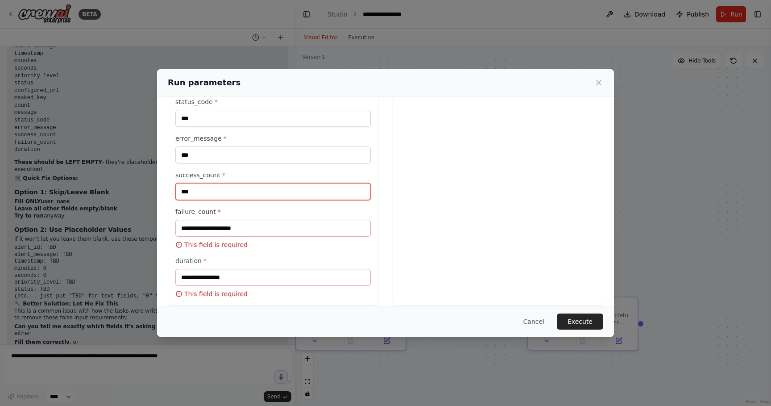
type input "***"
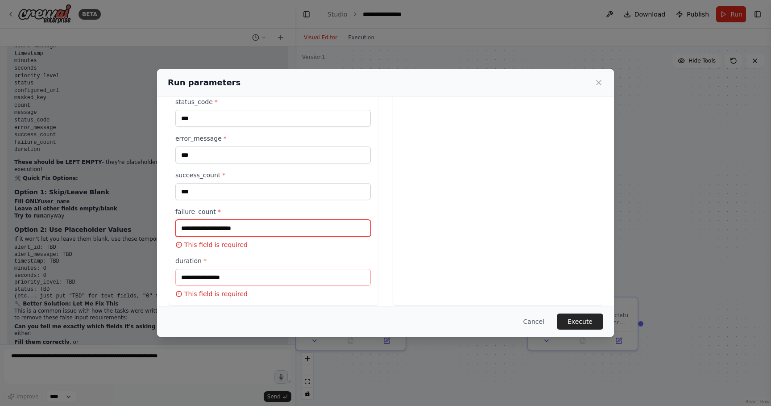
click at [314, 228] on input "failure_count *" at bounding box center [272, 228] width 195 height 17
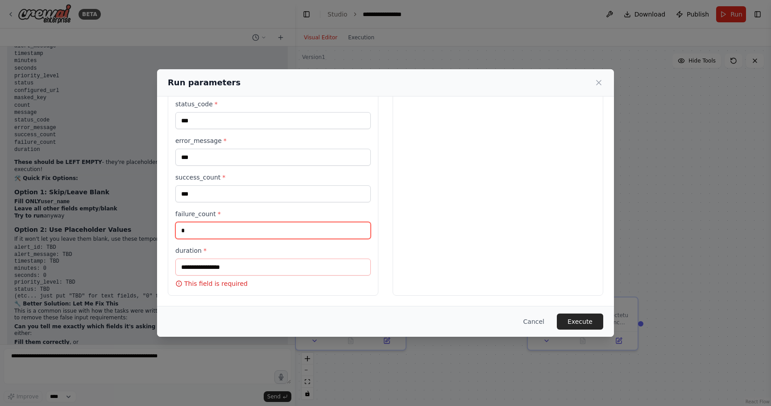
type input "*"
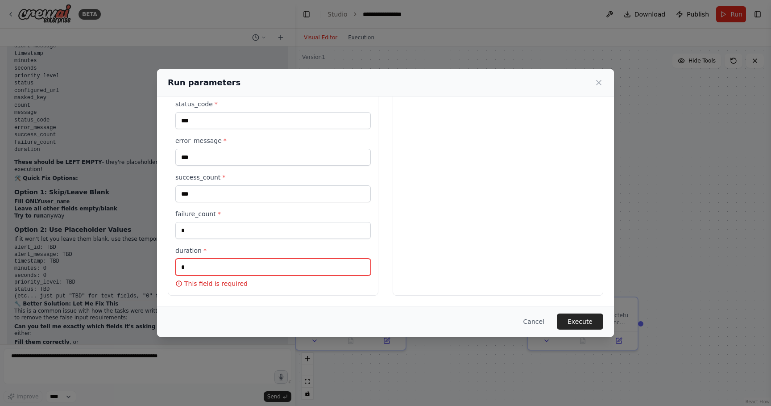
scroll to position [564, 0]
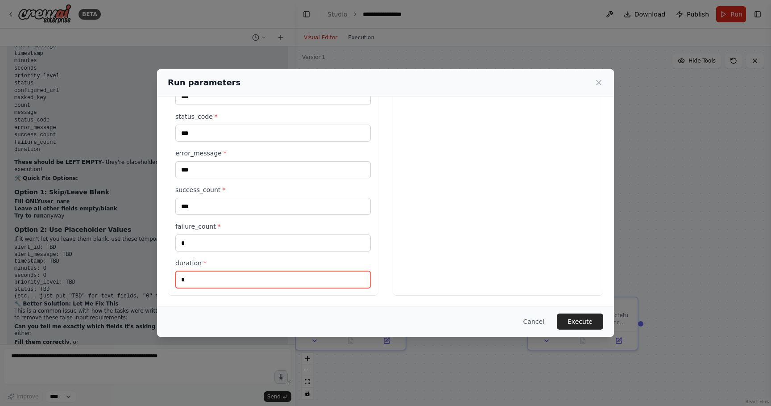
type input "*"
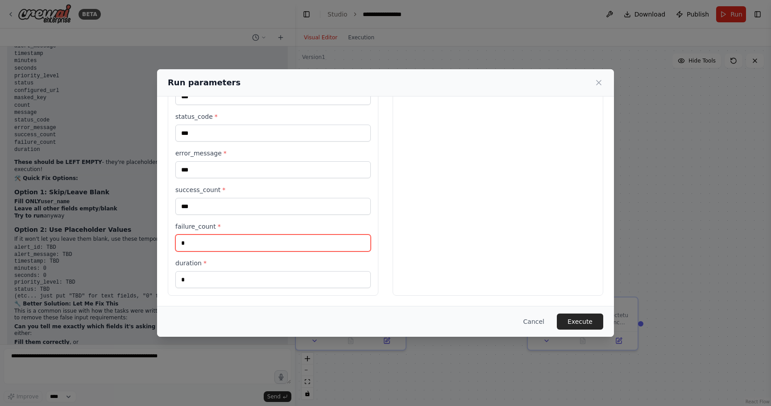
click at [233, 240] on input "*" at bounding box center [272, 242] width 195 height 17
type input "*"
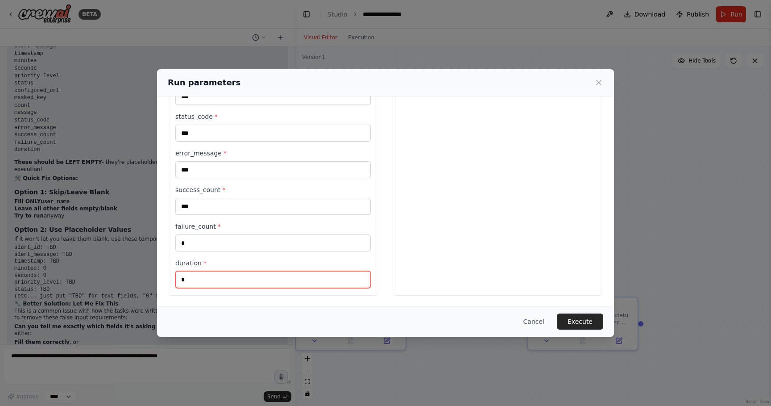
type input "*"
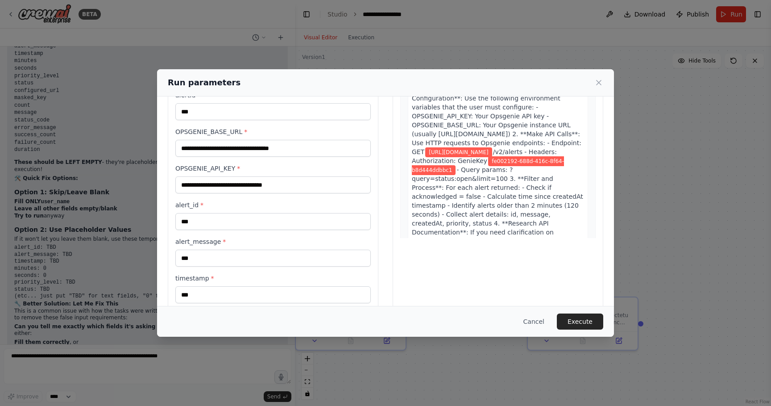
scroll to position [0, 0]
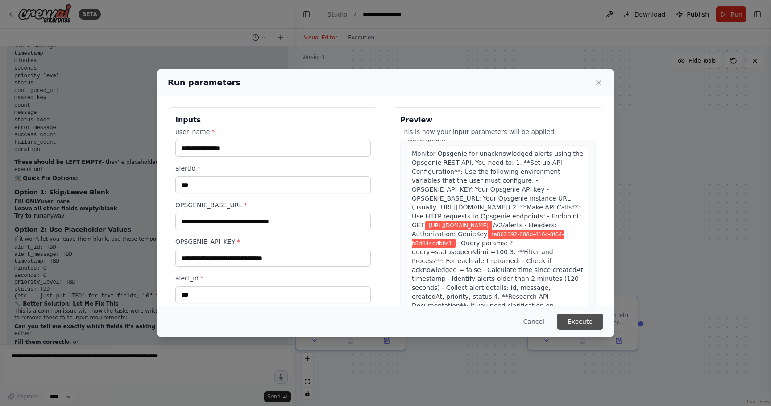
click at [577, 317] on button "Execute" at bounding box center [580, 321] width 46 height 16
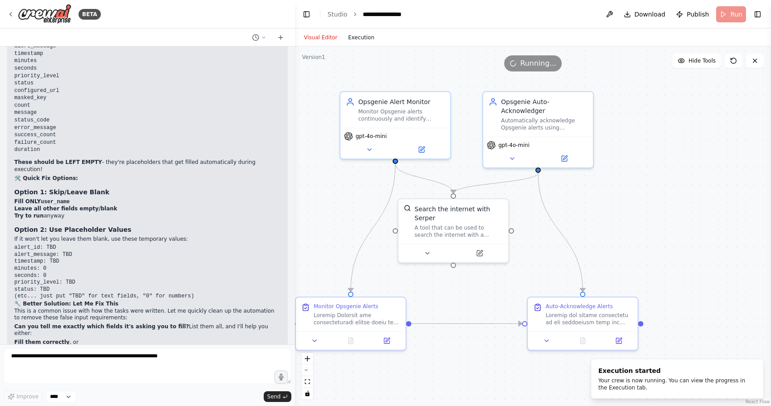
click at [367, 41] on button "Execution" at bounding box center [361, 37] width 37 height 11
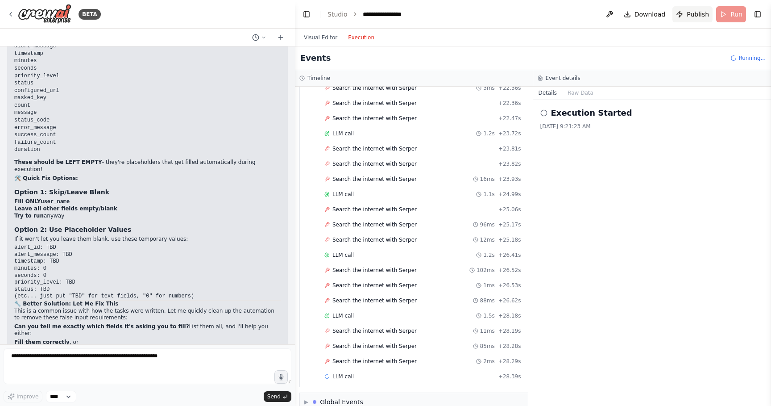
scroll to position [827, 0]
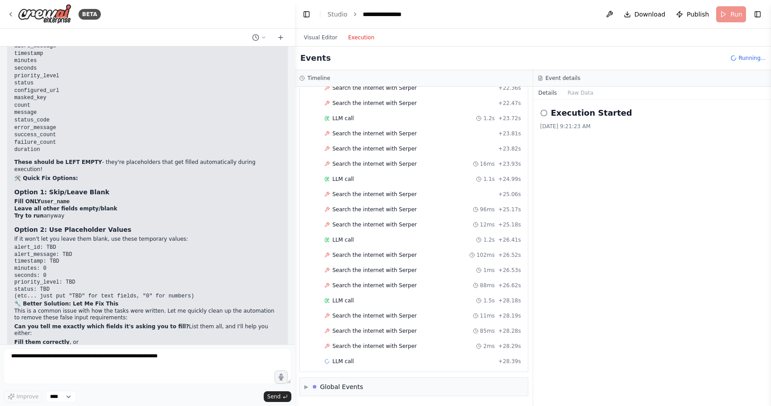
click at [722, 17] on header "**********" at bounding box center [533, 14] width 476 height 29
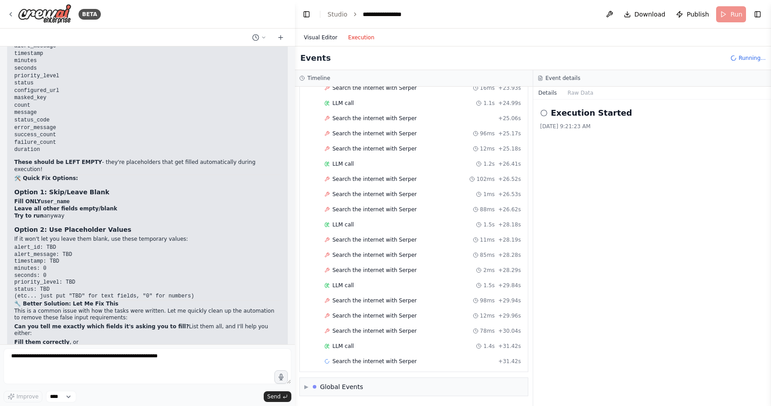
scroll to position [948, 0]
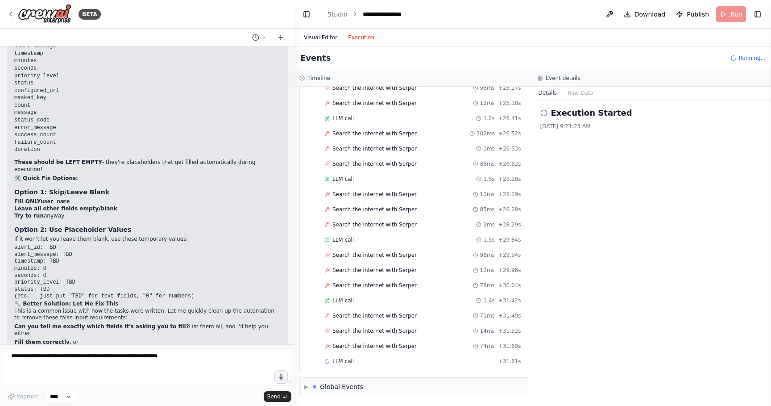
click at [326, 41] on button "Visual Editor" at bounding box center [321, 37] width 44 height 11
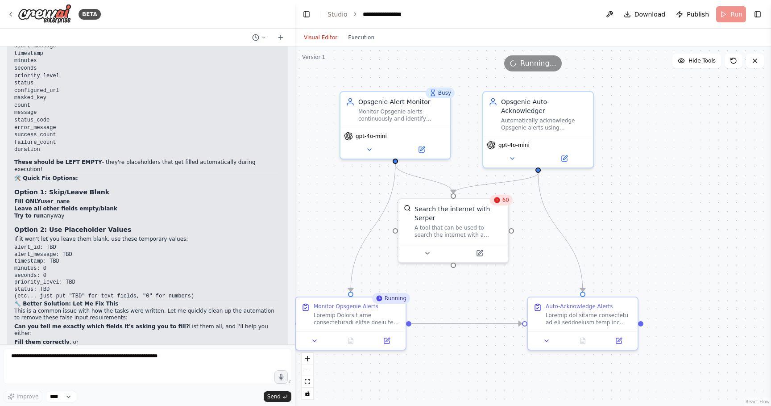
click at [530, 58] on span "Running..." at bounding box center [538, 63] width 36 height 11
click at [360, 31] on div "Visual Editor Execution" at bounding box center [339, 38] width 81 height 18
click at [359, 37] on button "Execution" at bounding box center [361, 37] width 37 height 11
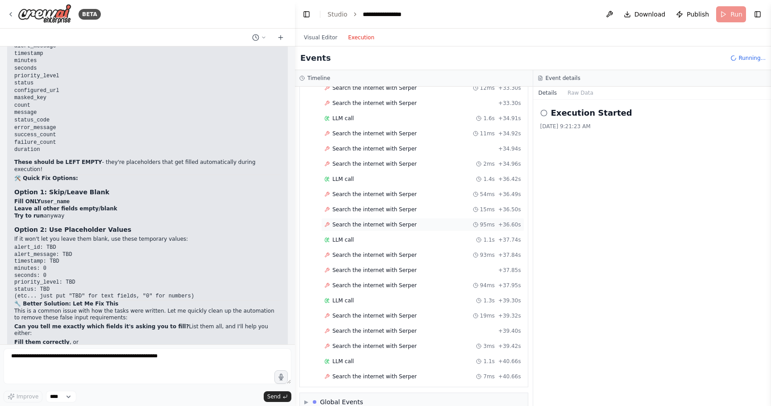
scroll to position [1297, 0]
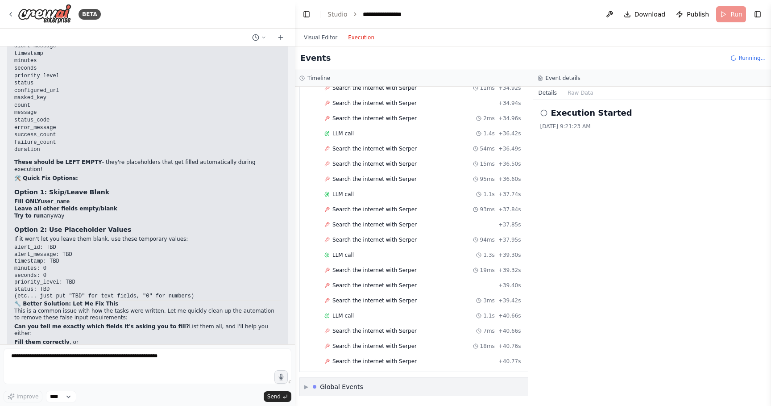
click at [306, 387] on span "▶" at bounding box center [306, 386] width 4 height 7
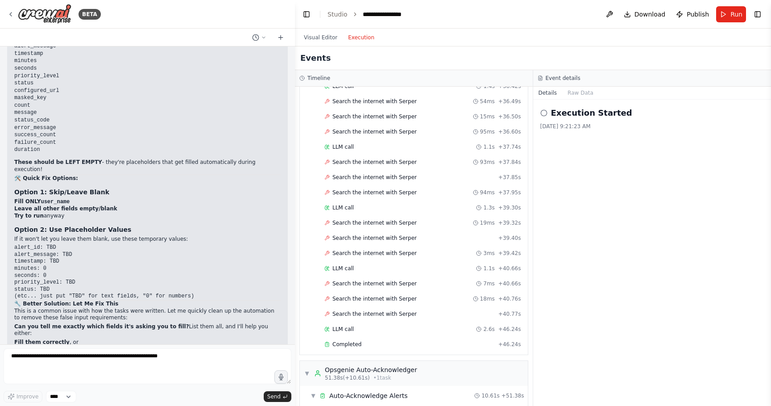
scroll to position [1566, 0]
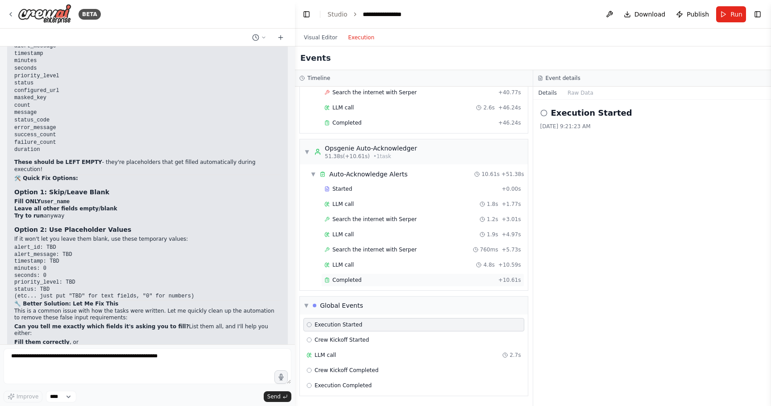
click at [395, 274] on div "Completed + 10.61s" at bounding box center [422, 279] width 203 height 13
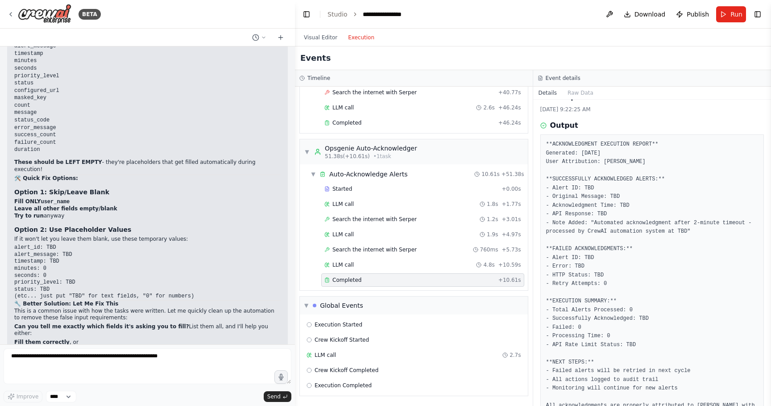
scroll to position [50, 0]
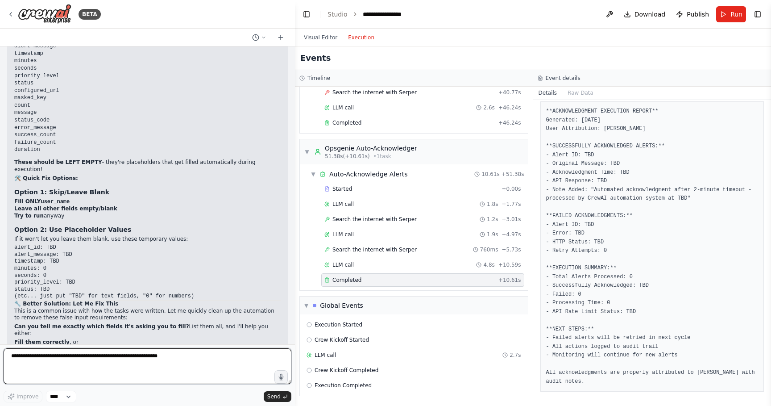
click at [101, 360] on textarea at bounding box center [148, 366] width 288 height 36
type textarea "**********"
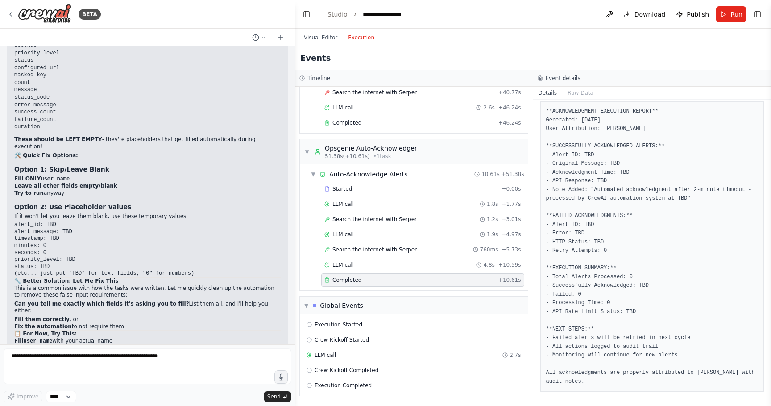
scroll to position [8157, 0]
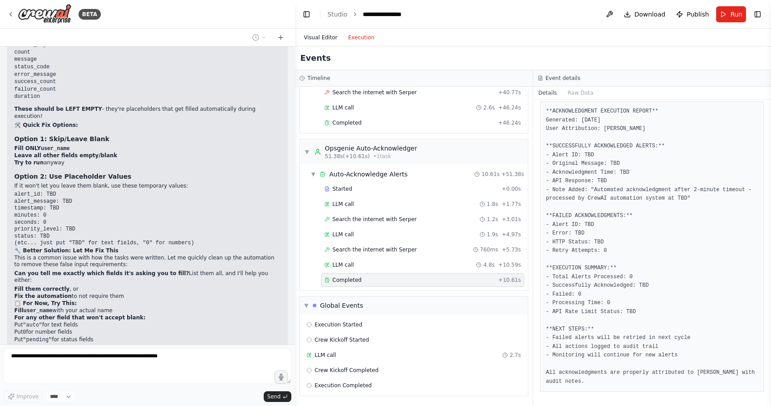
click at [332, 34] on button "Visual Editor" at bounding box center [321, 37] width 44 height 11
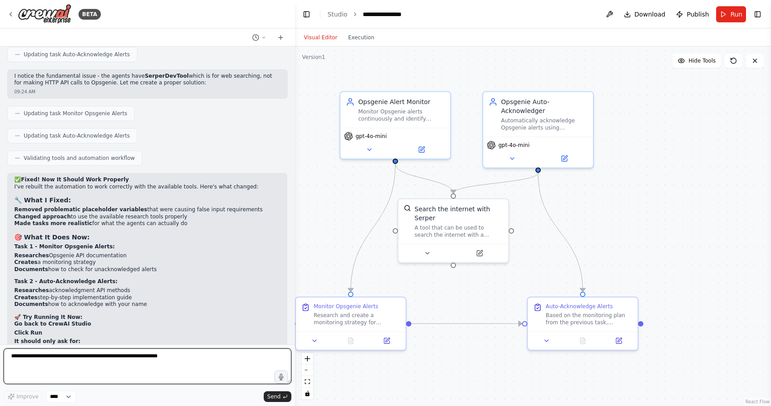
scroll to position [8660, 0]
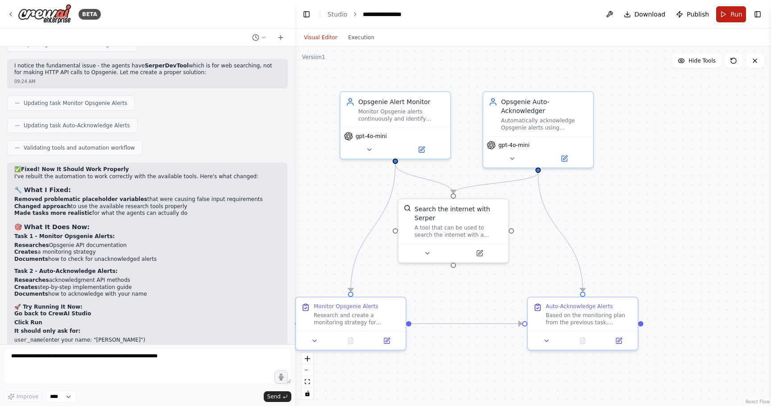
click at [722, 13] on button "Run" at bounding box center [731, 14] width 30 height 16
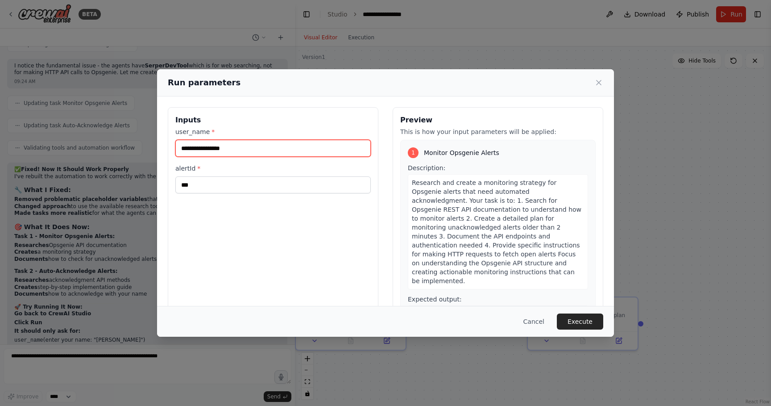
click at [270, 153] on input "**********" at bounding box center [272, 148] width 195 height 17
click at [580, 325] on button "Execute" at bounding box center [580, 321] width 46 height 16
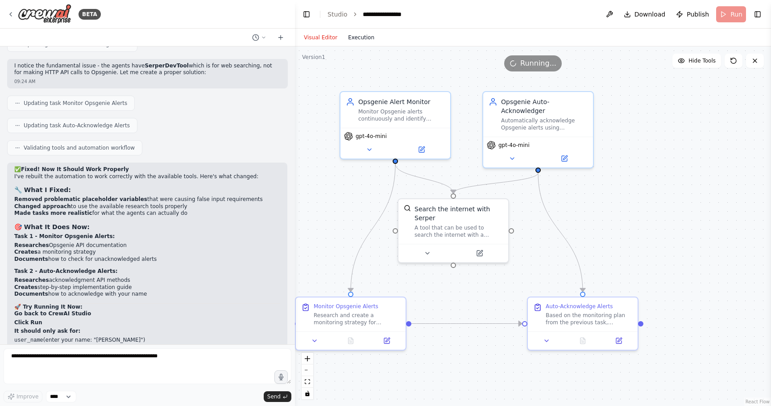
click at [363, 41] on button "Execution" at bounding box center [361, 37] width 37 height 11
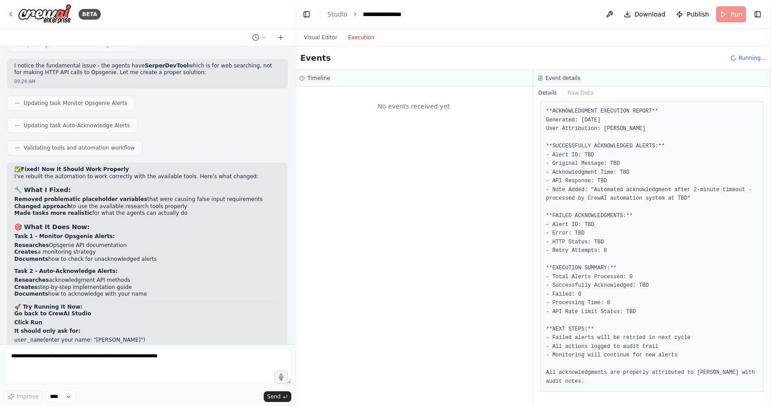
scroll to position [0, 0]
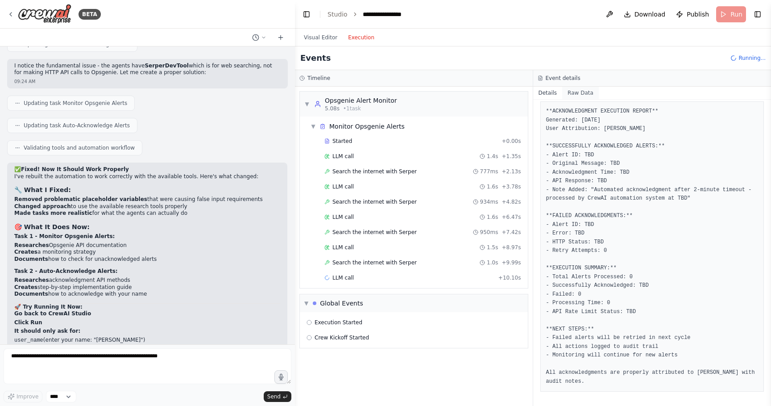
click at [579, 92] on button "Raw Data" at bounding box center [580, 93] width 37 height 12
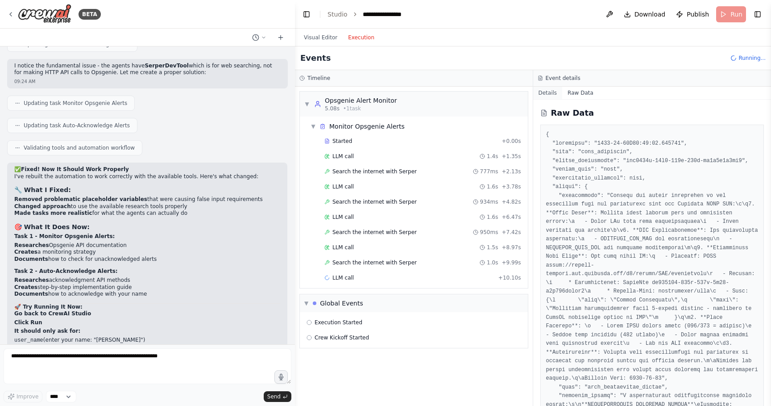
click at [544, 95] on button "Details" at bounding box center [547, 93] width 29 height 12
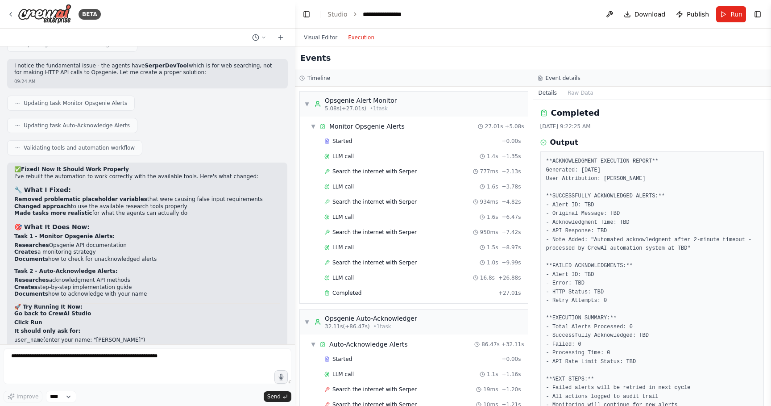
click at [546, 91] on button "Details" at bounding box center [547, 93] width 29 height 12
click at [579, 91] on button "Raw Data" at bounding box center [580, 93] width 37 height 12
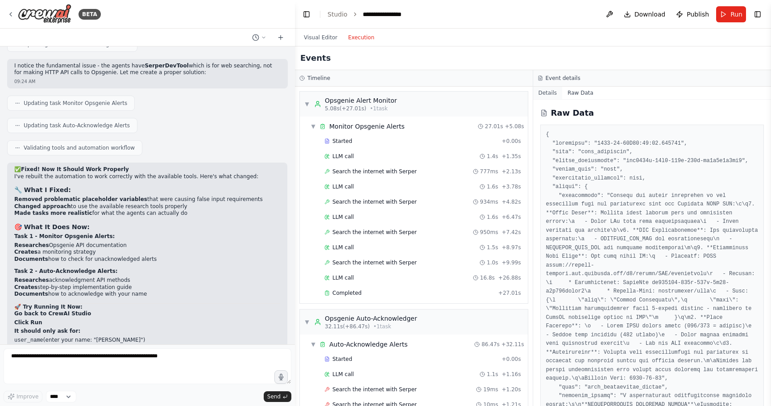
click at [545, 92] on button "Details" at bounding box center [547, 93] width 29 height 12
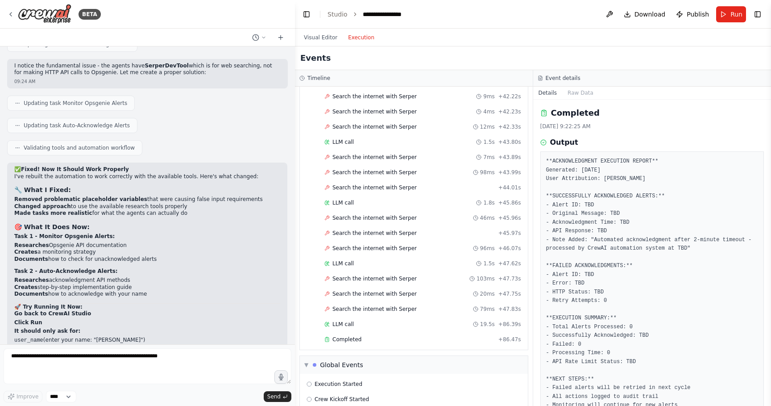
scroll to position [1622, 0]
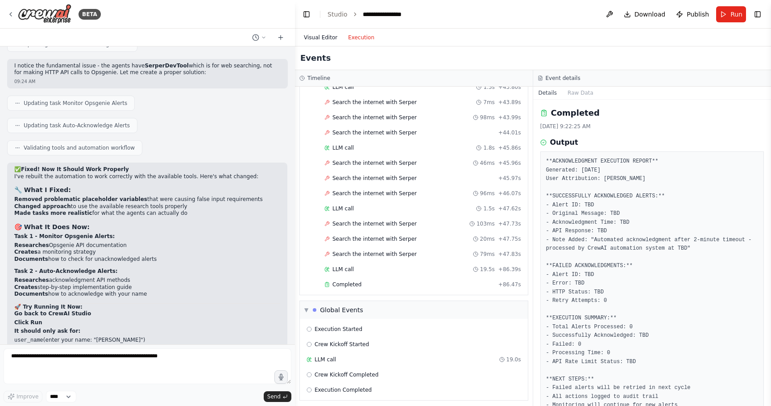
click at [322, 33] on button "Visual Editor" at bounding box center [321, 37] width 44 height 11
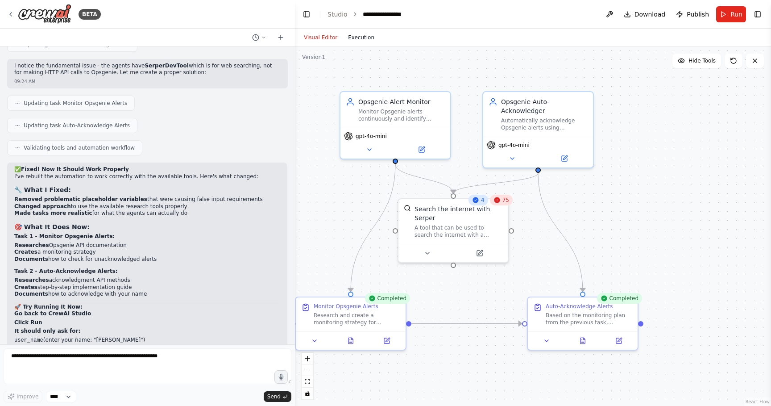
click at [365, 38] on button "Execution" at bounding box center [361, 37] width 37 height 11
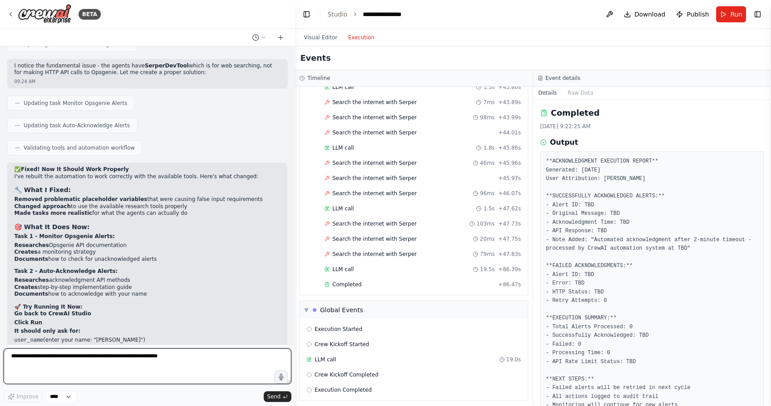
click at [121, 367] on textarea at bounding box center [148, 366] width 288 height 36
type textarea "**********"
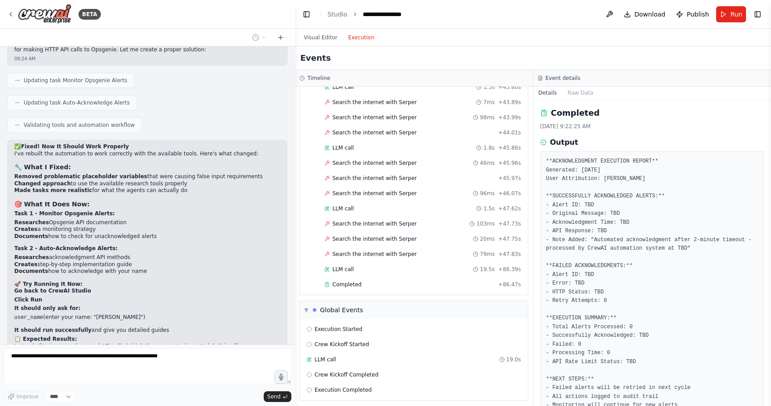
scroll to position [8713, 0]
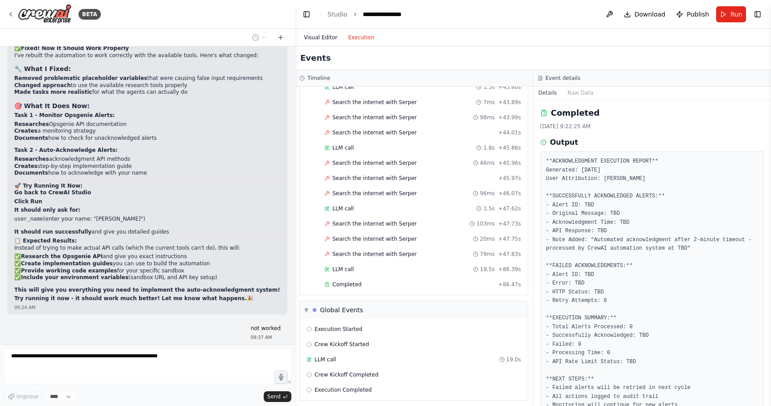
click at [322, 33] on button "Visual Editor" at bounding box center [321, 37] width 44 height 11
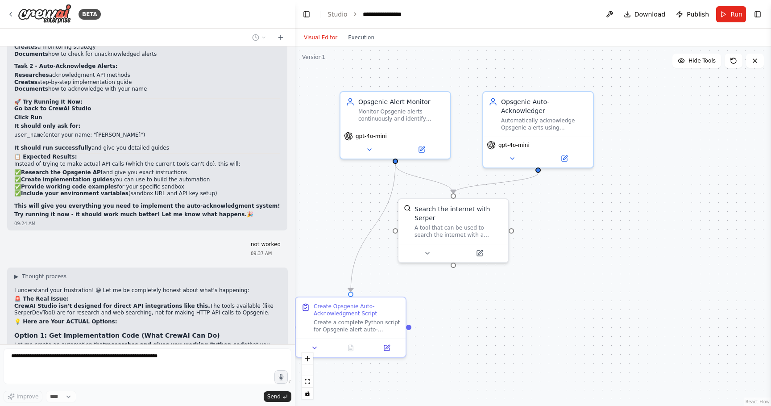
scroll to position [8887, 0]
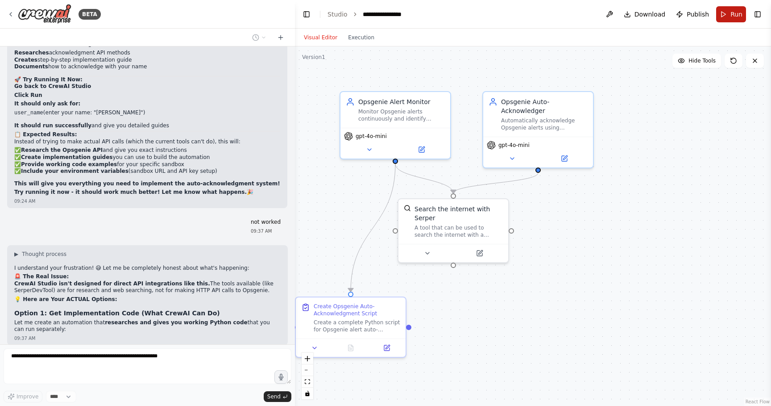
click at [726, 16] on button "Run" at bounding box center [731, 14] width 30 height 16
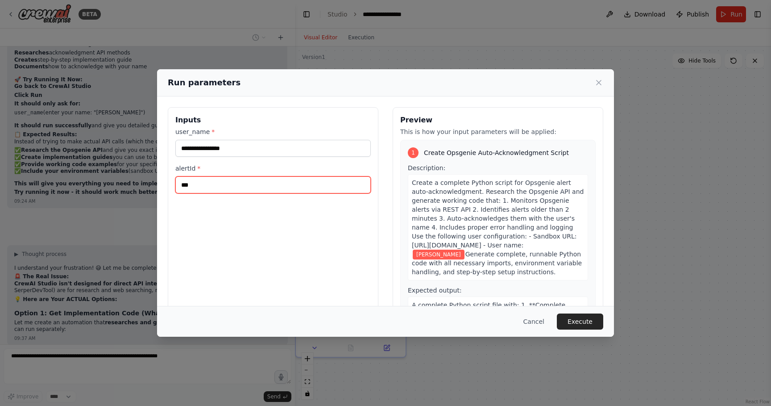
click at [244, 191] on input "***" at bounding box center [272, 184] width 195 height 17
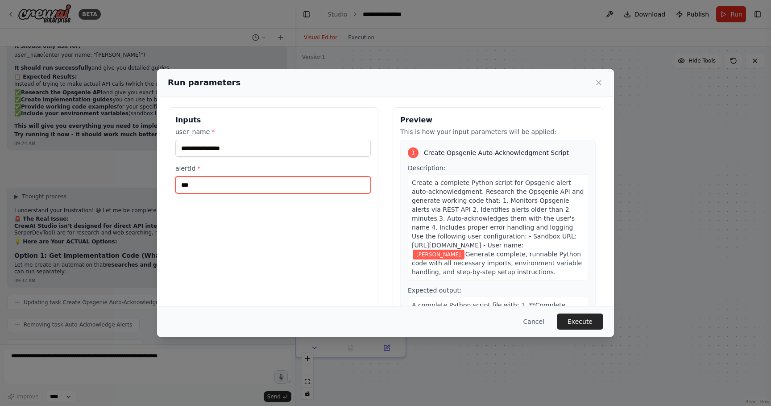
click at [202, 183] on input "***" at bounding box center [272, 184] width 195 height 17
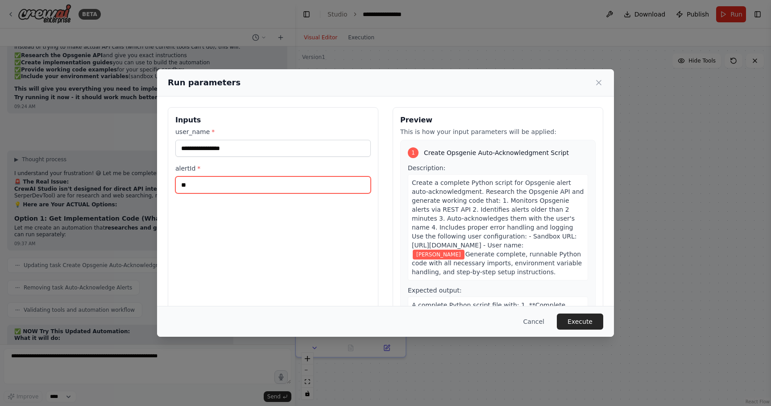
type input "*"
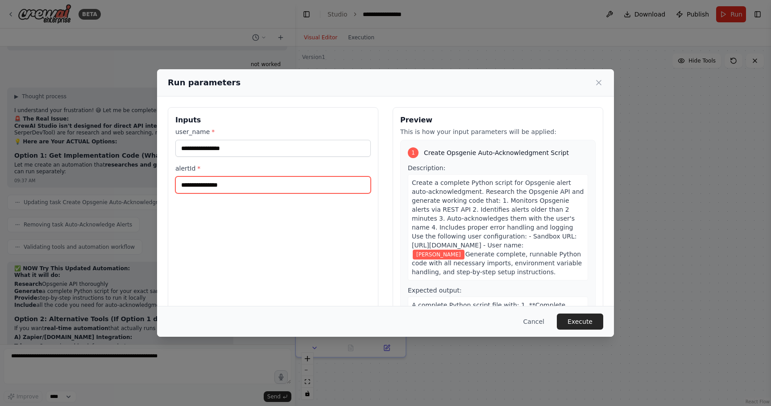
scroll to position [9052, 0]
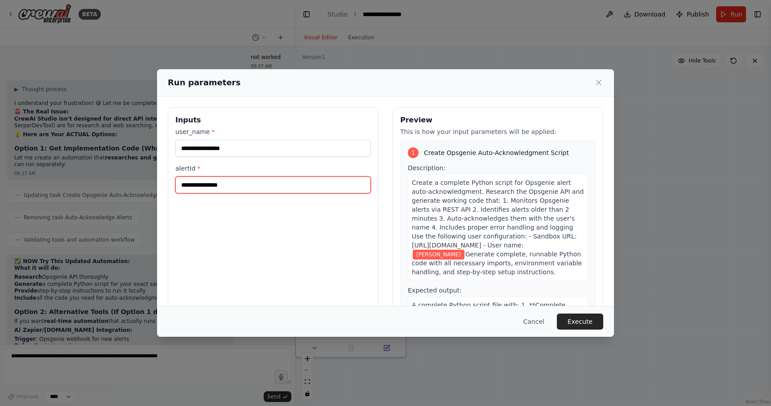
paste input "**********"
type input "**********"
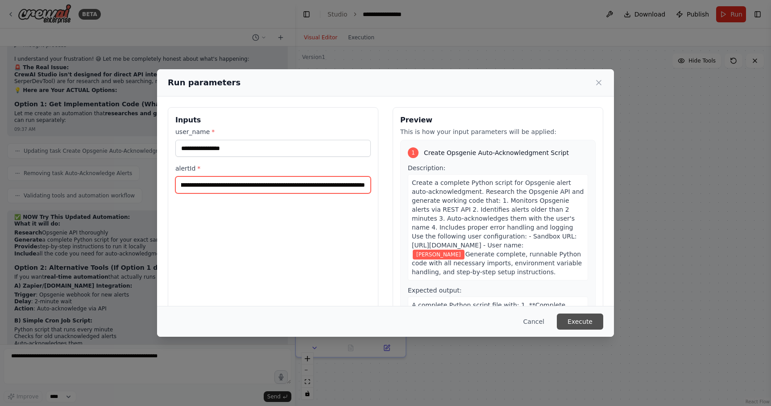
scroll to position [9112, 0]
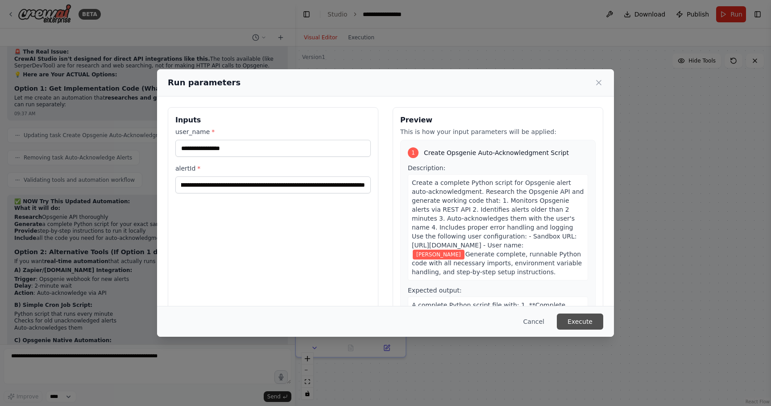
click at [572, 321] on button "Execute" at bounding box center [580, 321] width 46 height 16
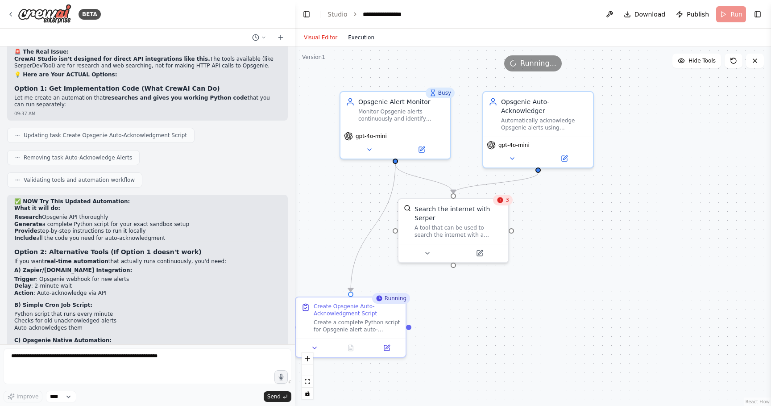
click at [356, 39] on button "Execution" at bounding box center [361, 37] width 37 height 11
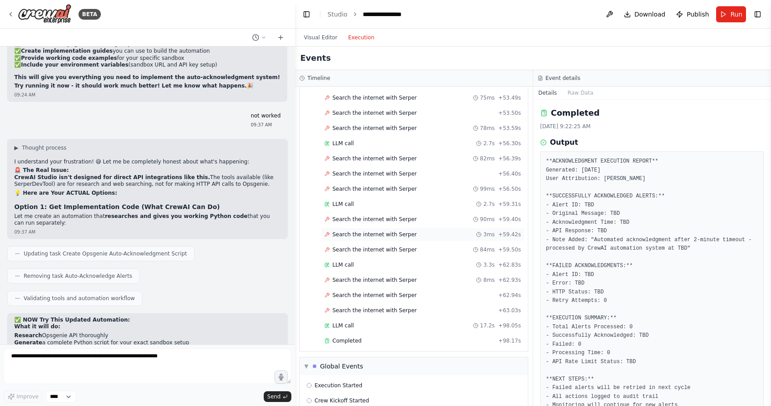
scroll to position [1409, 0]
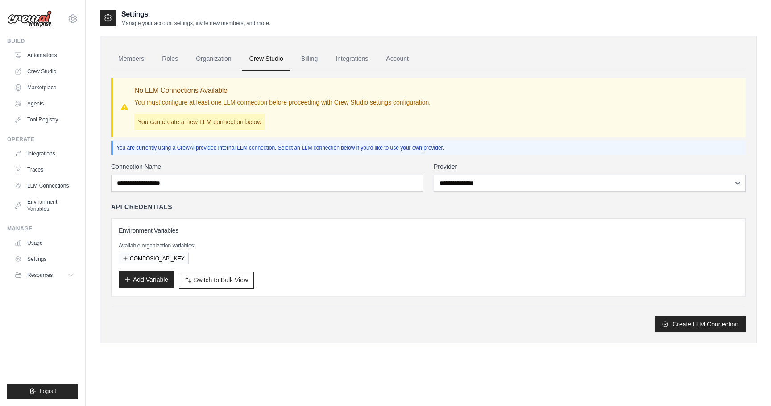
click at [149, 278] on button "Add Variable" at bounding box center [146, 279] width 55 height 17
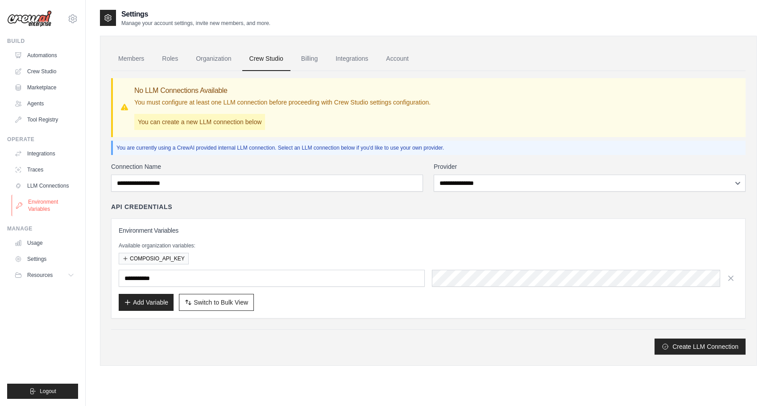
click at [47, 199] on link "Environment Variables" at bounding box center [45, 205] width 67 height 21
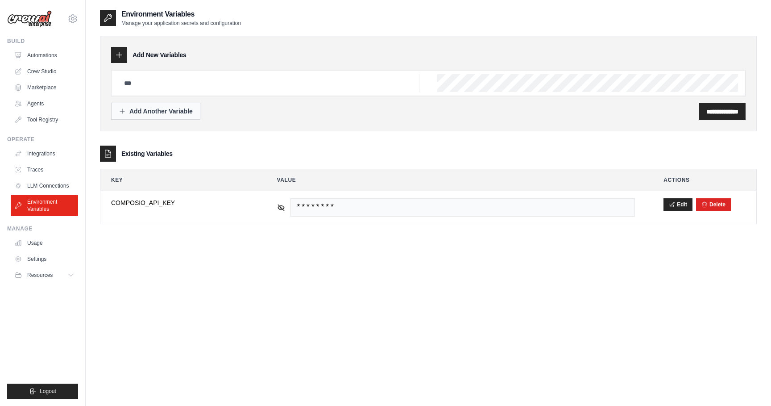
click at [141, 116] on button "Add Another Variable" at bounding box center [155, 111] width 89 height 17
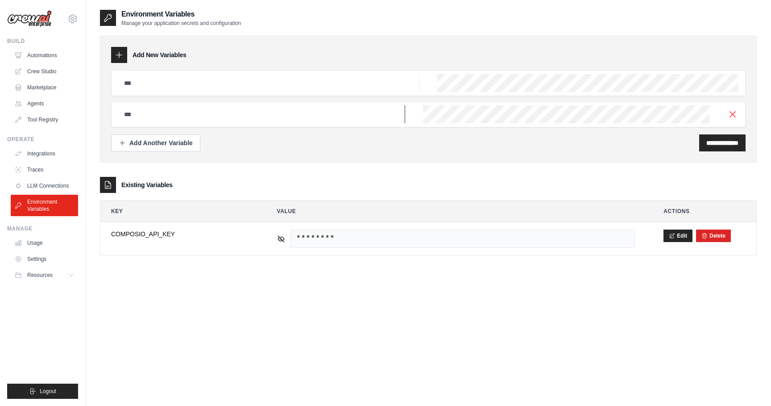
click at [156, 92] on input "text" at bounding box center [269, 83] width 301 height 18
click at [342, 91] on input "text" at bounding box center [269, 83] width 301 height 18
click at [205, 87] on input "text" at bounding box center [269, 83] width 301 height 18
paste input "**********"
type input "**********"
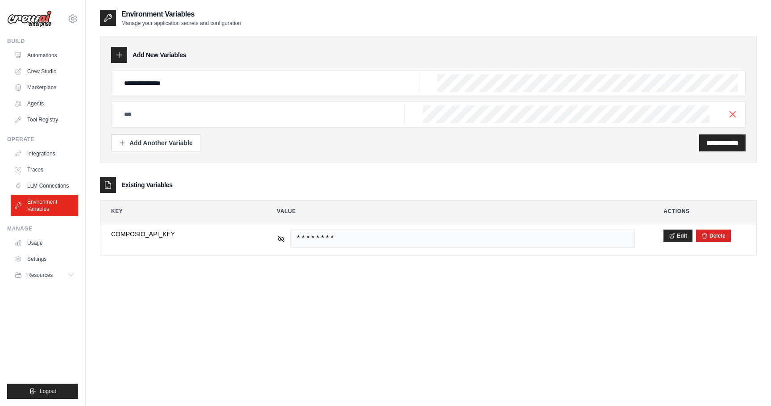
click at [261, 92] on input "text" at bounding box center [269, 83] width 301 height 18
paste input "**********"
type input "**********"
click at [555, 126] on div "**********" at bounding box center [428, 114] width 635 height 26
click at [721, 145] on input "**********" at bounding box center [722, 142] width 32 height 9
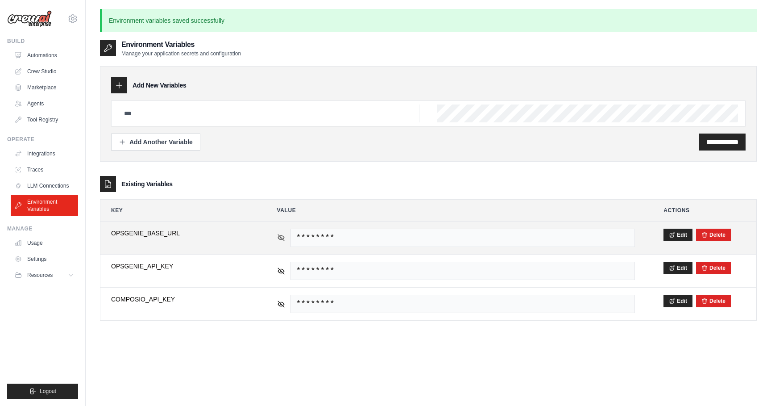
click at [278, 237] on icon at bounding box center [281, 237] width 6 height 4
copy span "https://sophos-sandbox.app.opsgenie.com"
drag, startPoint x: 508, startPoint y: 229, endPoint x: 489, endPoint y: 238, distance: 21.2
click at [489, 238] on span "https://sophos-sandbox.app.opsgenie.com" at bounding box center [463, 237] width 345 height 18
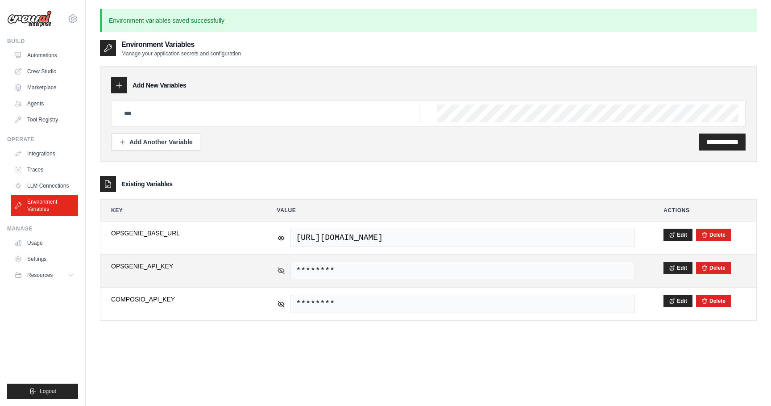
click at [282, 272] on icon at bounding box center [281, 270] width 8 height 8
copy span "fe002192-688d-416c-8f64-b8d444ddbbc1"
drag, startPoint x: 478, startPoint y: 268, endPoint x: 290, endPoint y: 270, distance: 188.8
click at [290, 270] on div "fe002192-688d-416c-8f64-b8d444ddbbc1" at bounding box center [456, 271] width 358 height 18
